Goal: Information Seeking & Learning: Learn about a topic

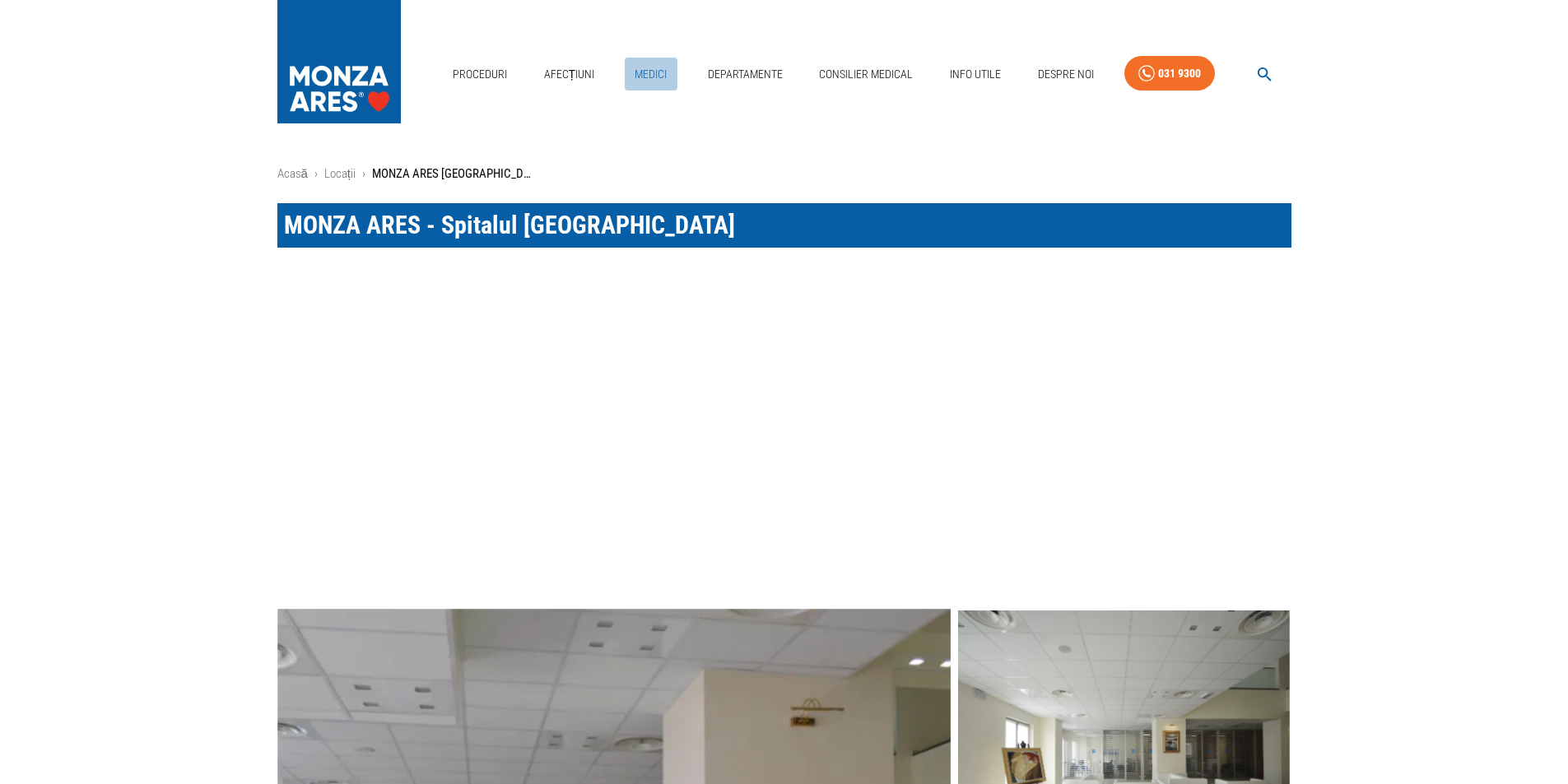
click at [651, 72] on link "Medici" at bounding box center [651, 74] width 53 height 33
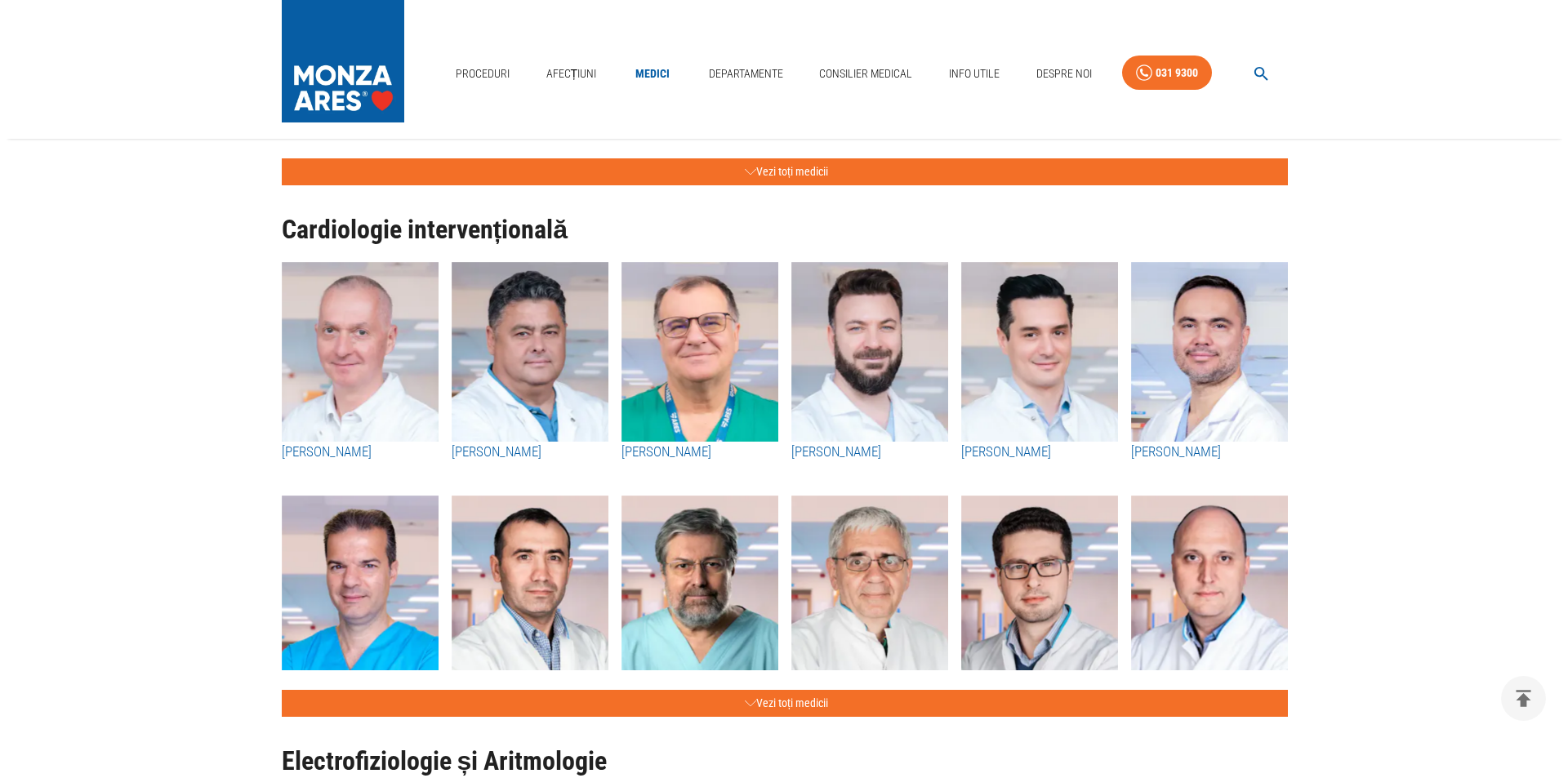
scroll to position [490, 0]
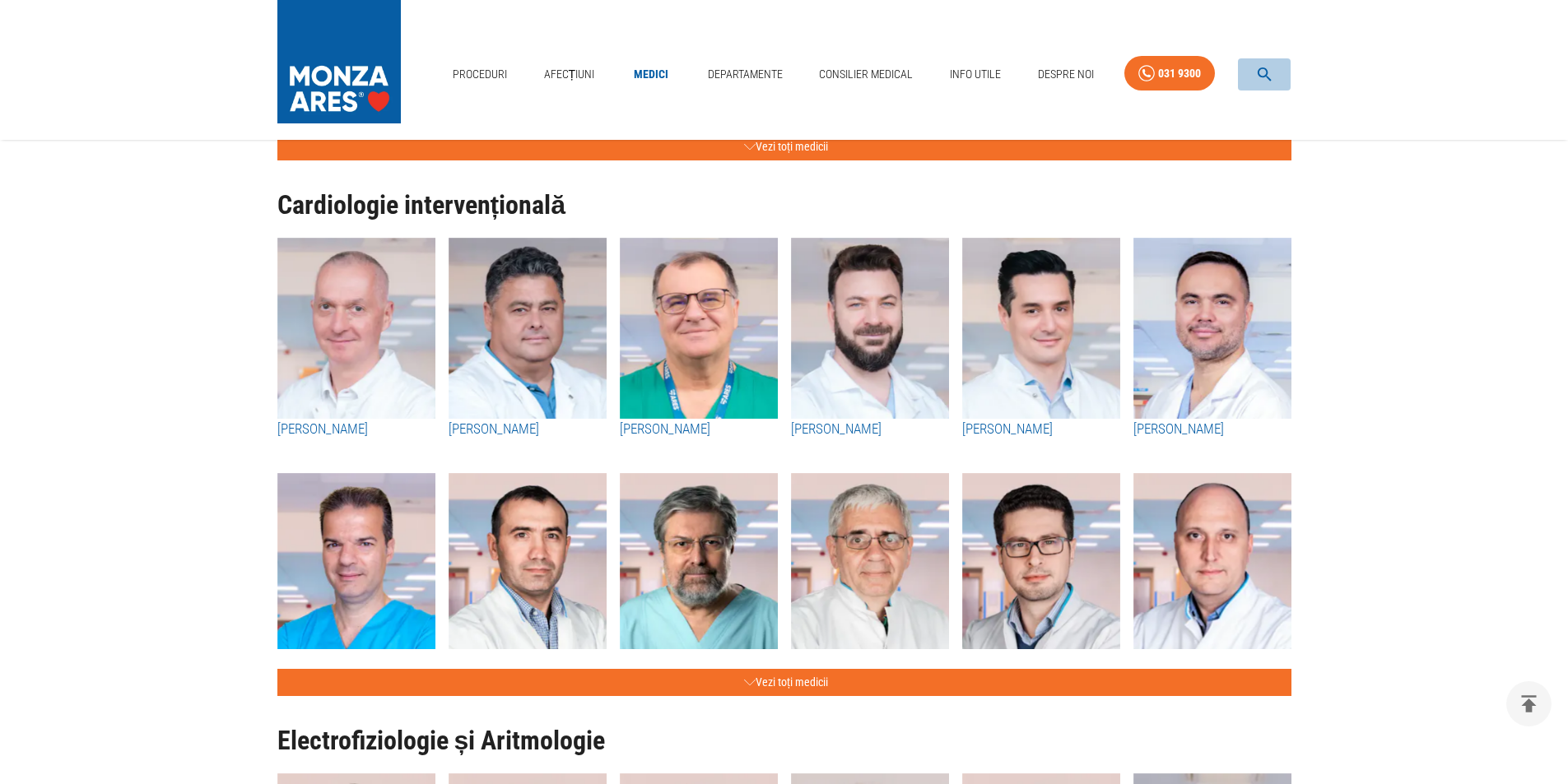
click at [1264, 73] on icon "button" at bounding box center [1265, 75] width 19 height 19
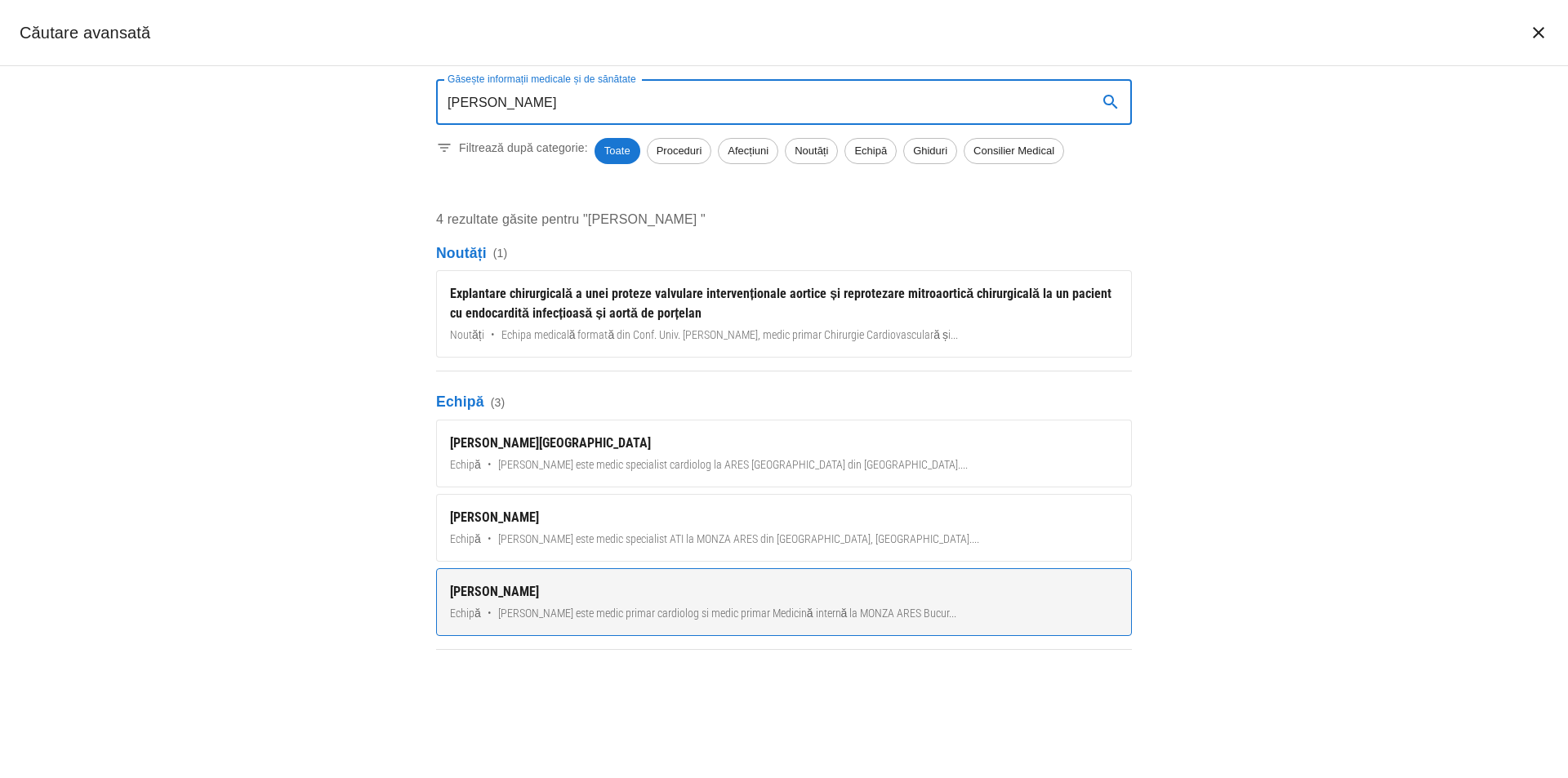
type input "SILVIU"
click at [521, 589] on div "[PERSON_NAME]" at bounding box center [783, 592] width 668 height 19
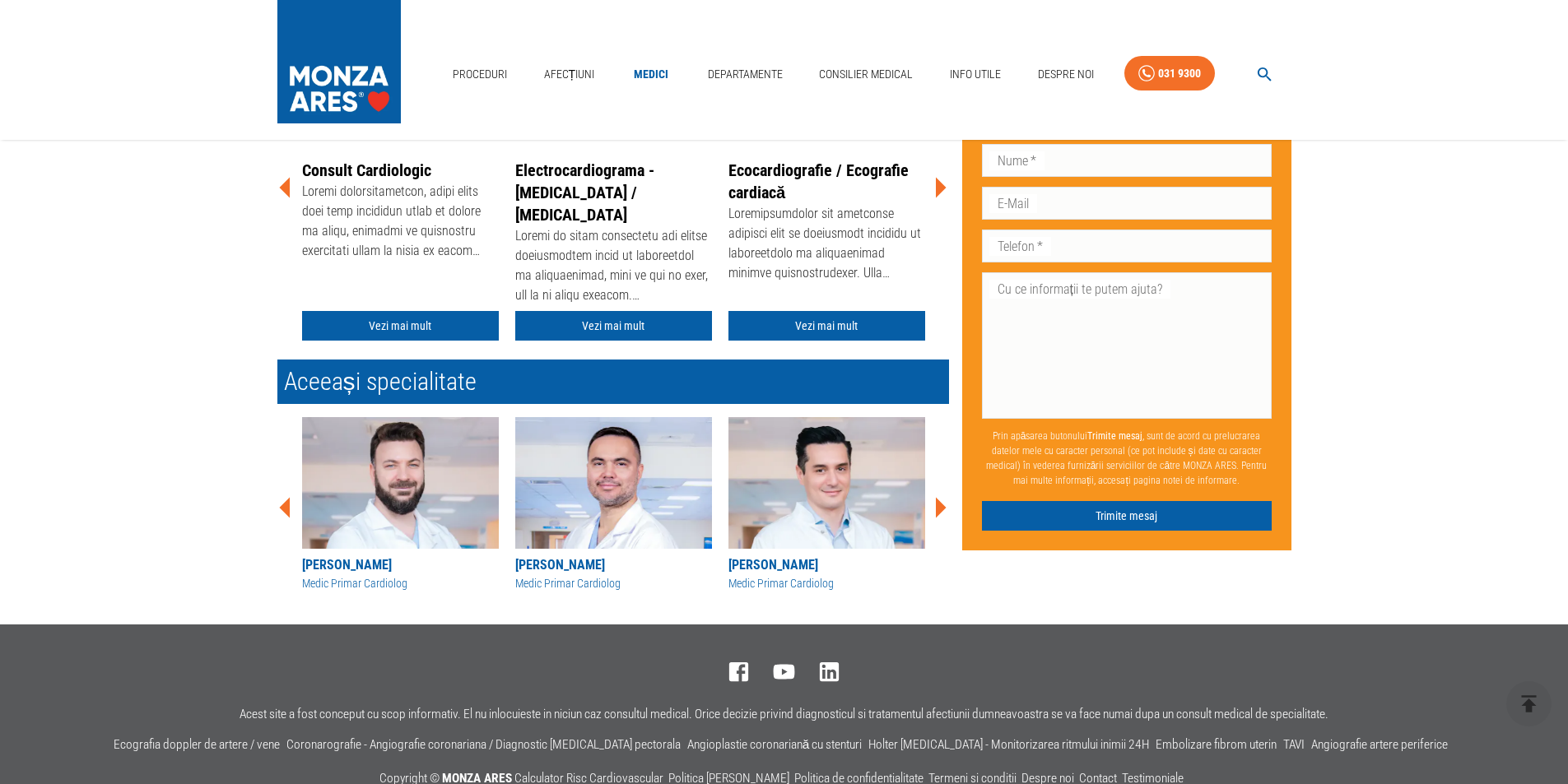
scroll to position [412, 0]
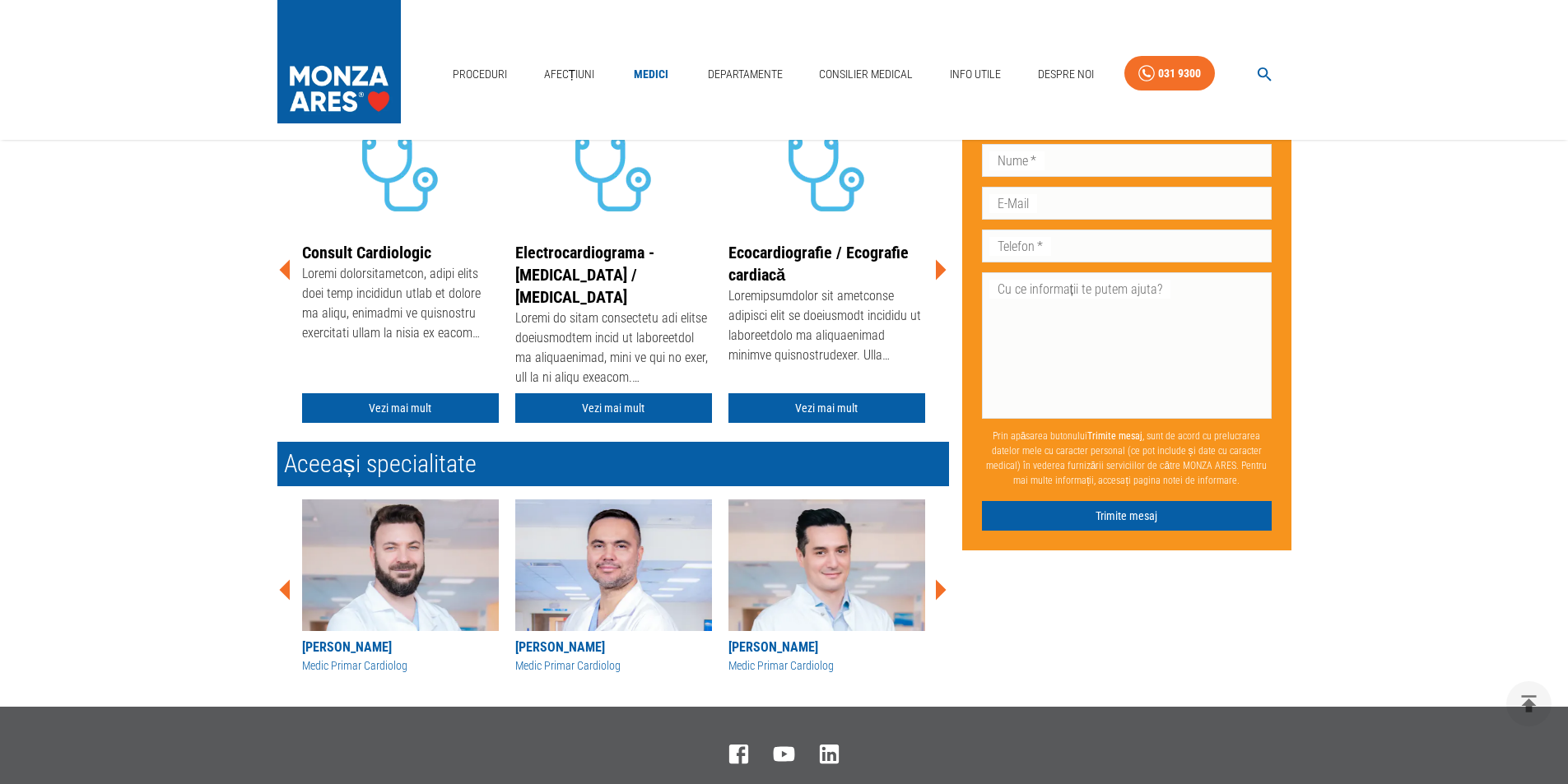
click at [942, 268] on icon at bounding box center [942, 270] width 11 height 20
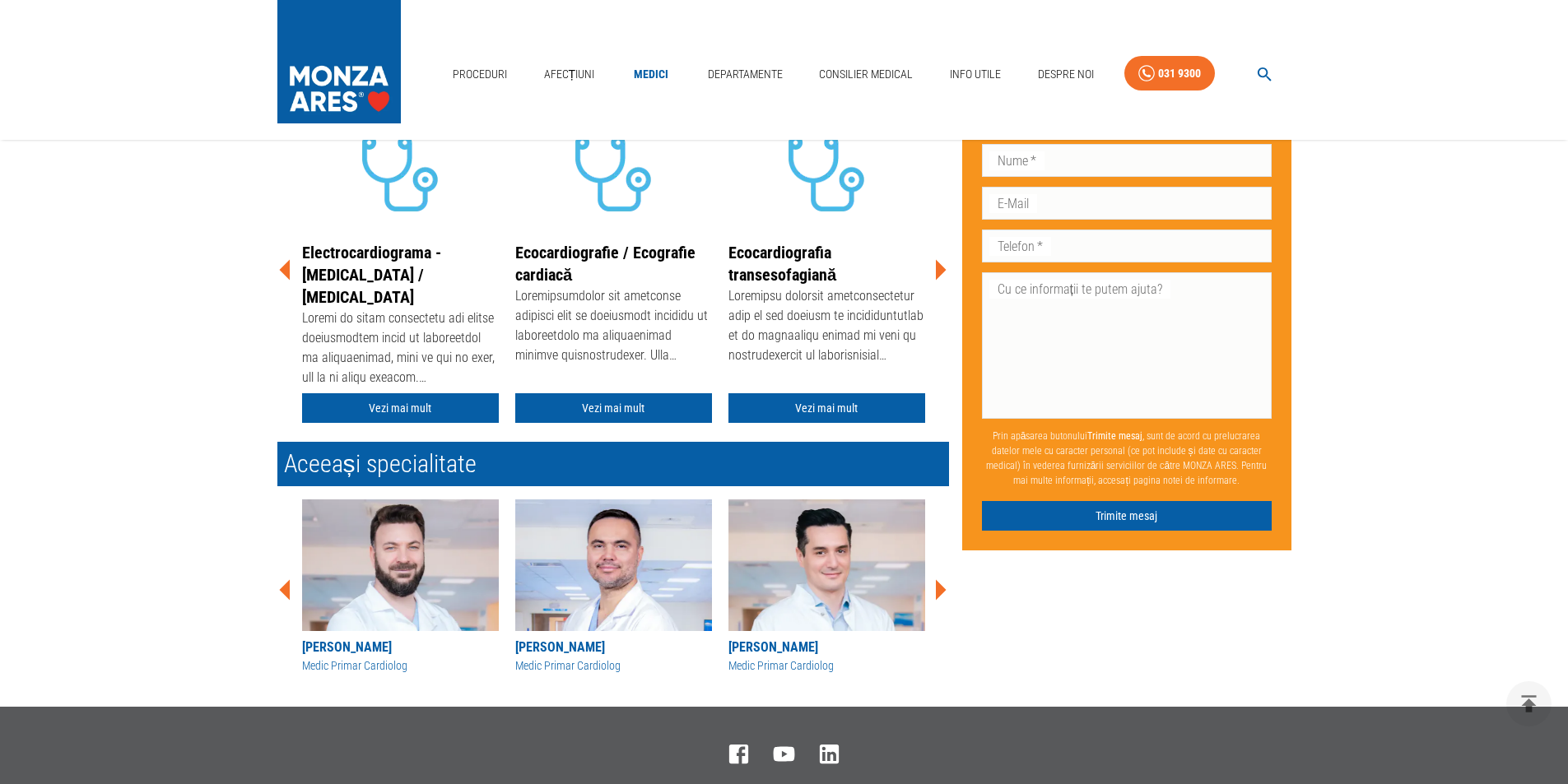
click at [936, 268] on icon at bounding box center [940, 270] width 49 height 49
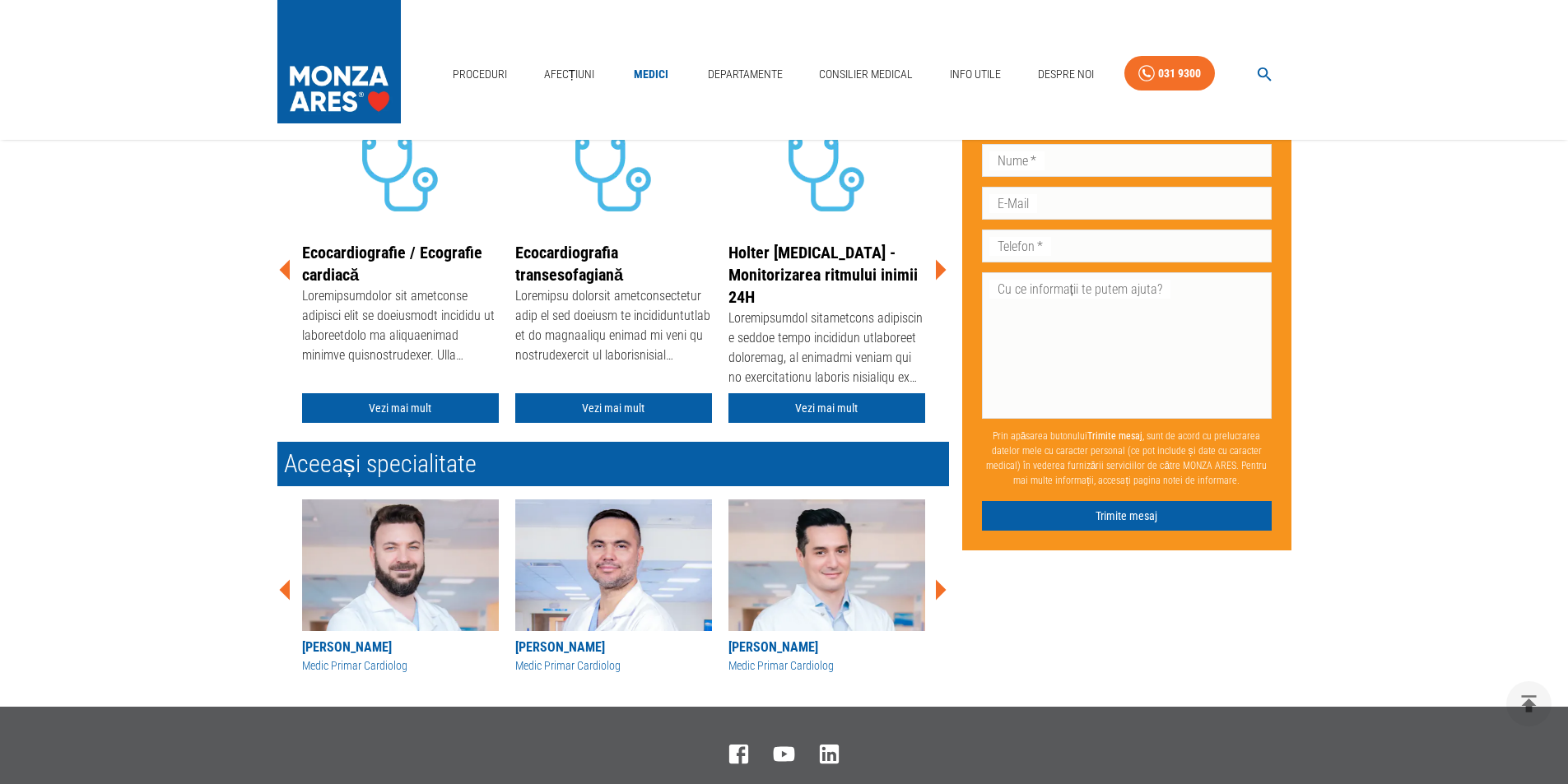
click at [936, 268] on icon at bounding box center [940, 270] width 49 height 49
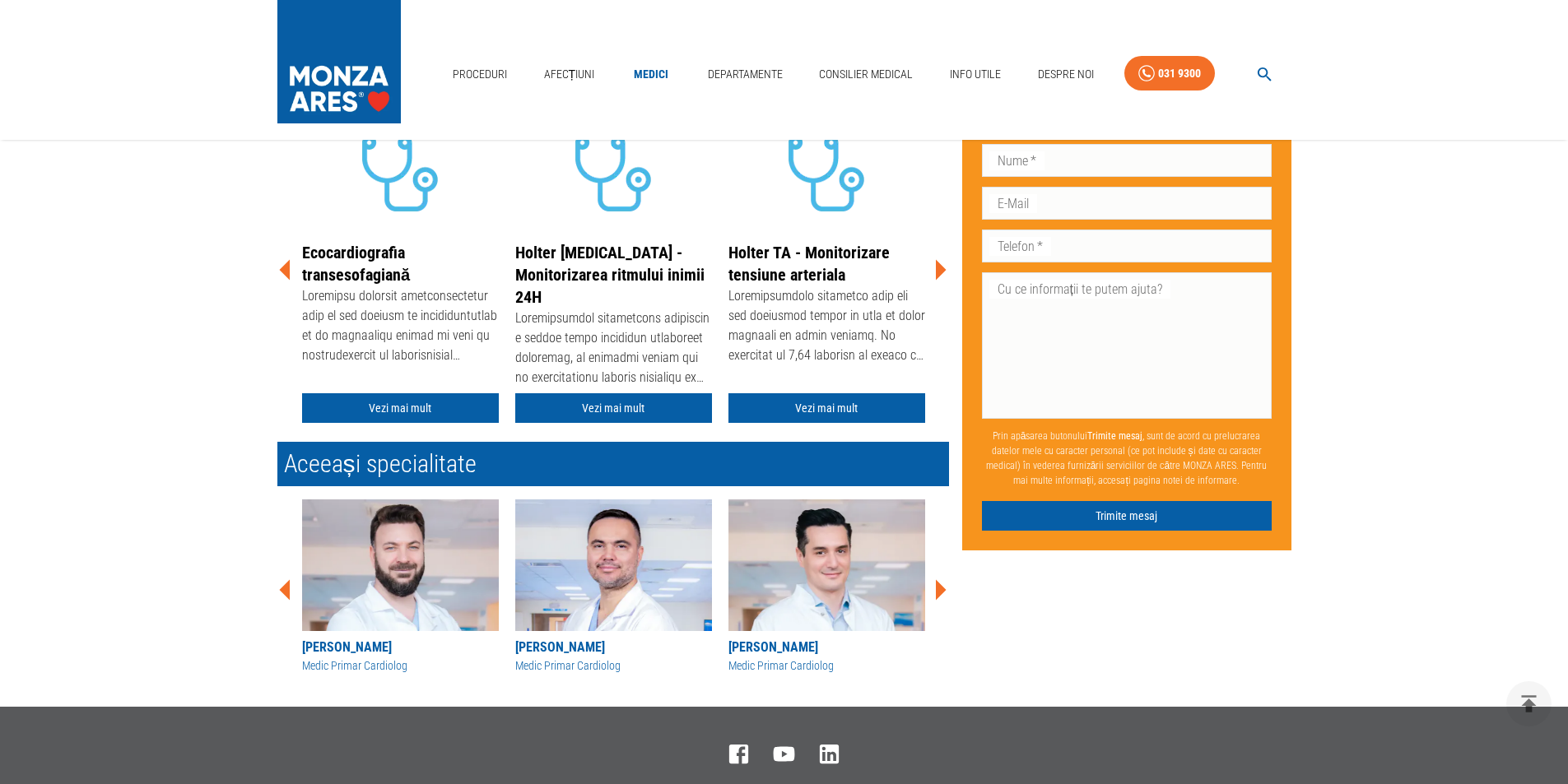
click at [938, 270] on icon at bounding box center [942, 270] width 11 height 20
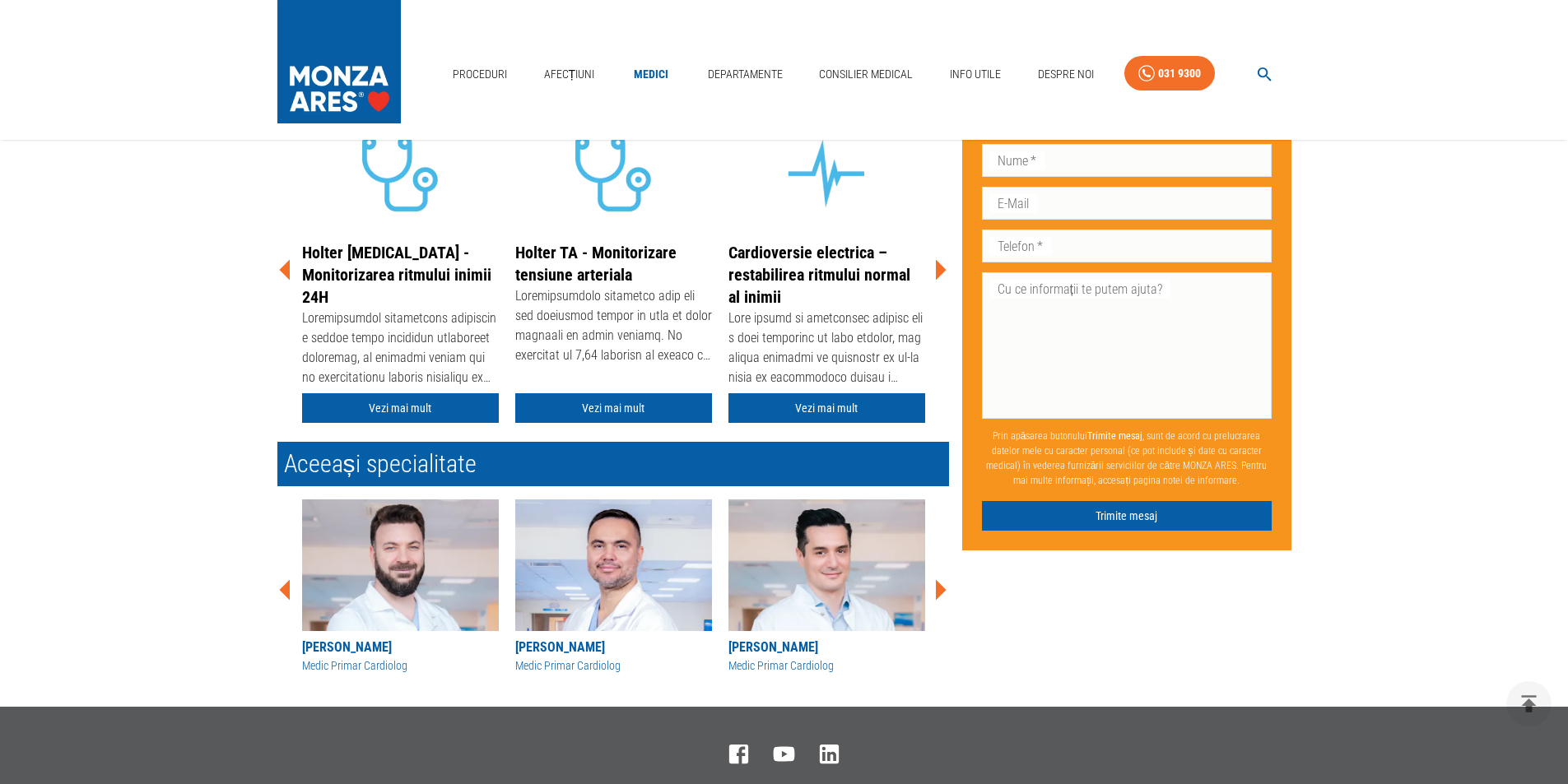
click at [939, 270] on icon at bounding box center [942, 270] width 11 height 20
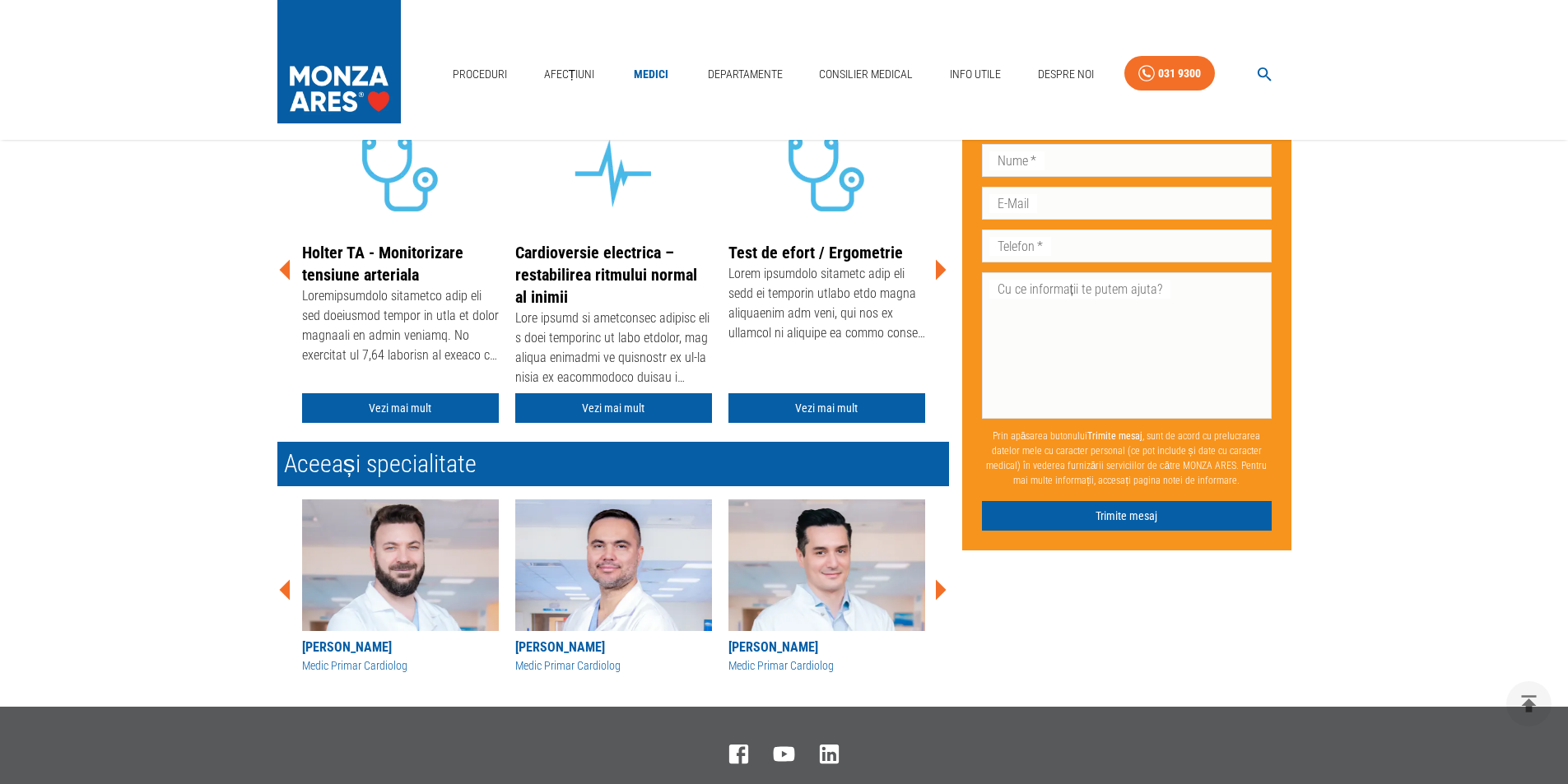
click at [939, 270] on icon at bounding box center [942, 270] width 11 height 20
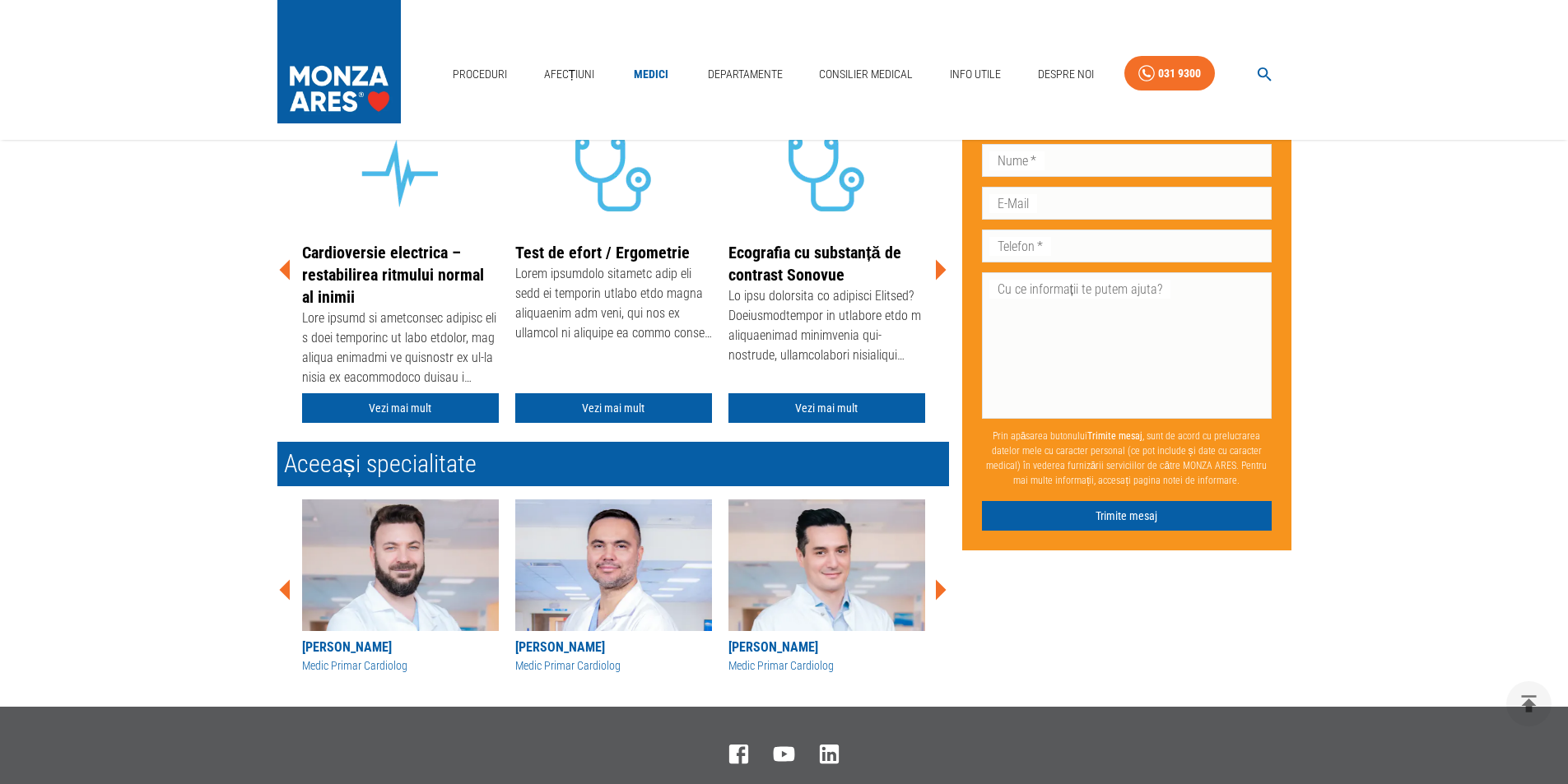
click at [939, 270] on icon at bounding box center [942, 270] width 11 height 20
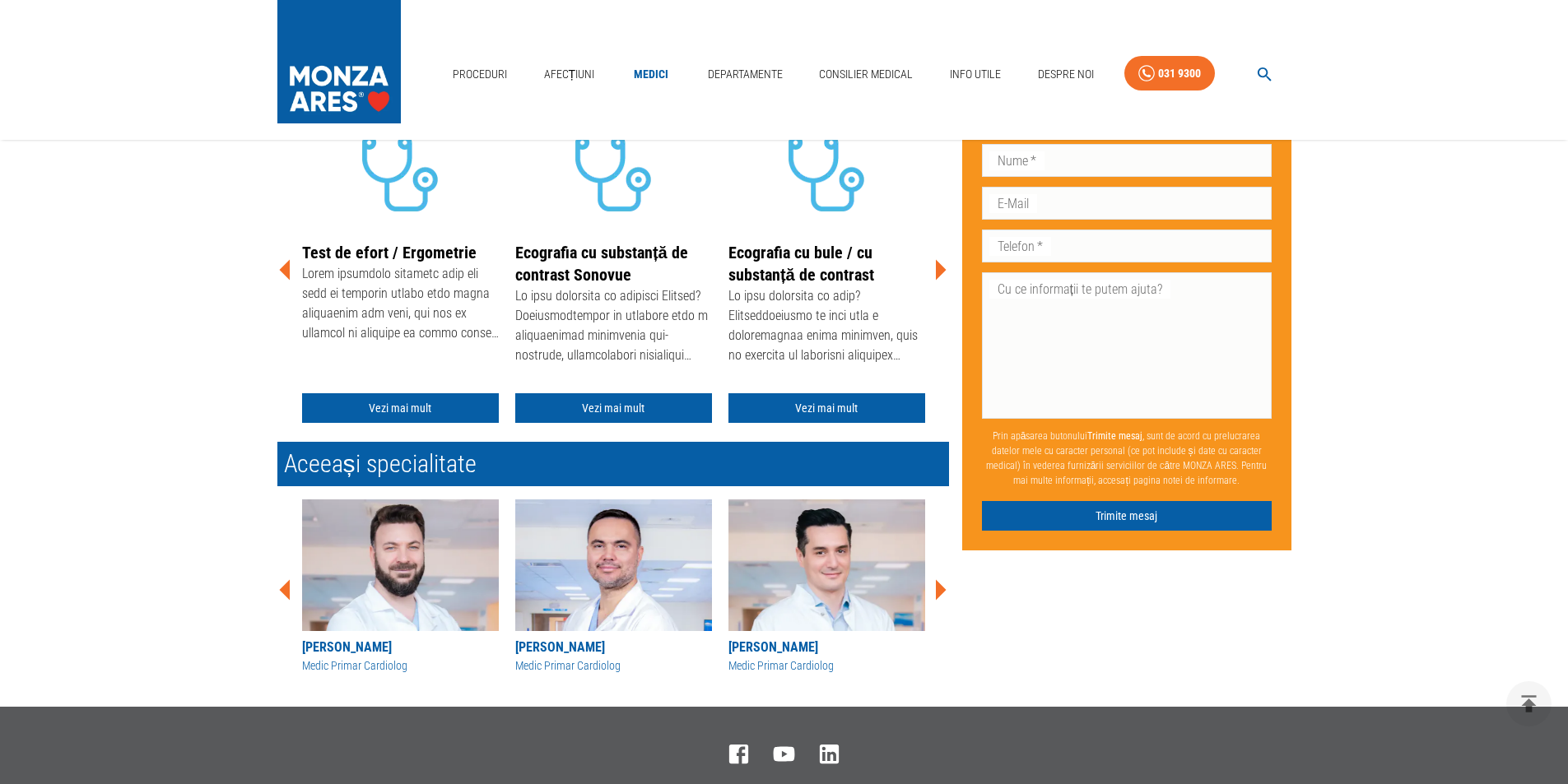
click at [939, 270] on icon at bounding box center [942, 270] width 11 height 20
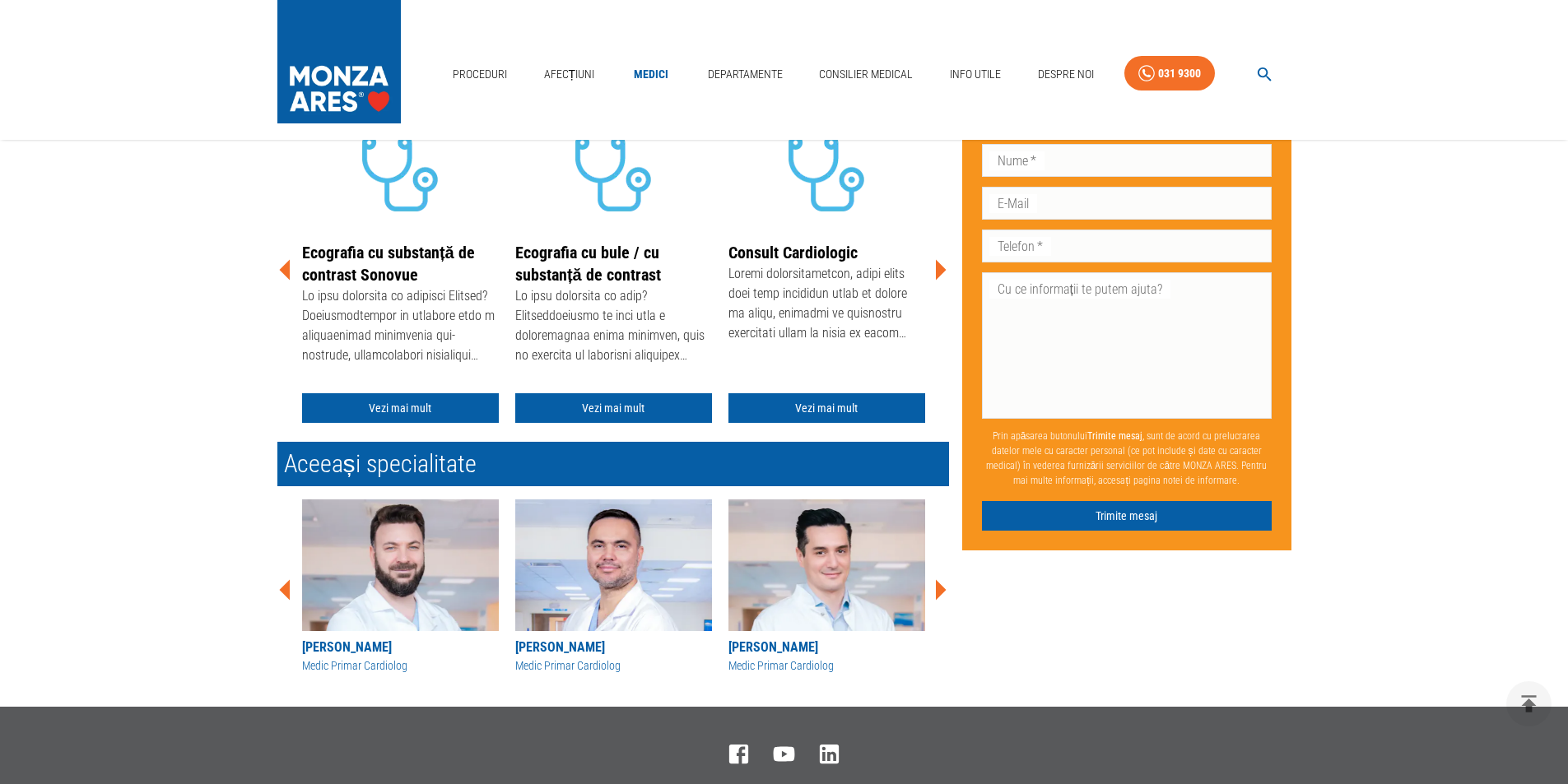
click at [939, 270] on icon at bounding box center [942, 270] width 11 height 20
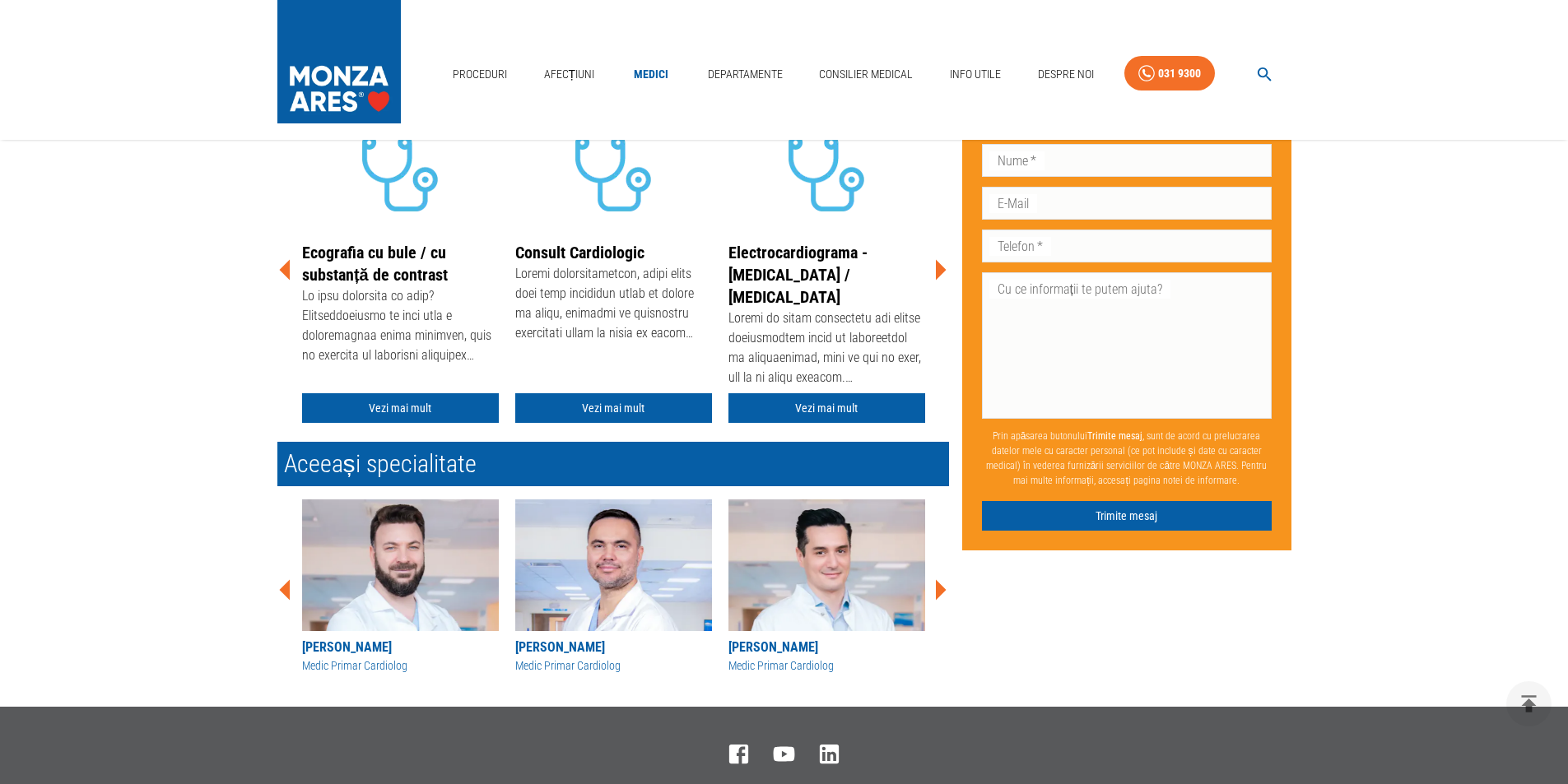
click at [939, 270] on icon at bounding box center [942, 270] width 11 height 20
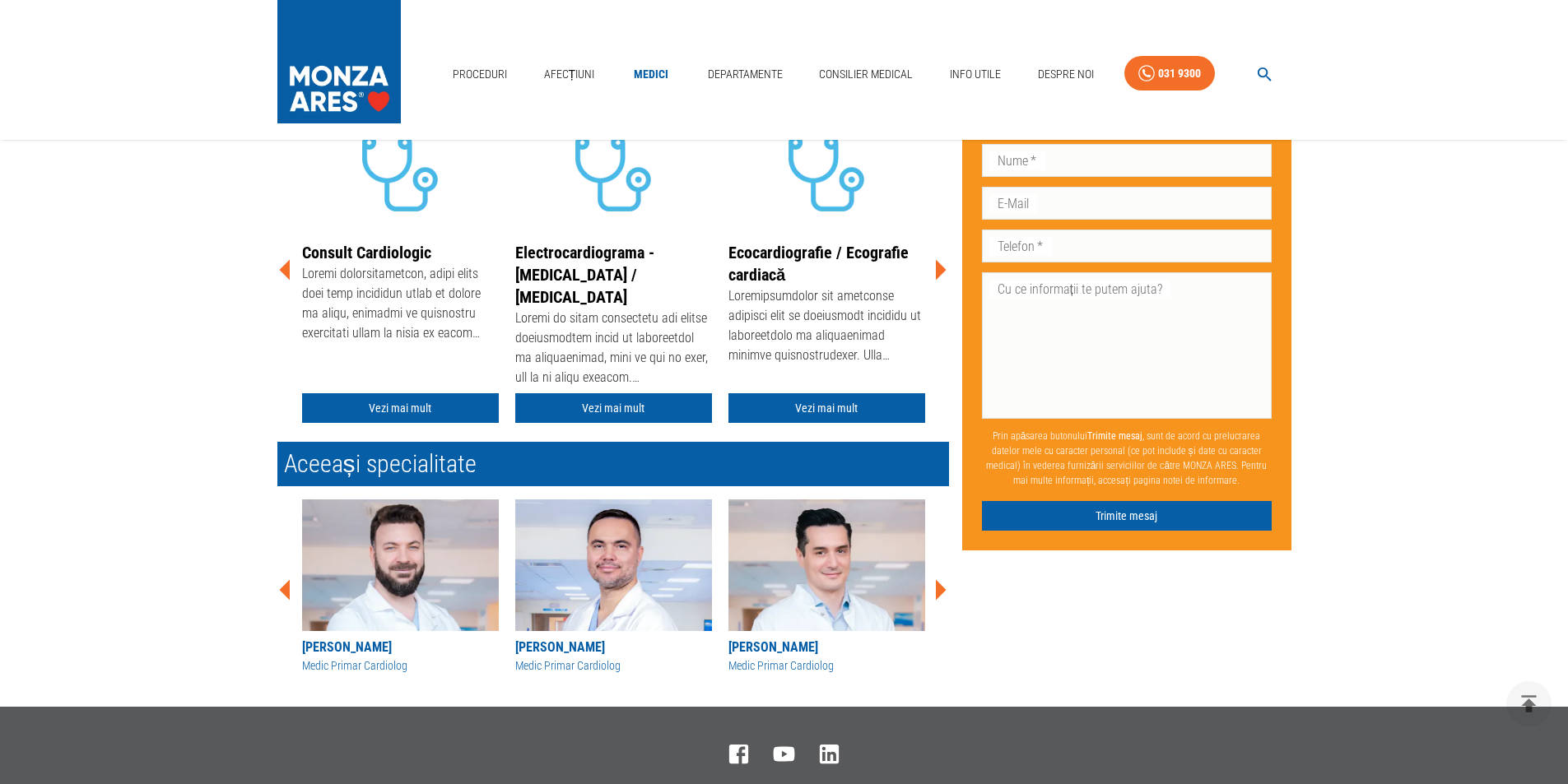
click at [285, 270] on icon at bounding box center [284, 270] width 11 height 20
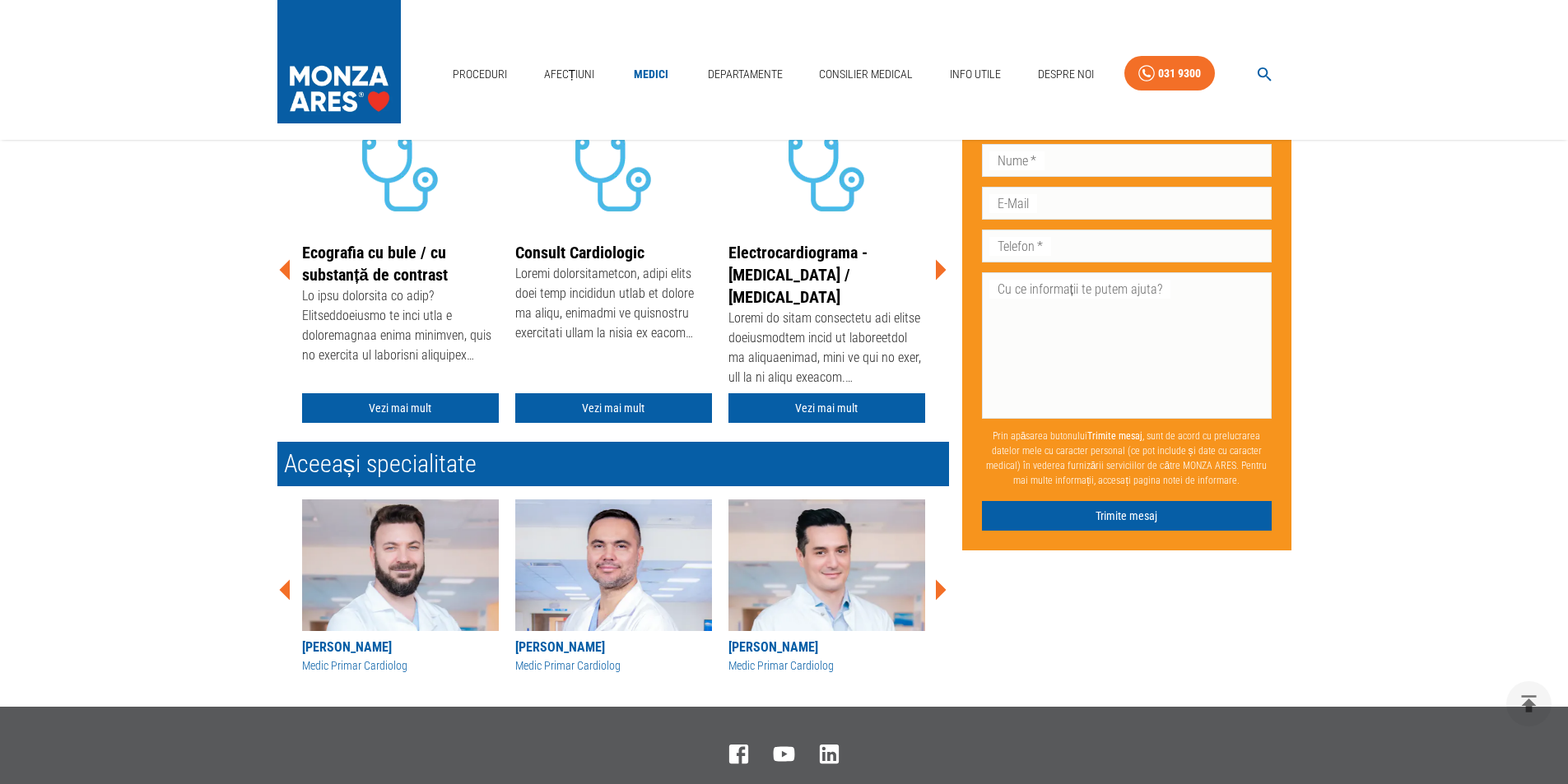
click at [285, 270] on icon at bounding box center [284, 270] width 11 height 20
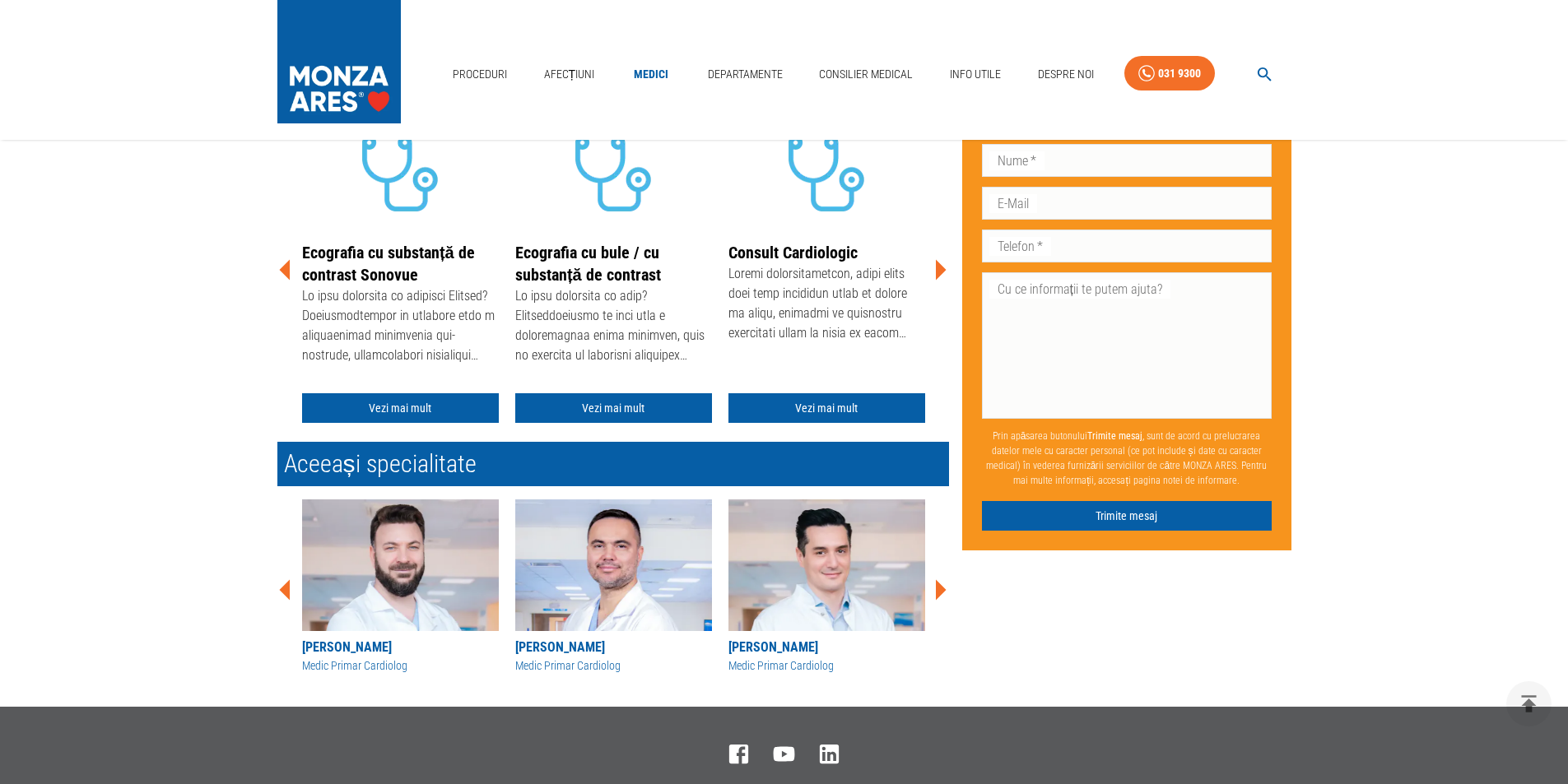
click at [285, 270] on icon at bounding box center [284, 270] width 11 height 20
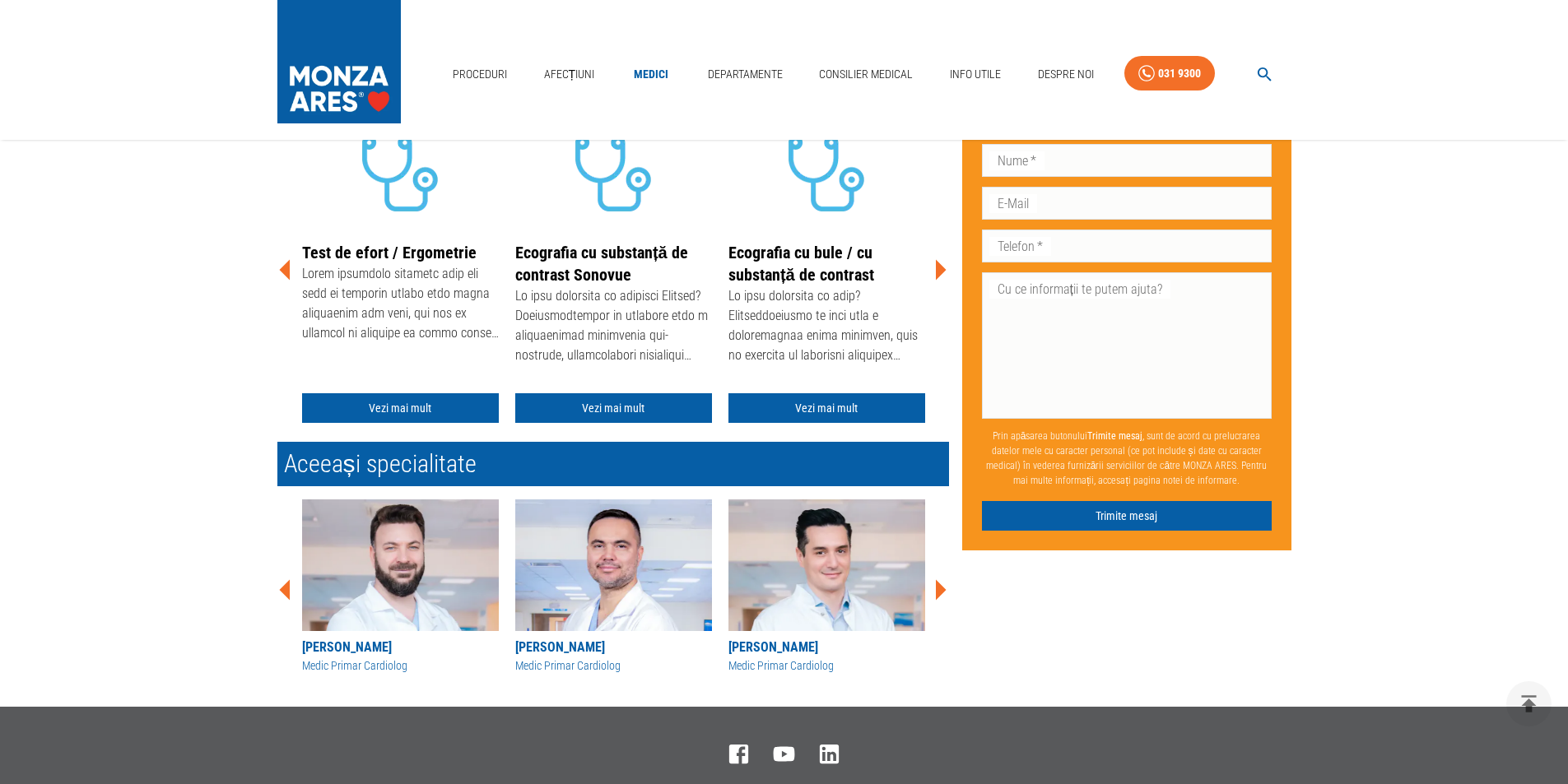
click at [285, 270] on icon at bounding box center [284, 270] width 11 height 20
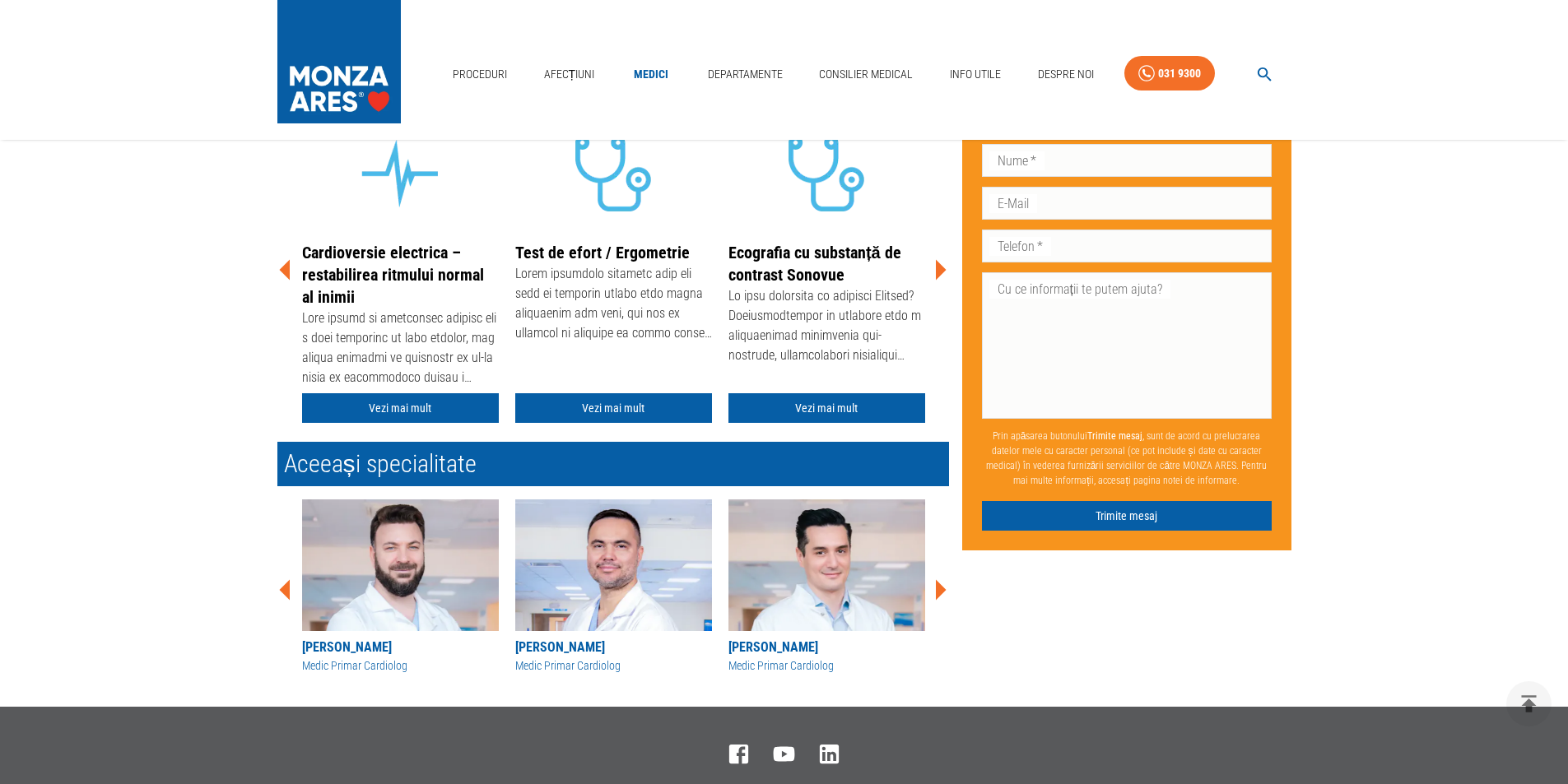
click at [285, 270] on icon at bounding box center [284, 270] width 11 height 20
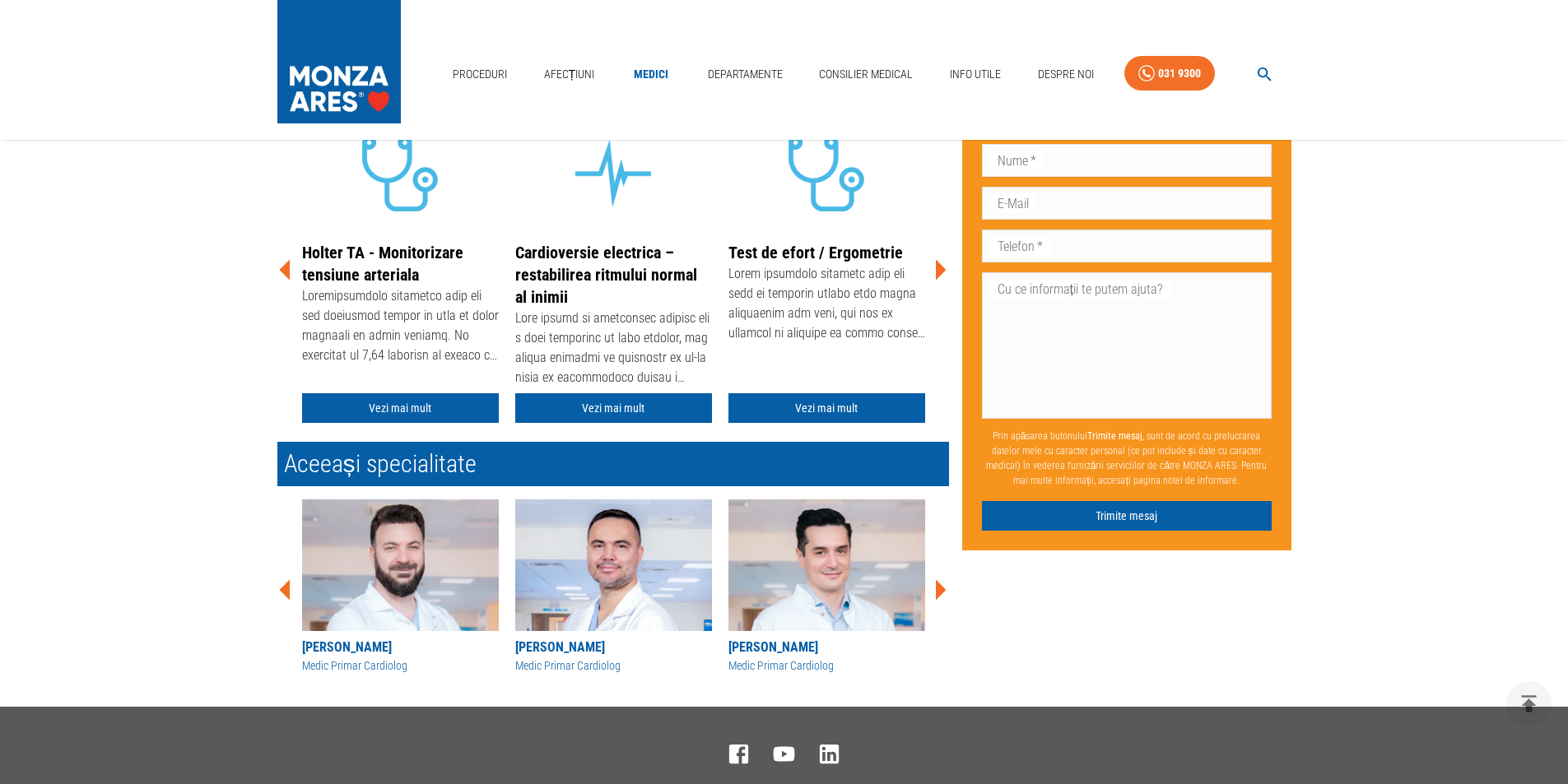
click at [285, 270] on icon at bounding box center [284, 270] width 11 height 20
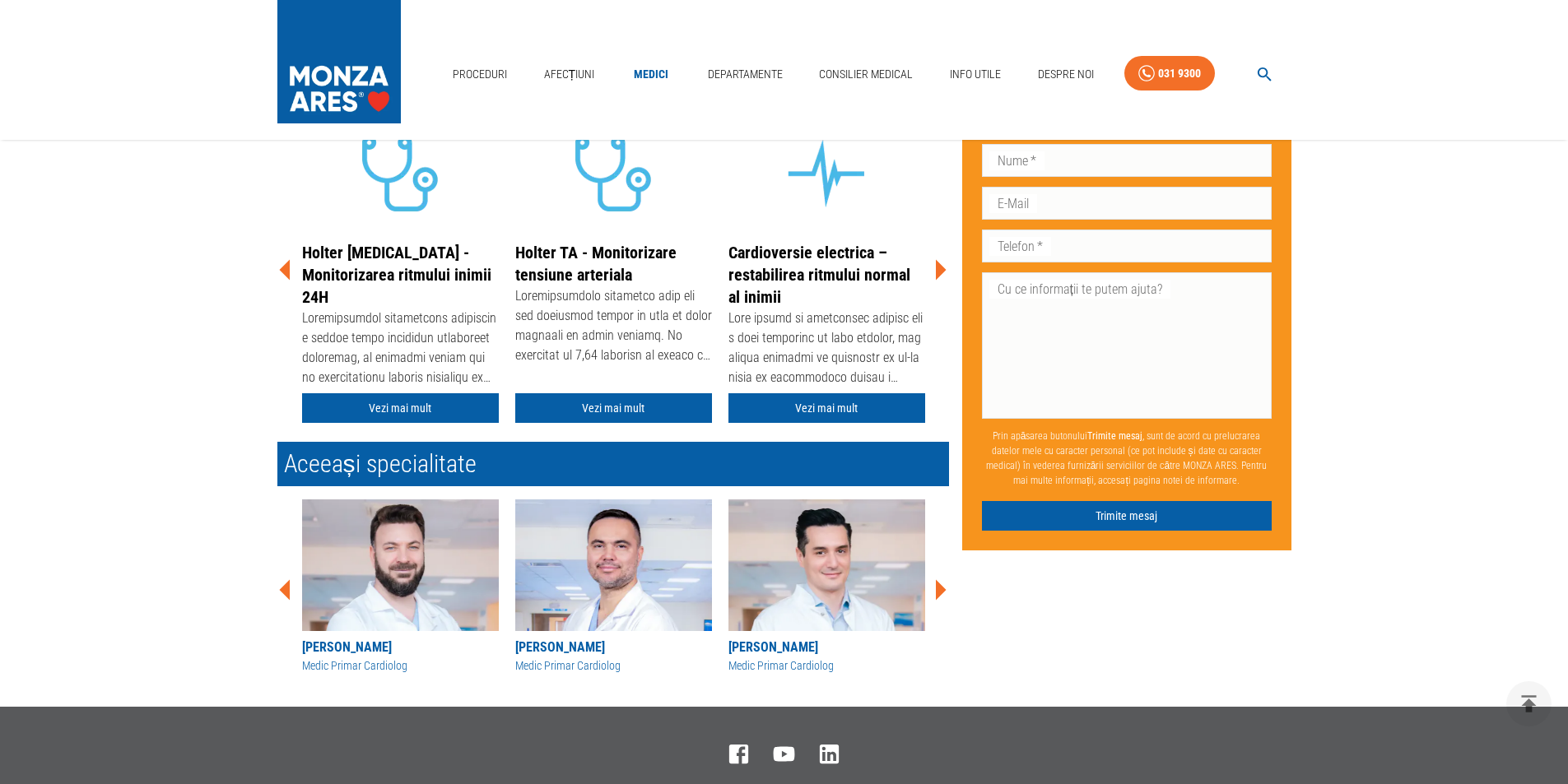
click at [285, 270] on icon at bounding box center [284, 270] width 11 height 20
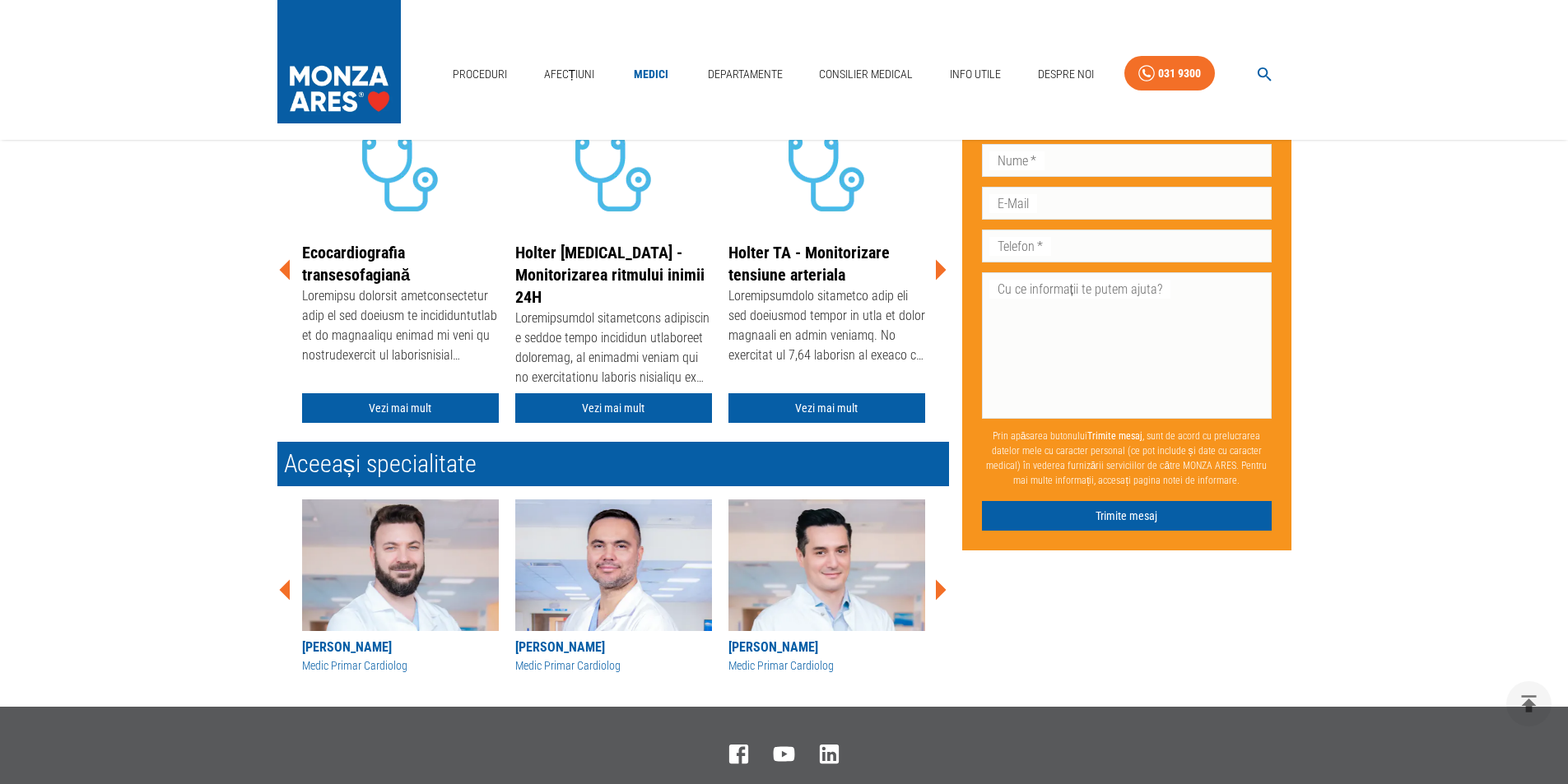
click at [285, 270] on icon at bounding box center [284, 270] width 11 height 20
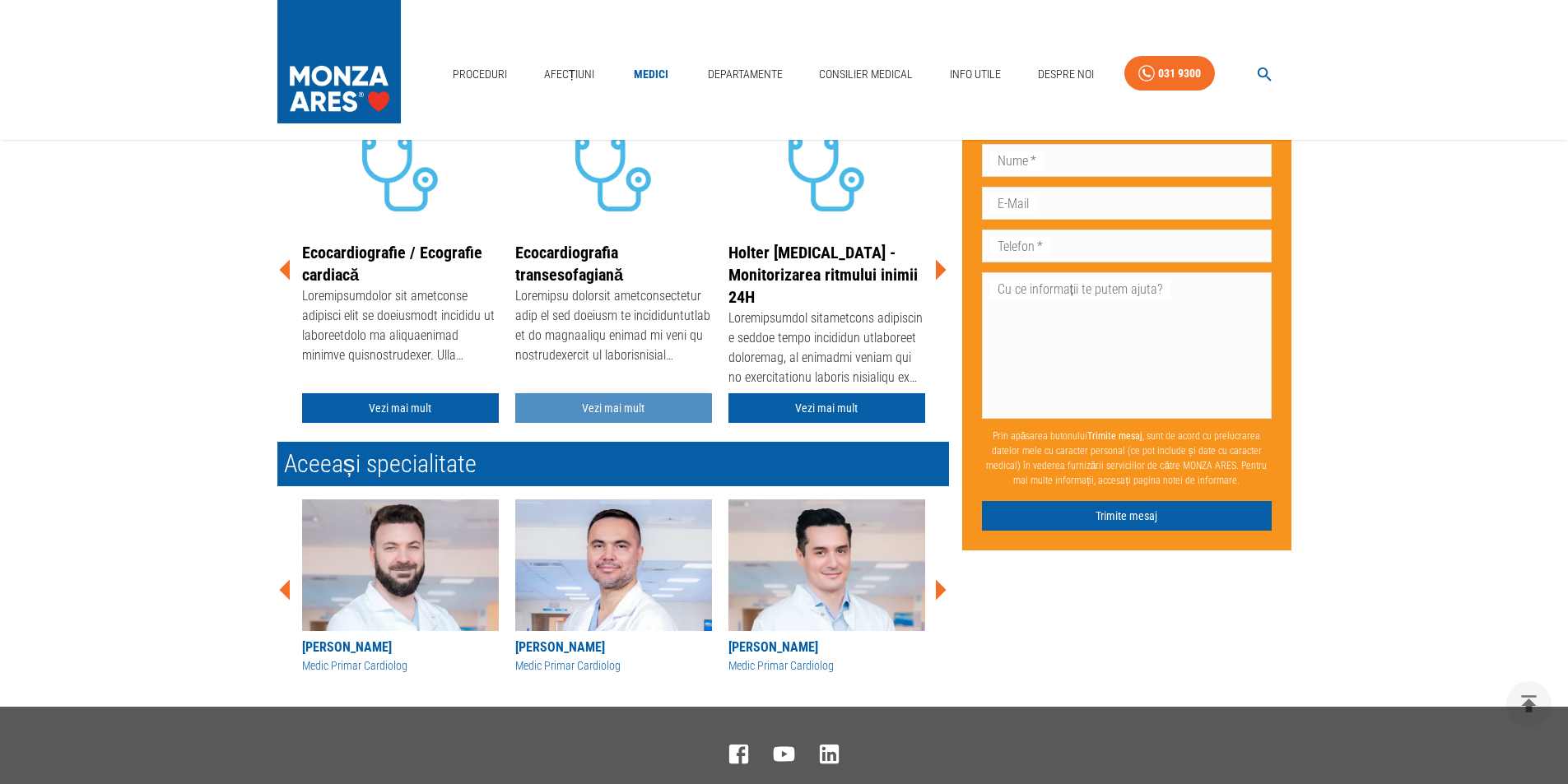
click at [590, 410] on link "Vezi mai mult" at bounding box center [614, 408] width 197 height 31
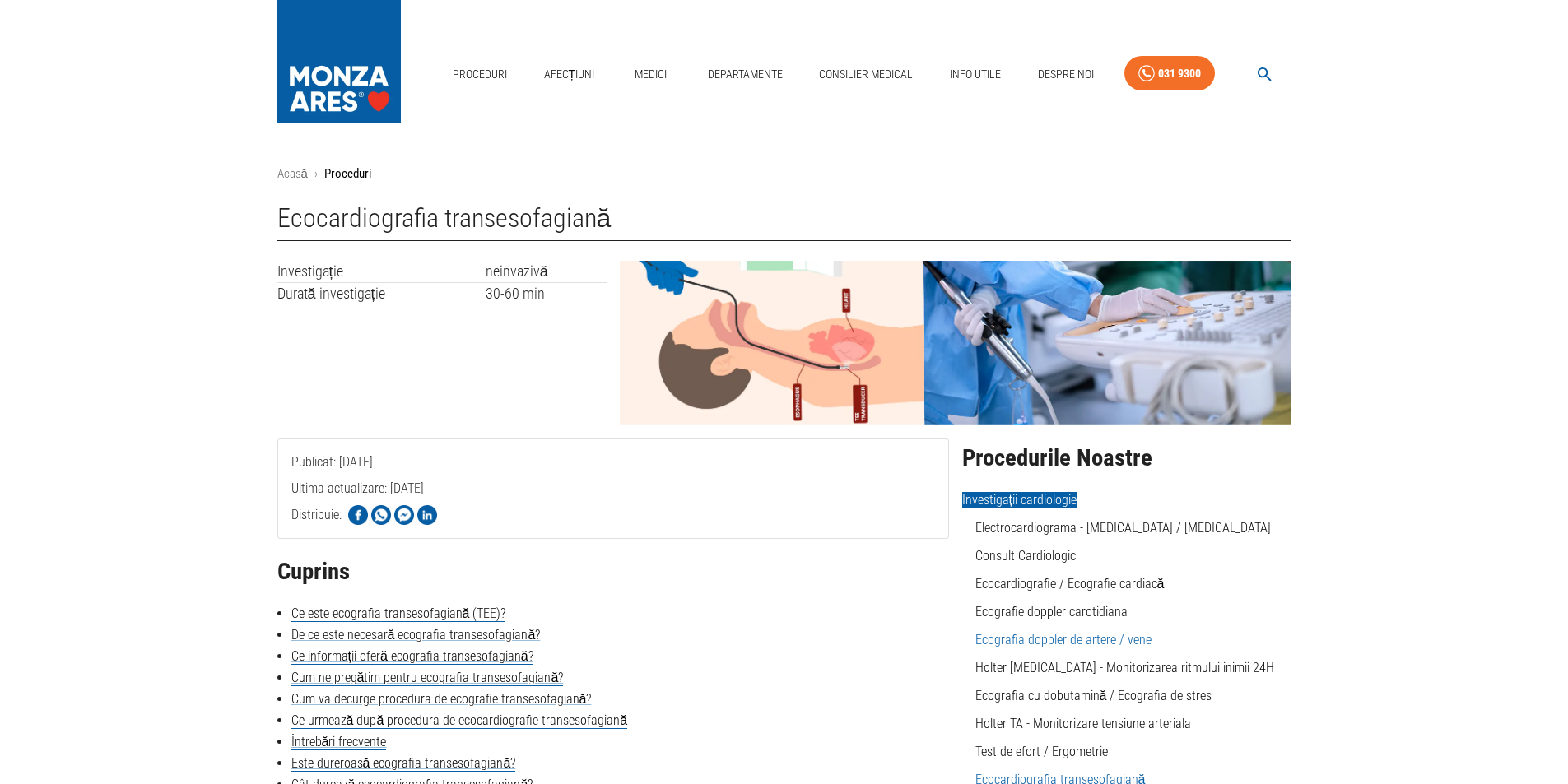
click at [1066, 638] on link "Ecografia doppler de artere / vene" at bounding box center [1064, 640] width 176 height 16
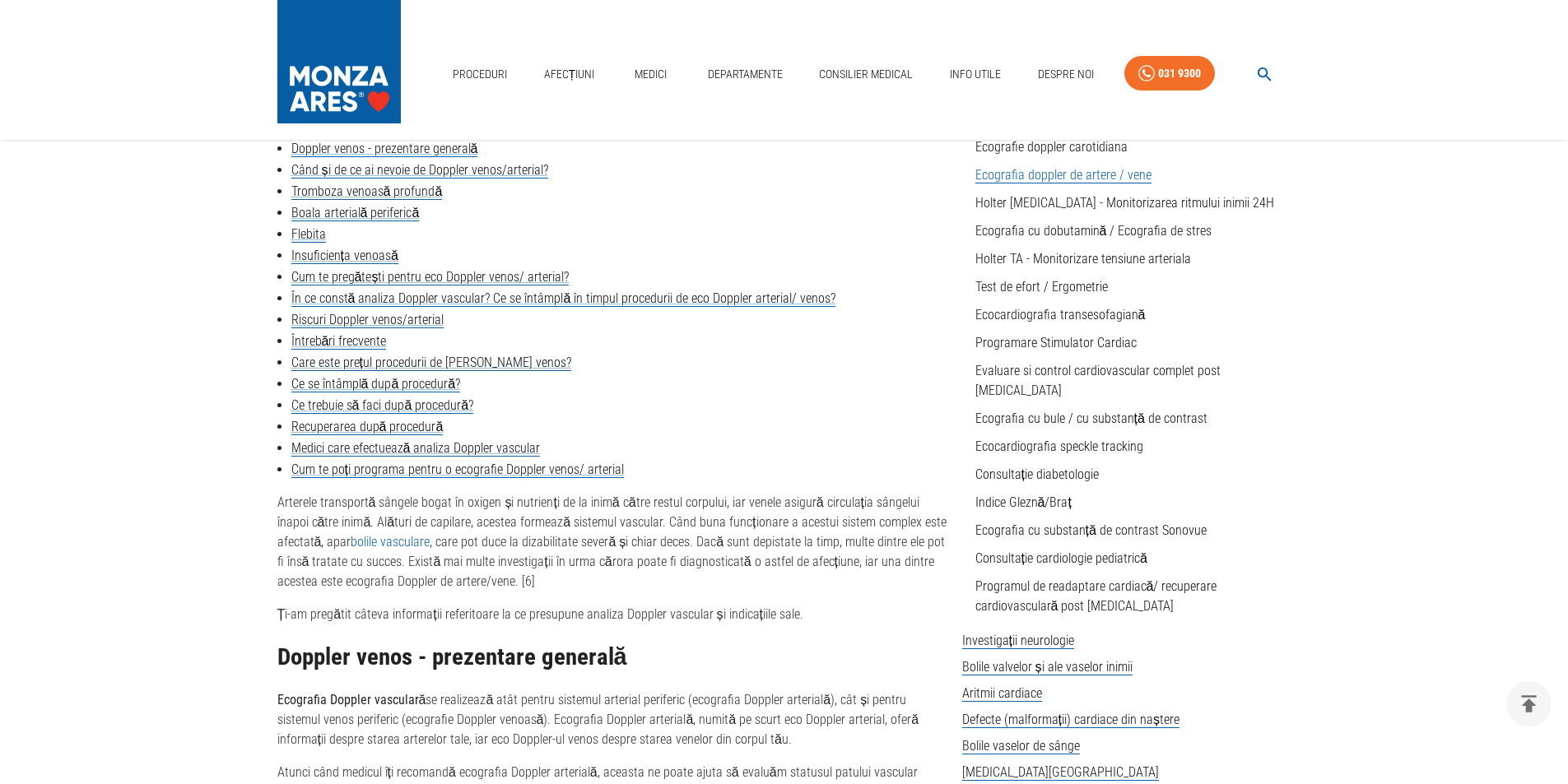
scroll to position [494, 0]
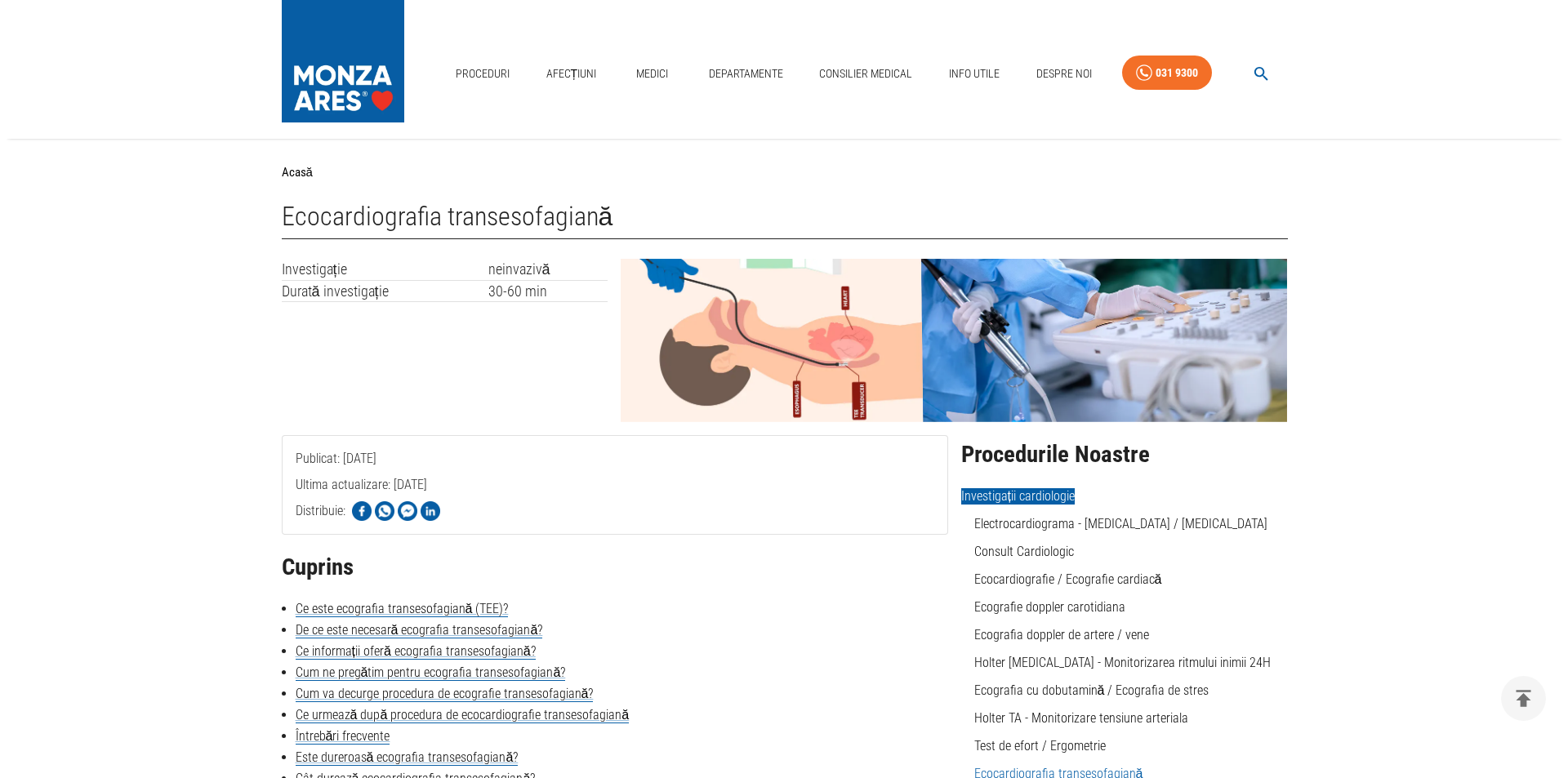
scroll to position [409, 0]
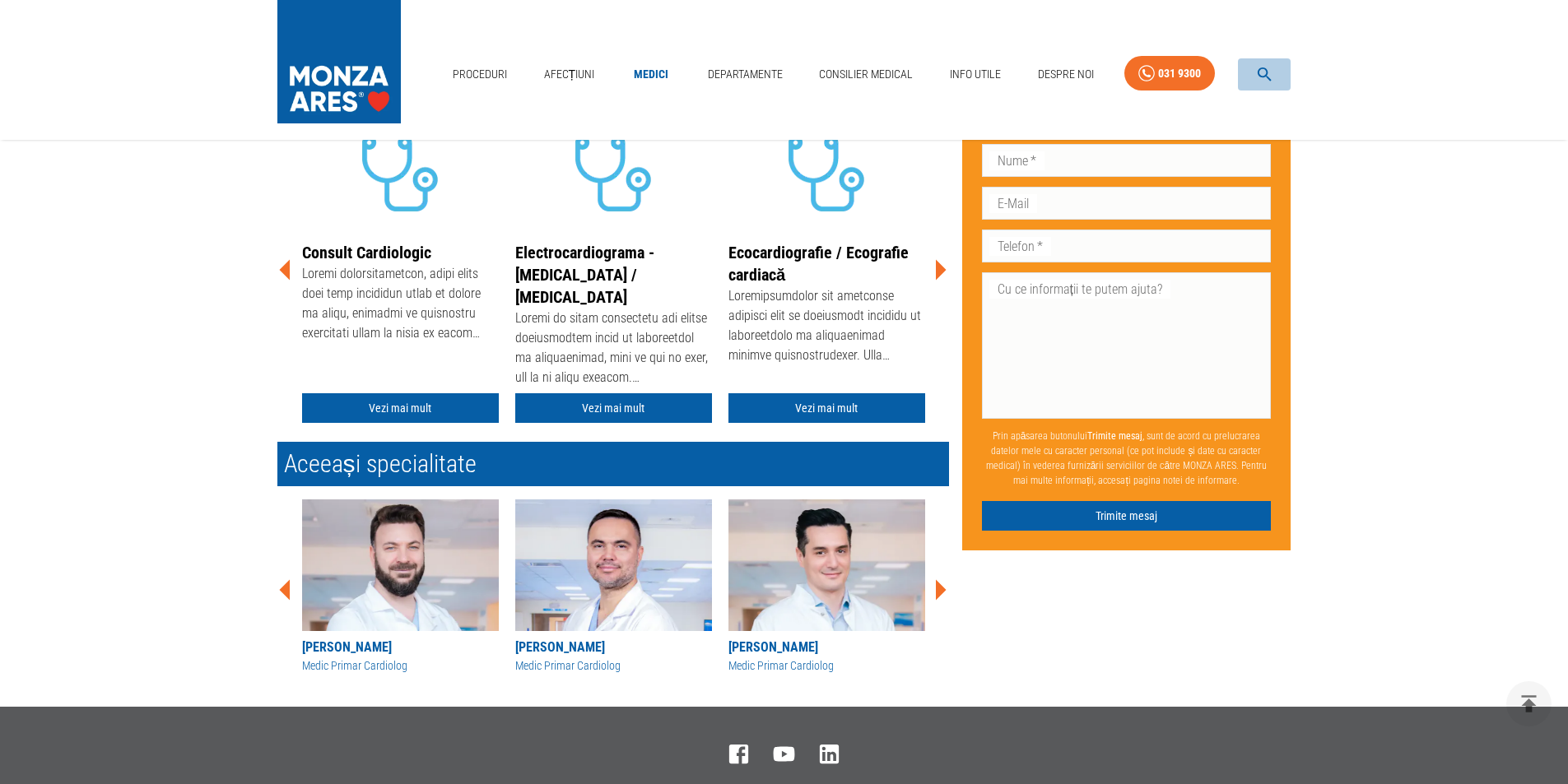
click at [1263, 72] on icon "button" at bounding box center [1265, 75] width 19 height 19
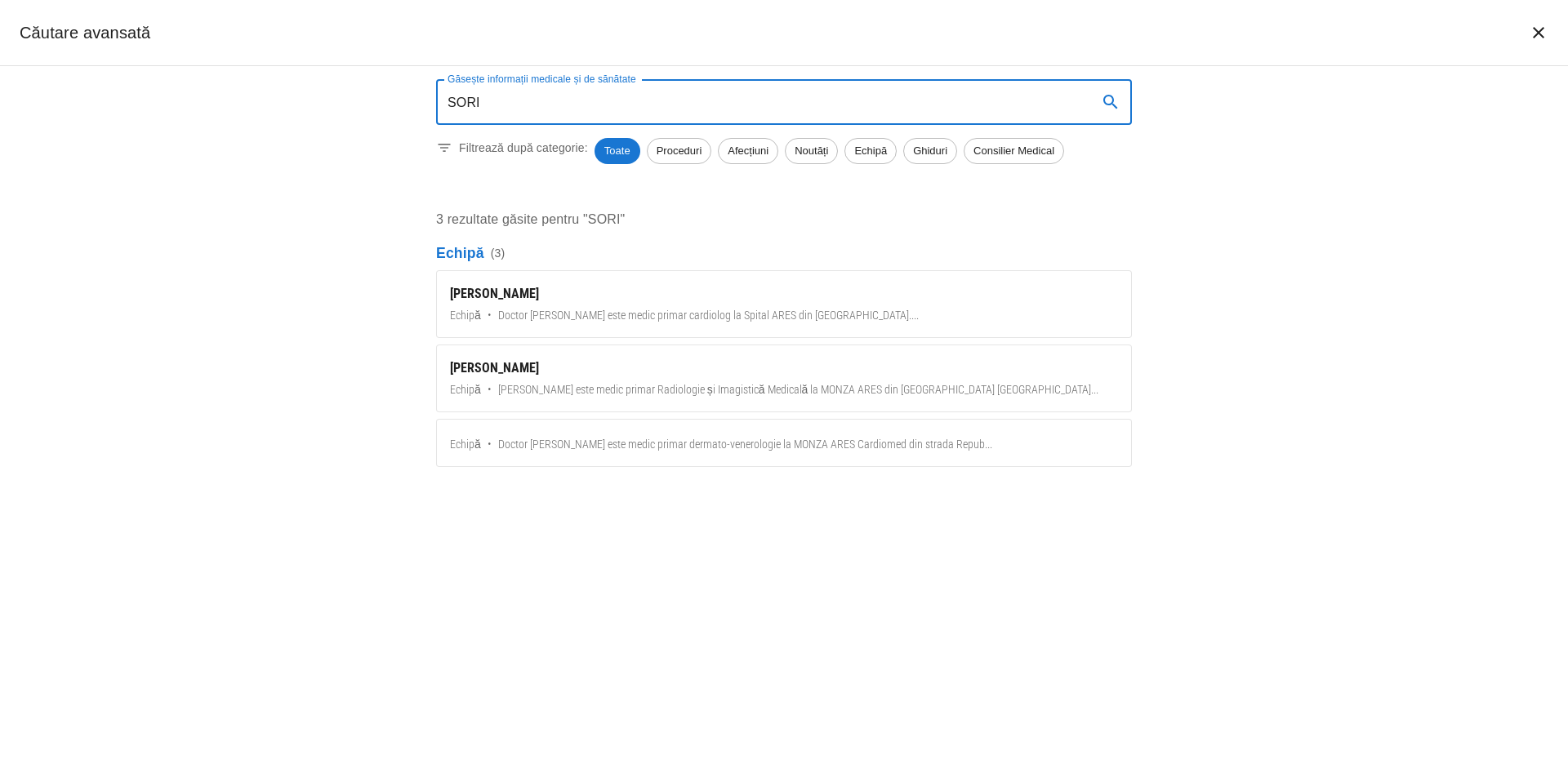
type input "SORIN"
drag, startPoint x: 498, startPoint y: 101, endPoint x: 437, endPoint y: 104, distance: 61.1
click at [437, 104] on input "SORIN" at bounding box center [760, 102] width 649 height 45
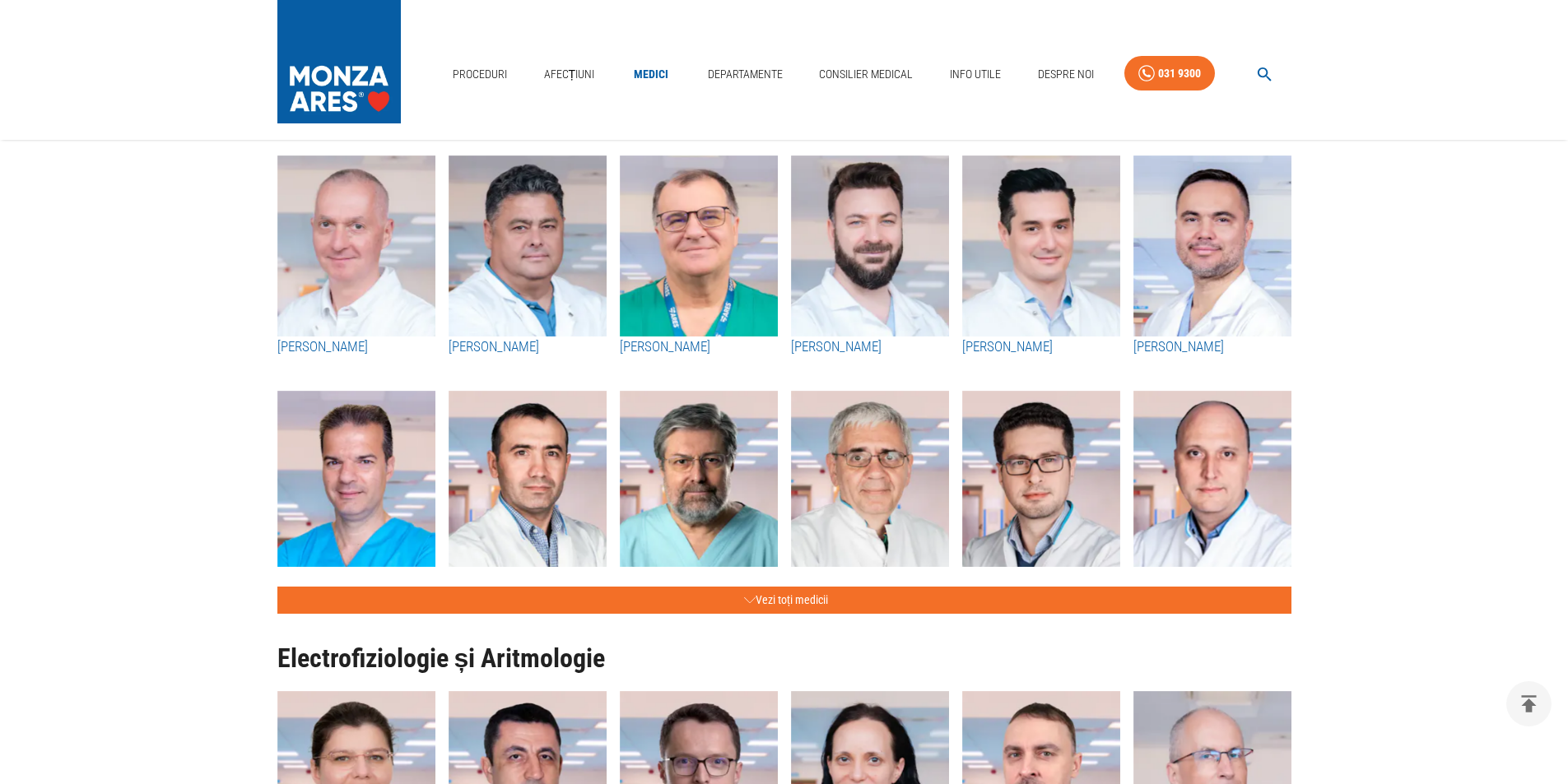
scroll to position [658, 0]
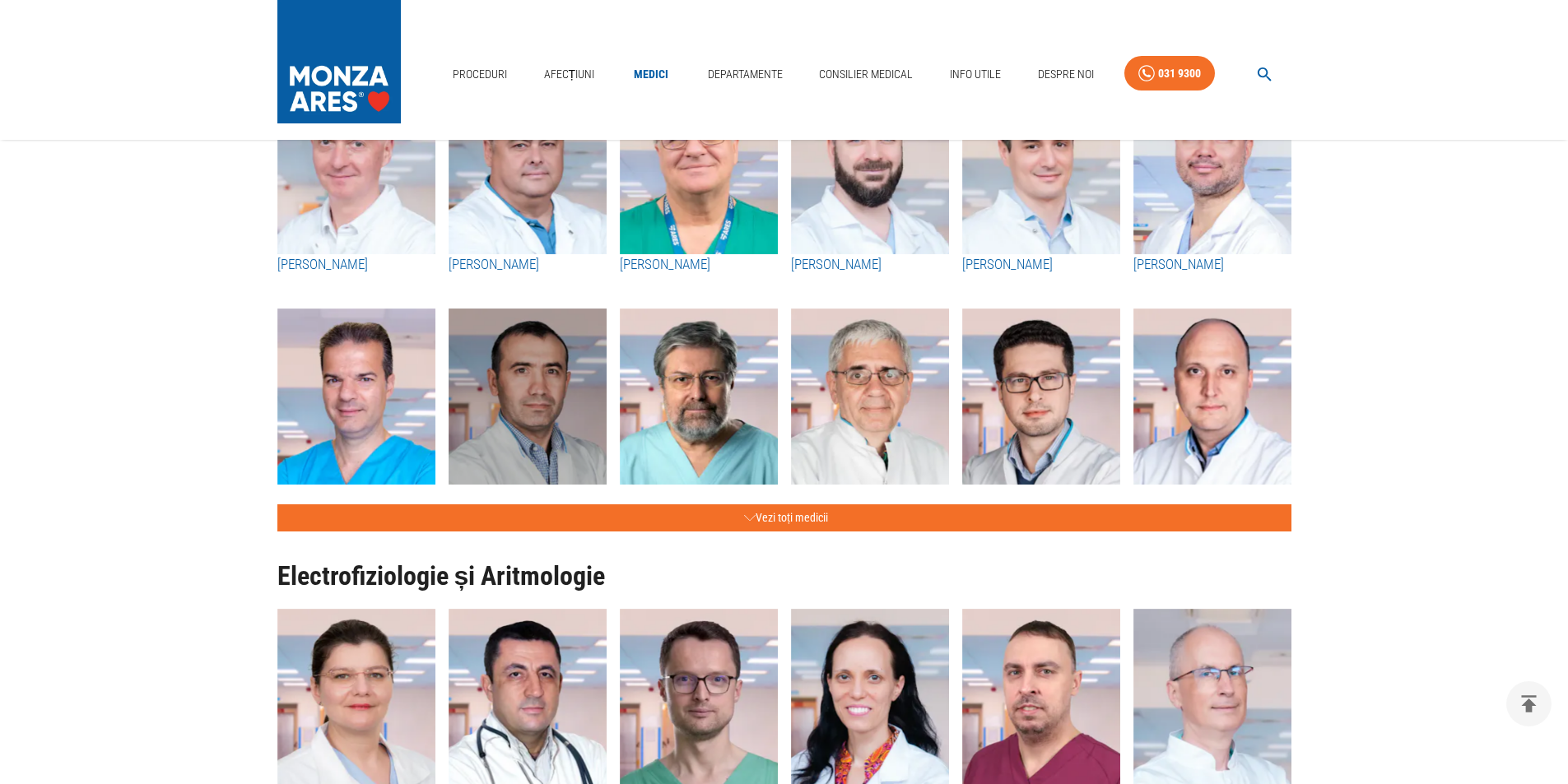
click at [530, 400] on img "button" at bounding box center [528, 399] width 158 height 181
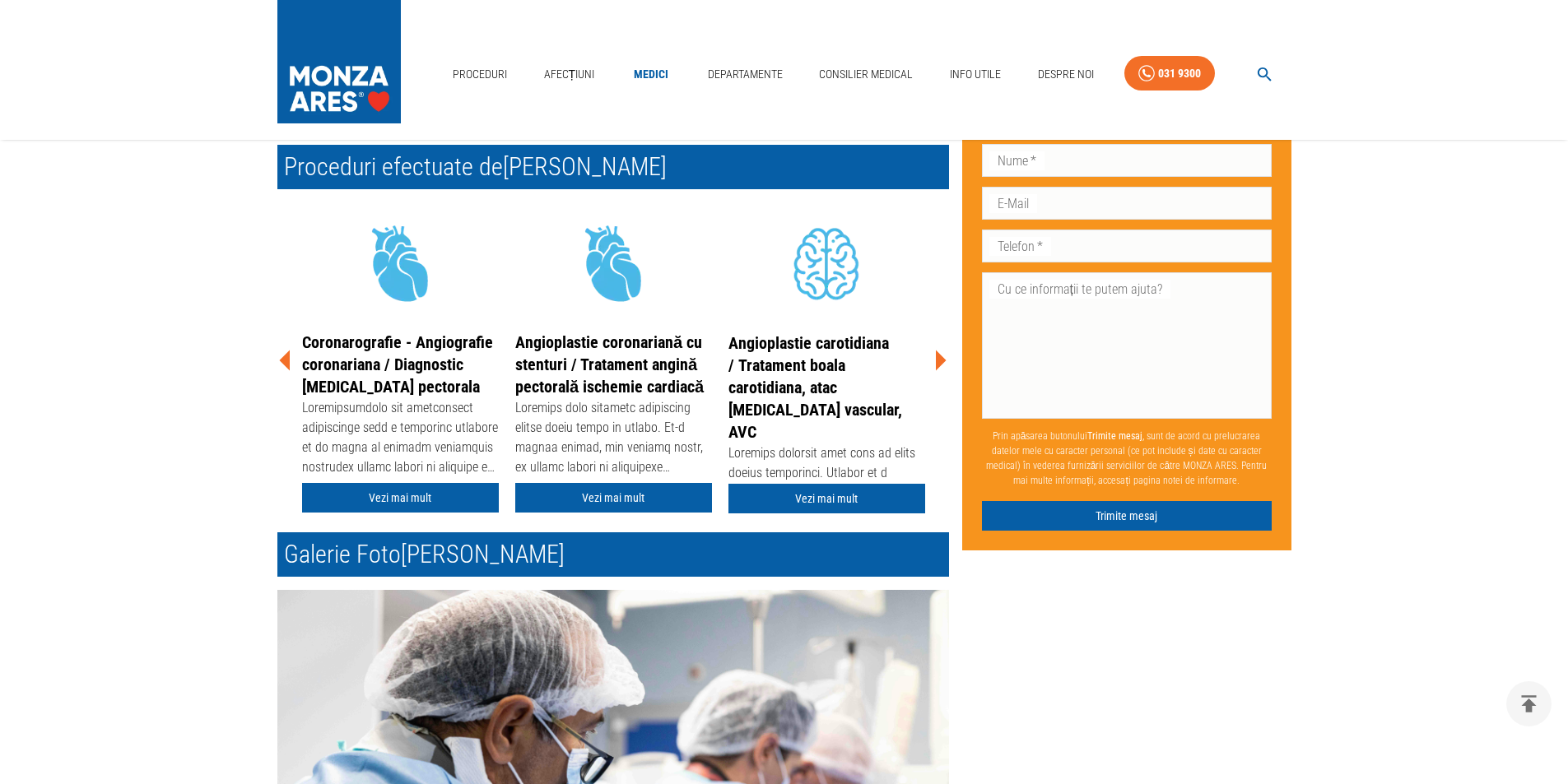
scroll to position [494, 0]
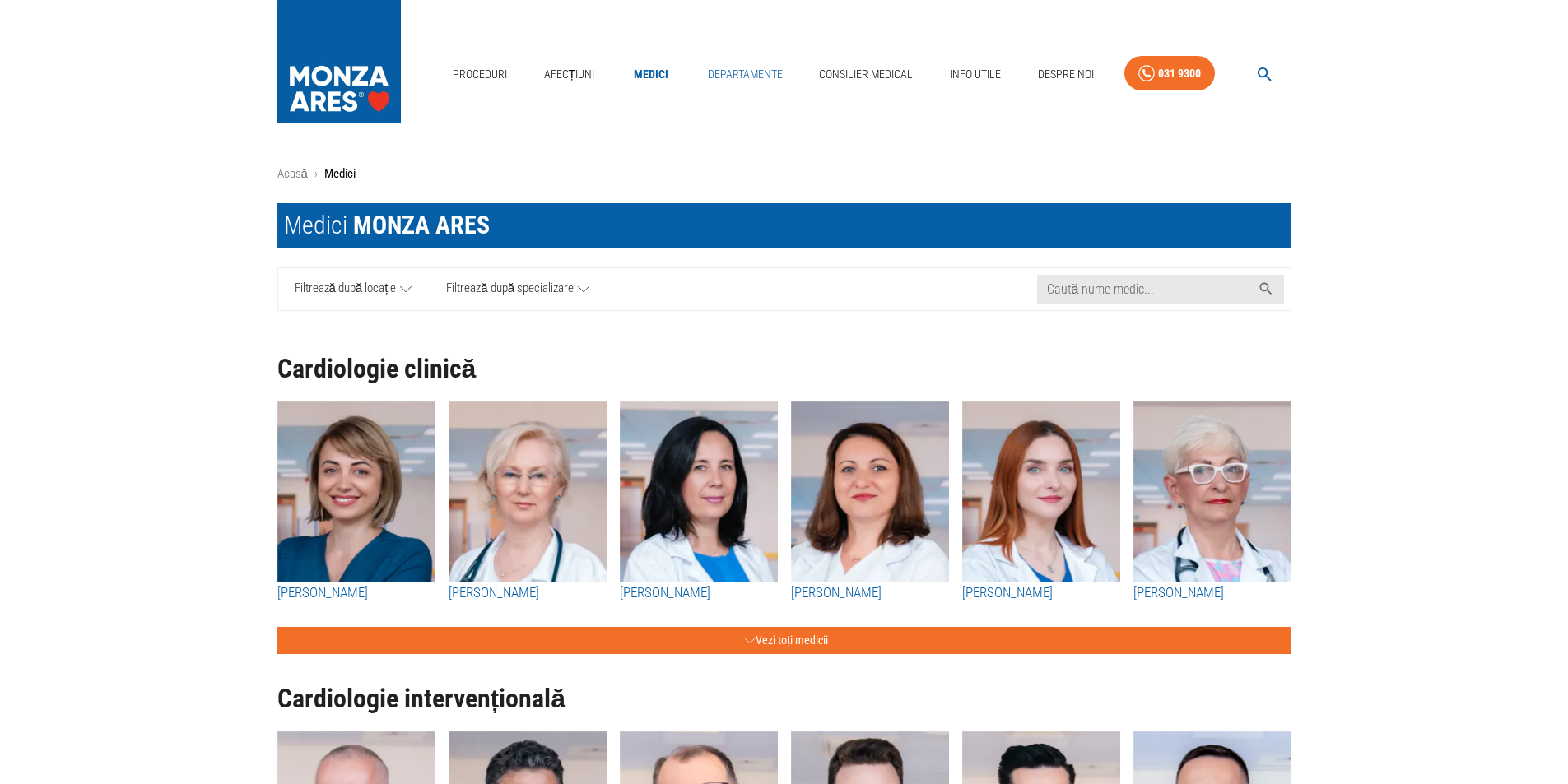
click at [741, 71] on link "Departamente" at bounding box center [745, 74] width 88 height 33
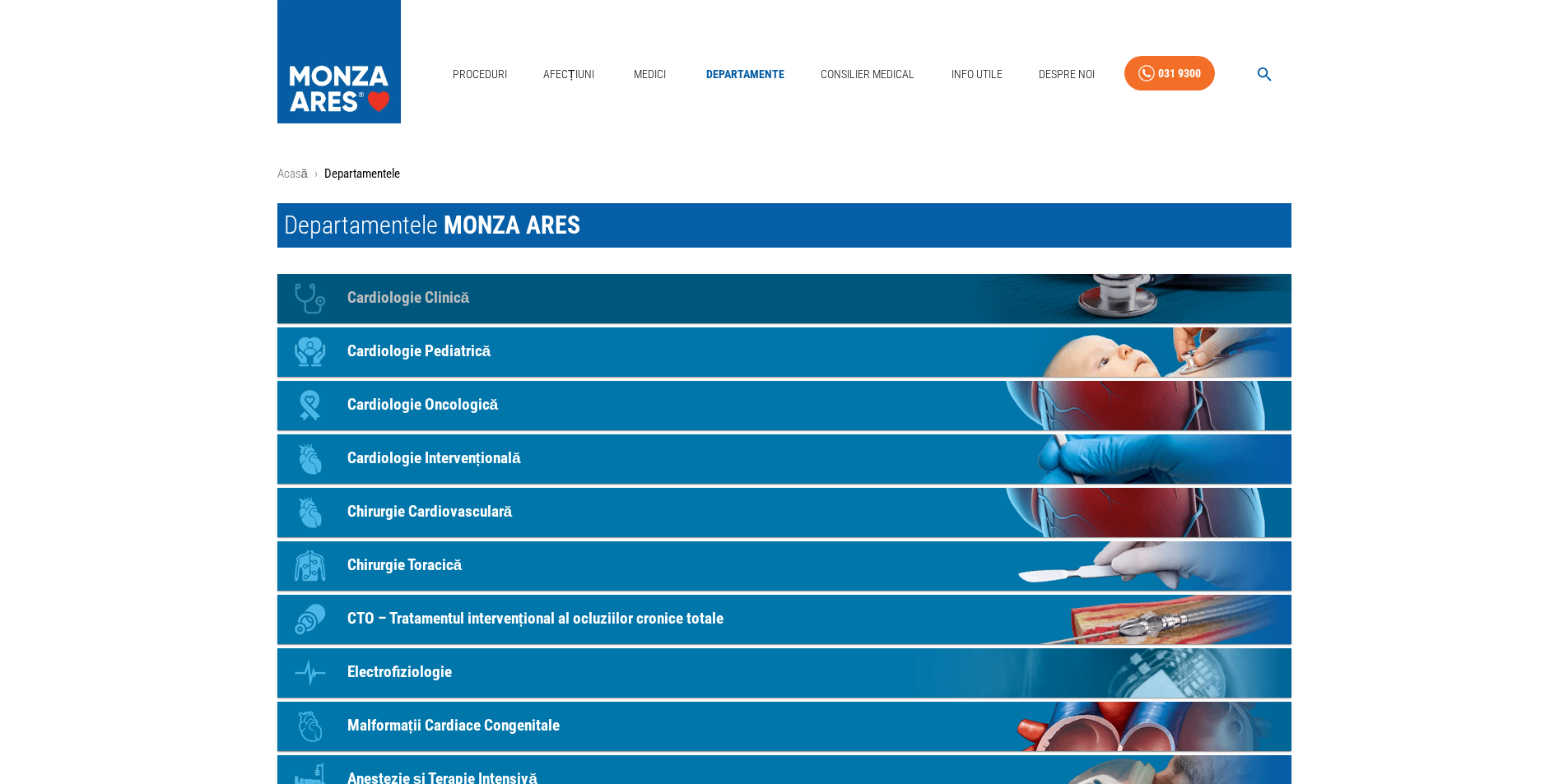
click at [385, 293] on p "Cardiologie Clinică" at bounding box center [408, 298] width 122 height 24
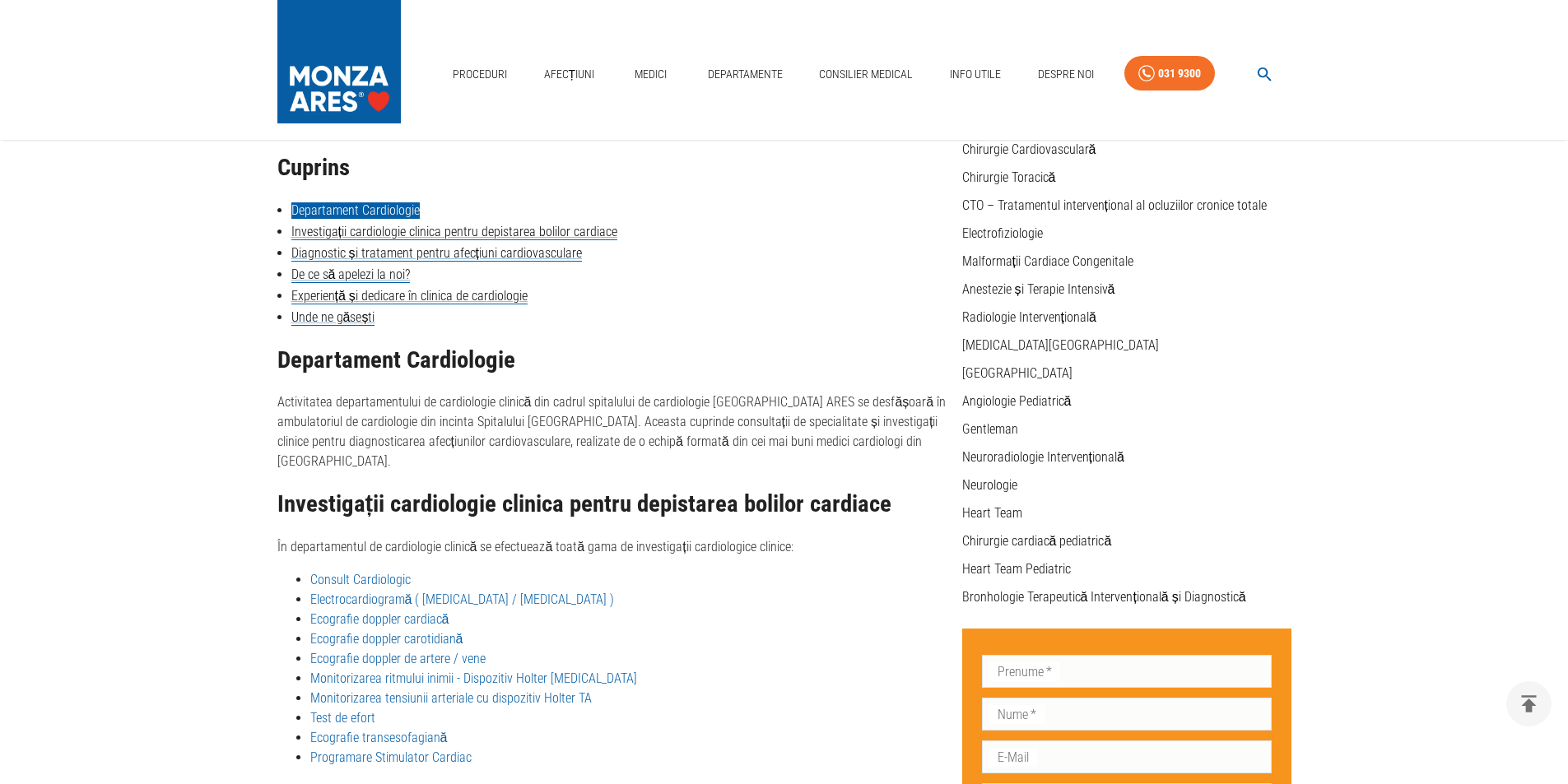
click at [317, 214] on link "Departament Cardiologie" at bounding box center [355, 210] width 128 height 17
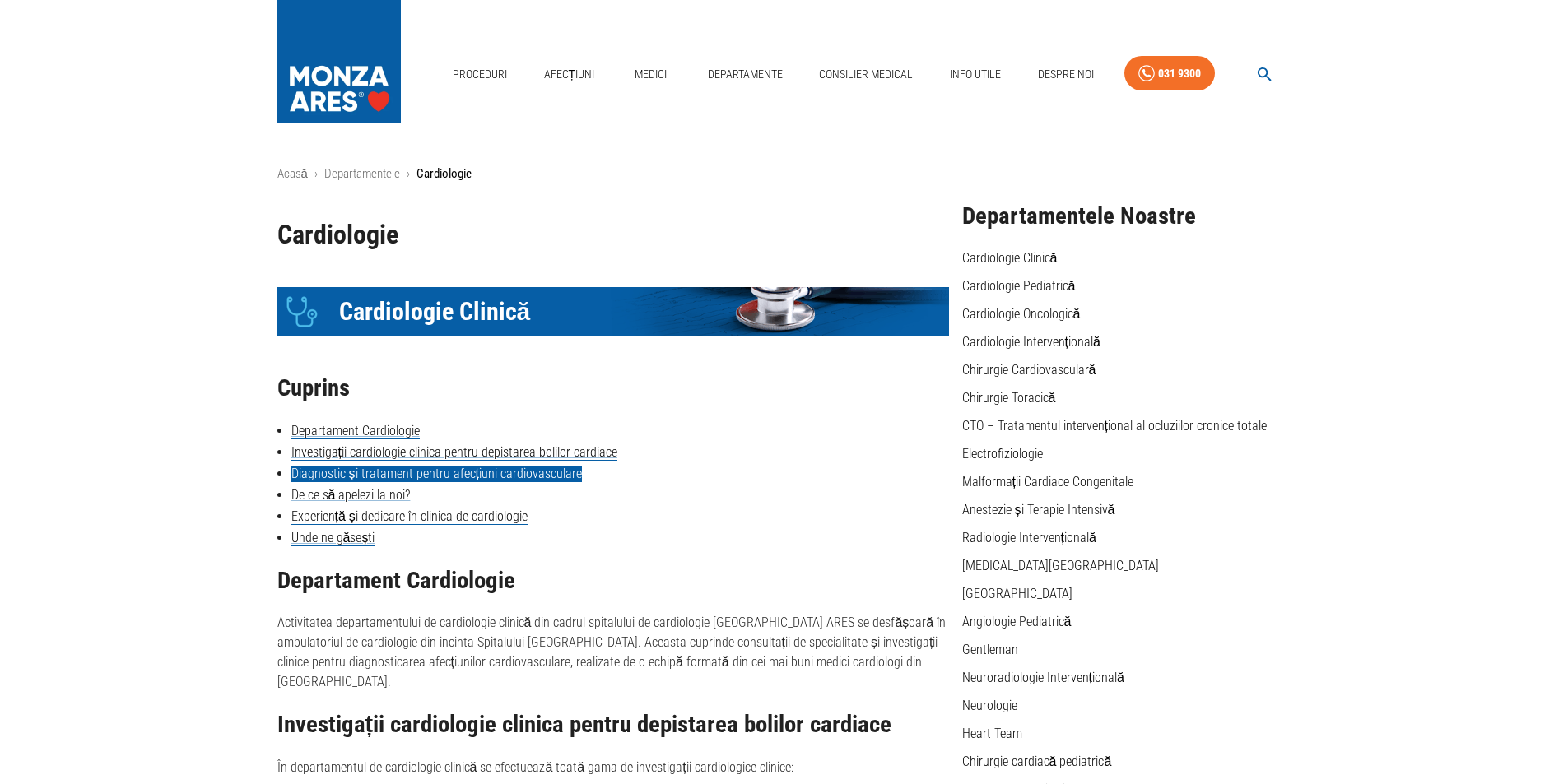
click at [442, 472] on link "Diagnostic și tratament pentru afecțiuni cardiovasculare" at bounding box center [436, 473] width 290 height 17
click at [748, 71] on link "Departamente" at bounding box center [745, 74] width 88 height 33
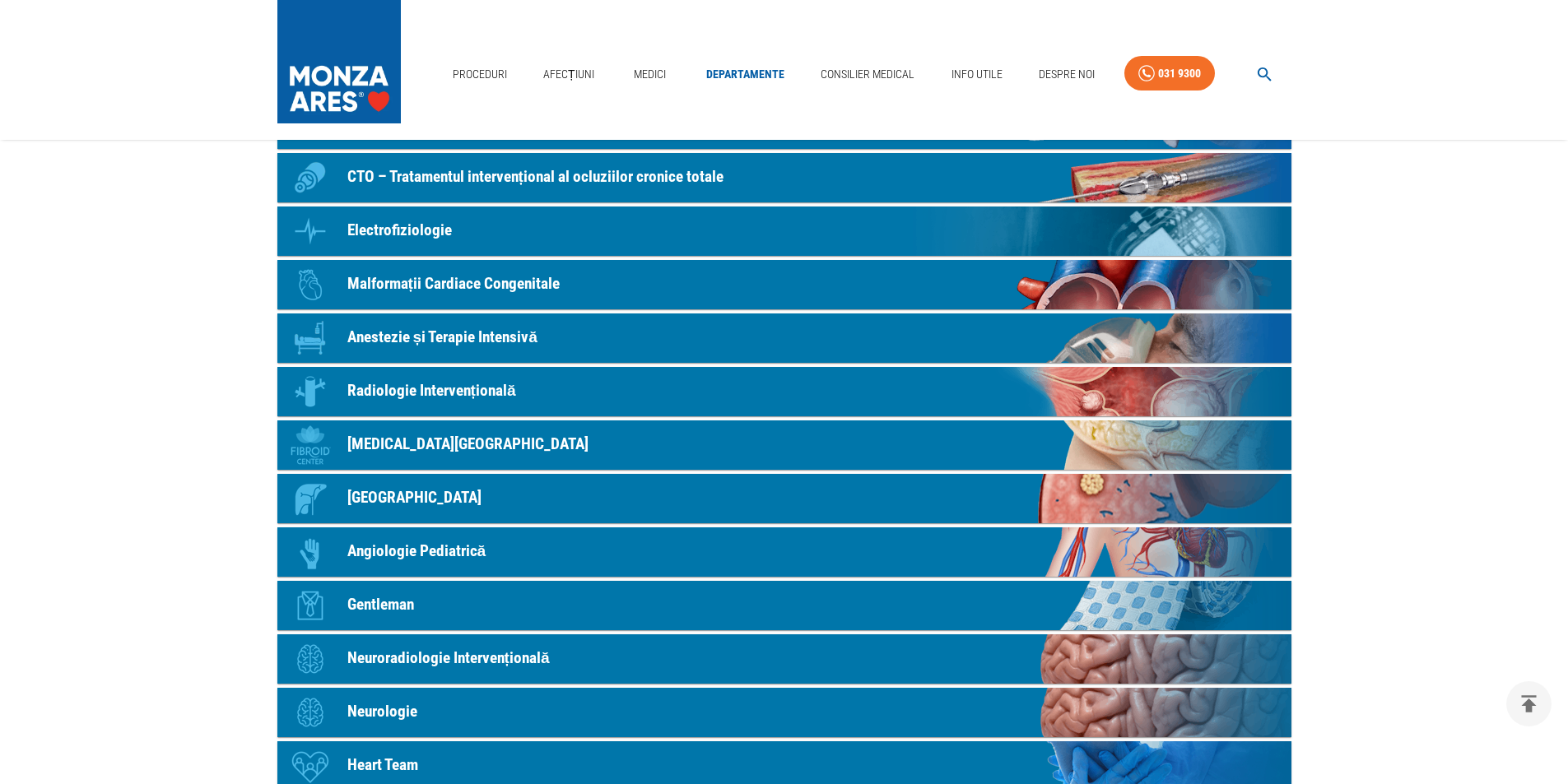
scroll to position [494, 0]
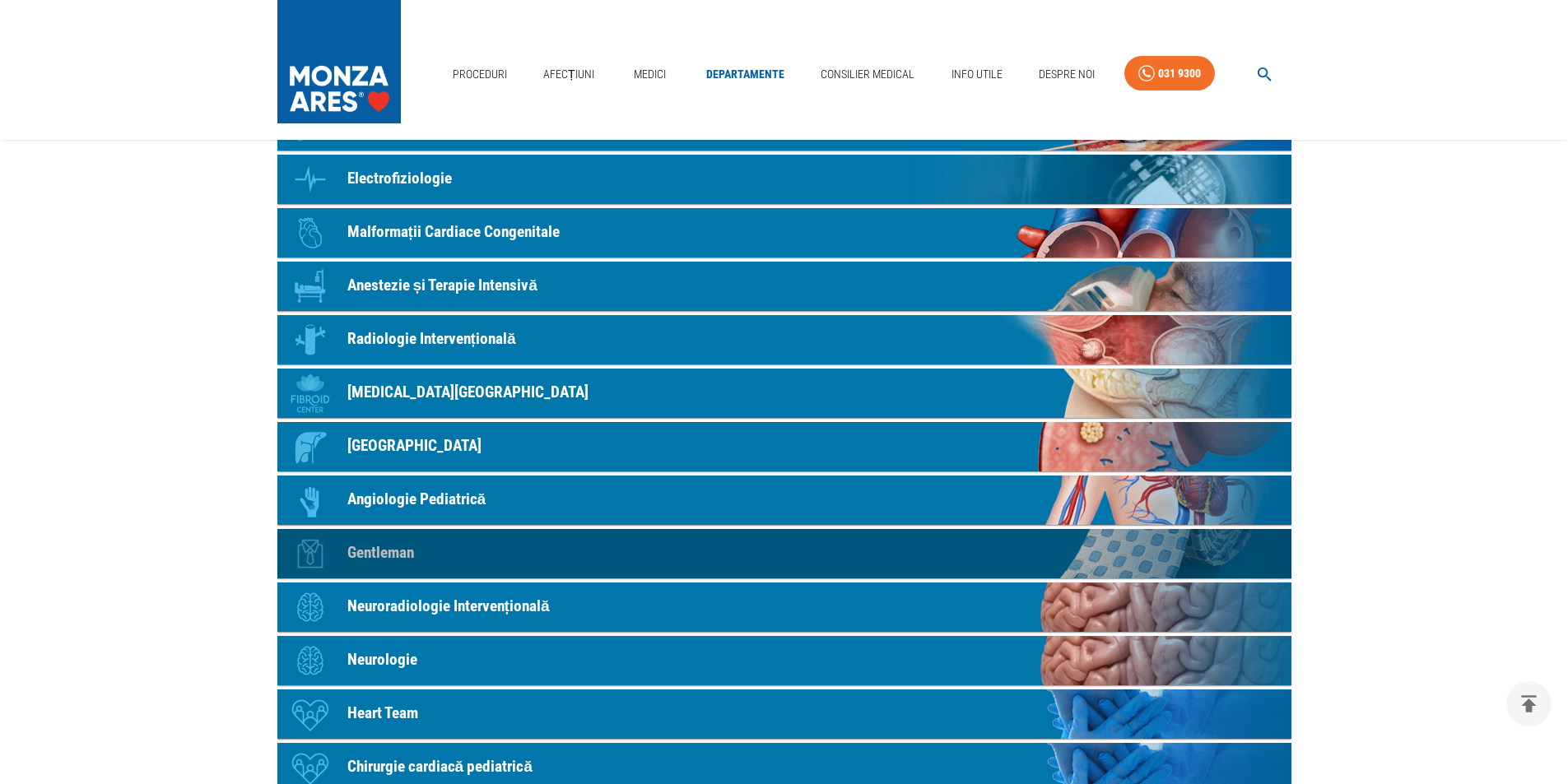
click at [378, 554] on p "Gentleman" at bounding box center [381, 553] width 67 height 24
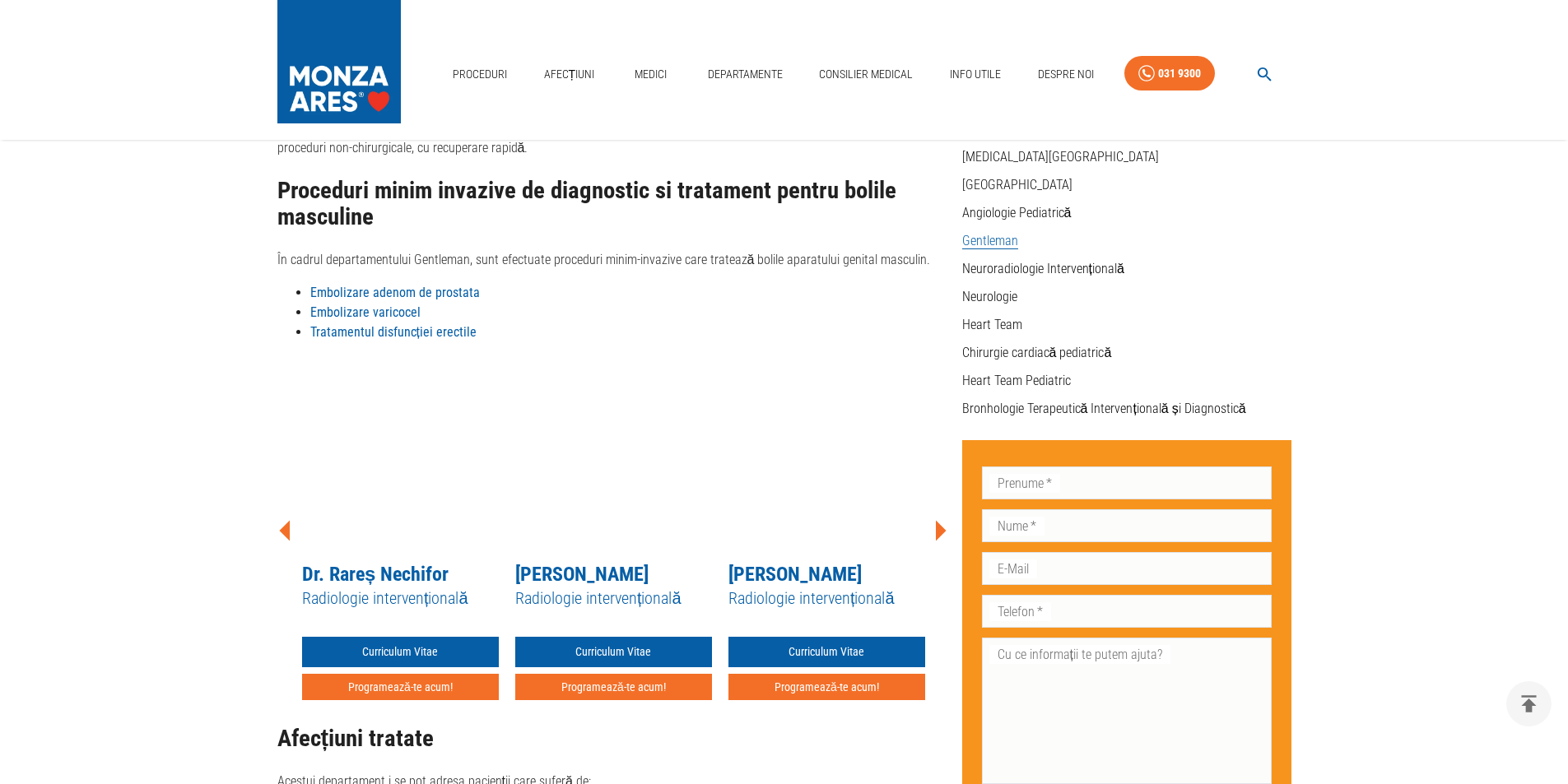
scroll to position [412, 0]
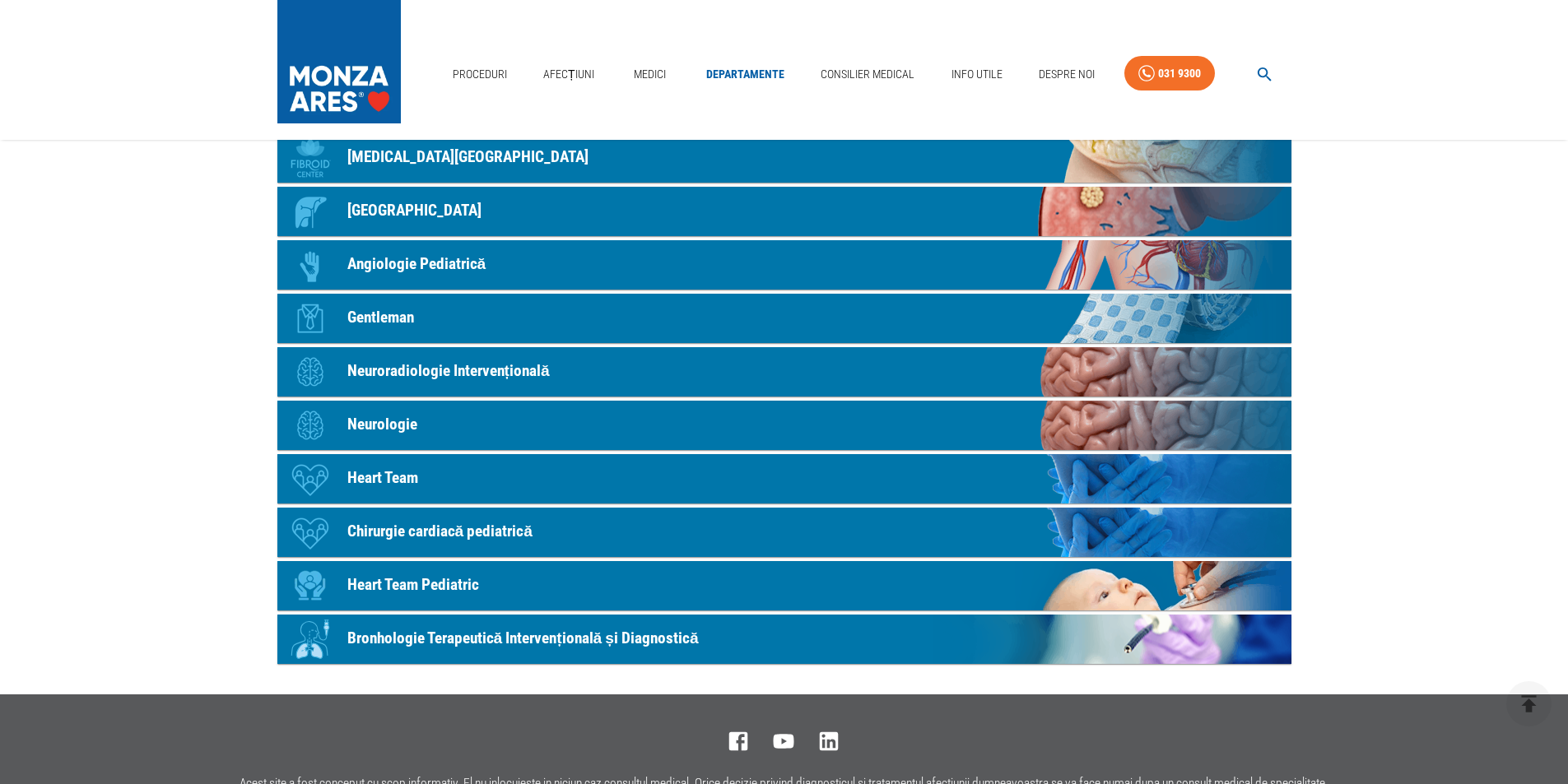
scroll to position [741, 0]
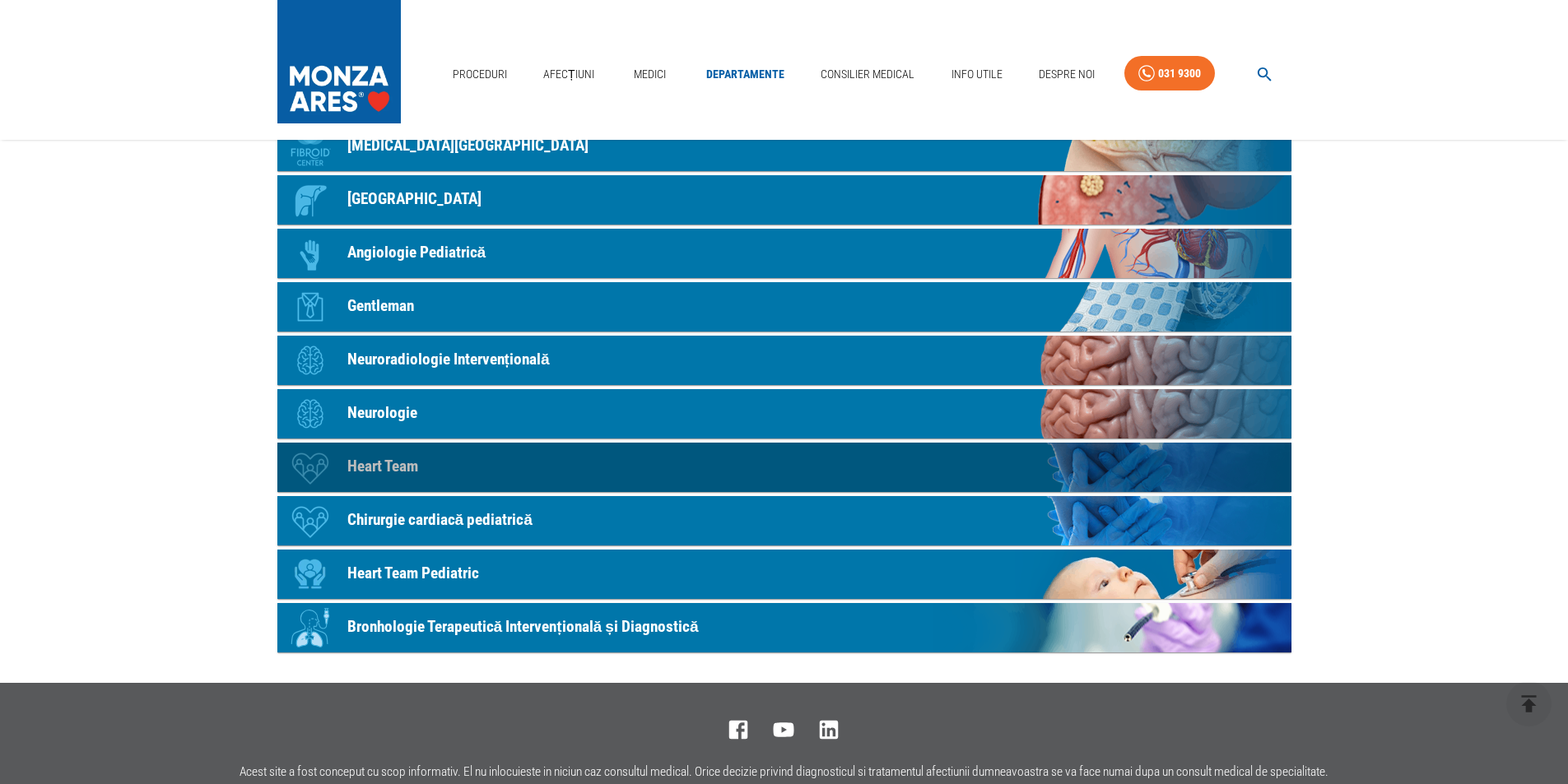
click at [370, 465] on p "Heart Team" at bounding box center [383, 466] width 70 height 24
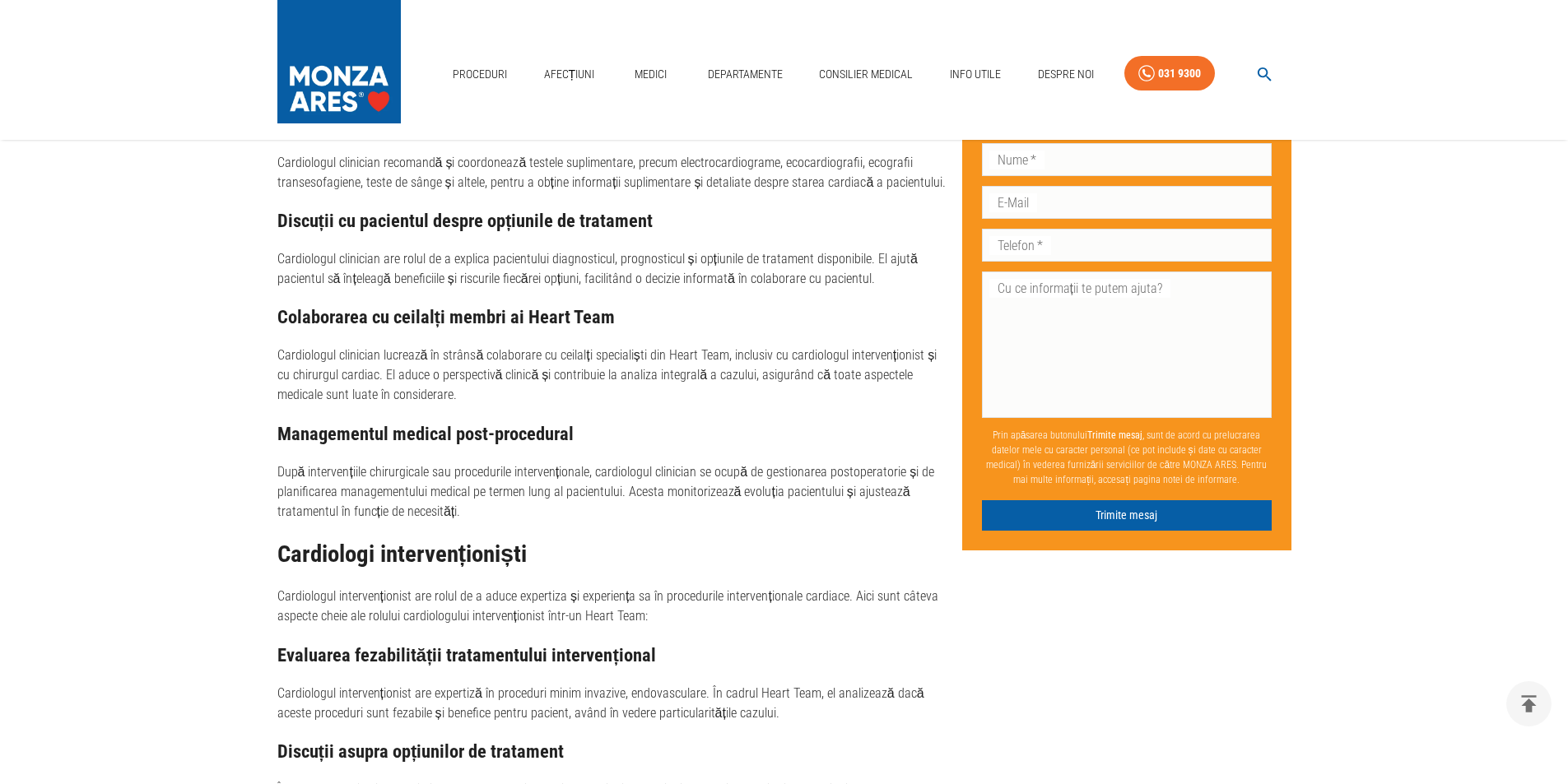
scroll to position [2634, 0]
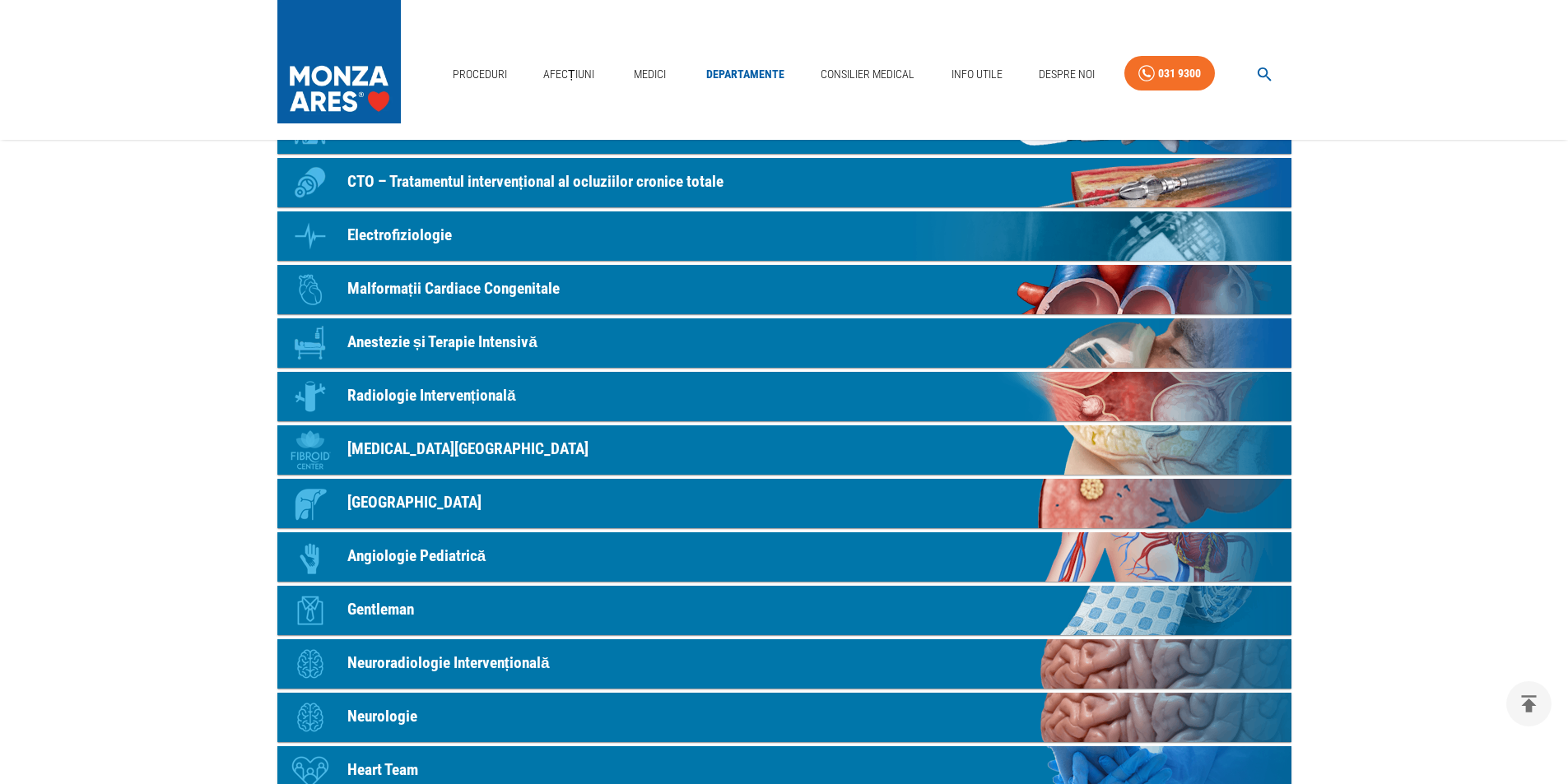
scroll to position [412, 0]
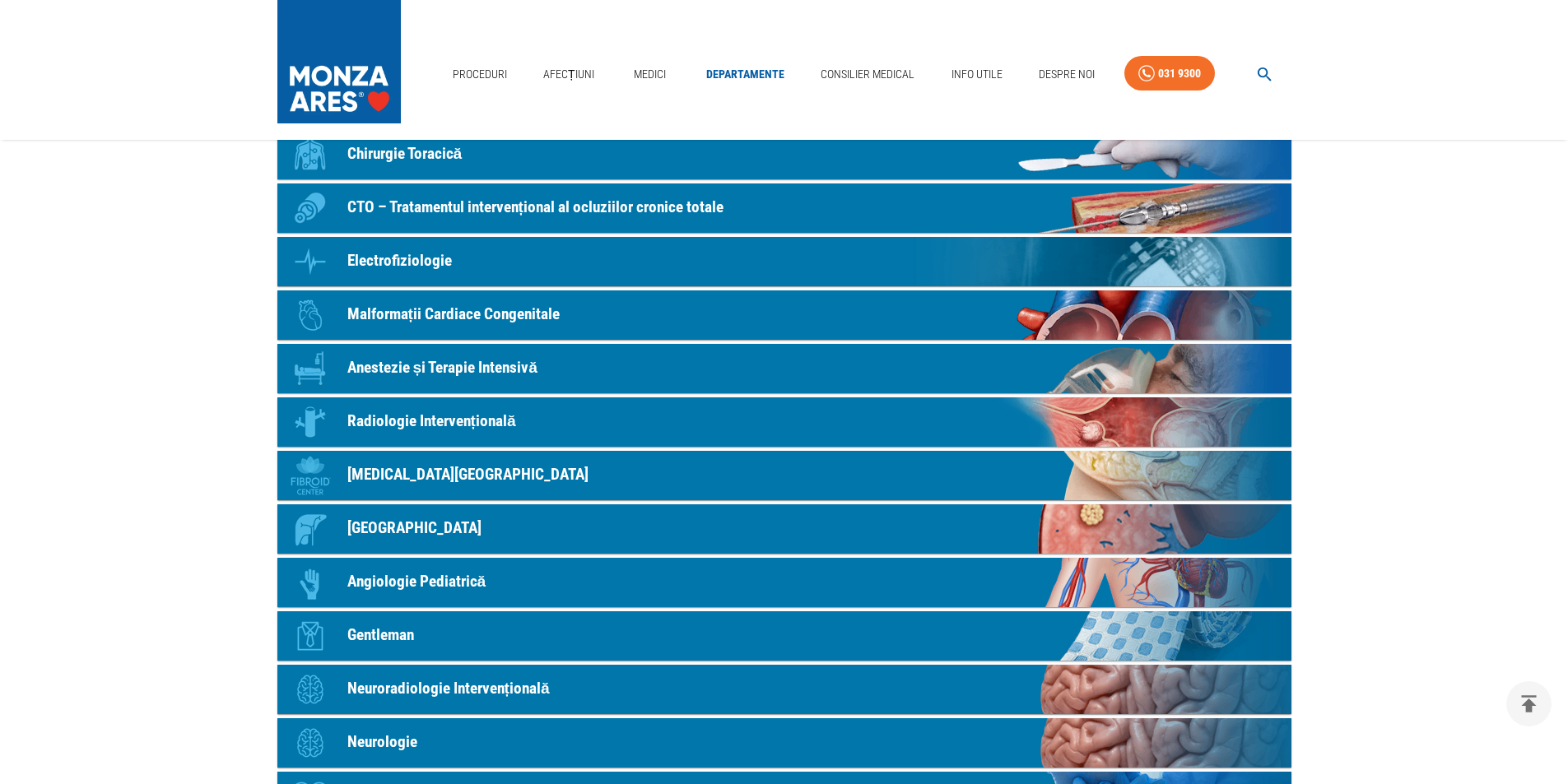
click at [376, 307] on p "Malformații Cardiace Congenitale" at bounding box center [453, 314] width 212 height 24
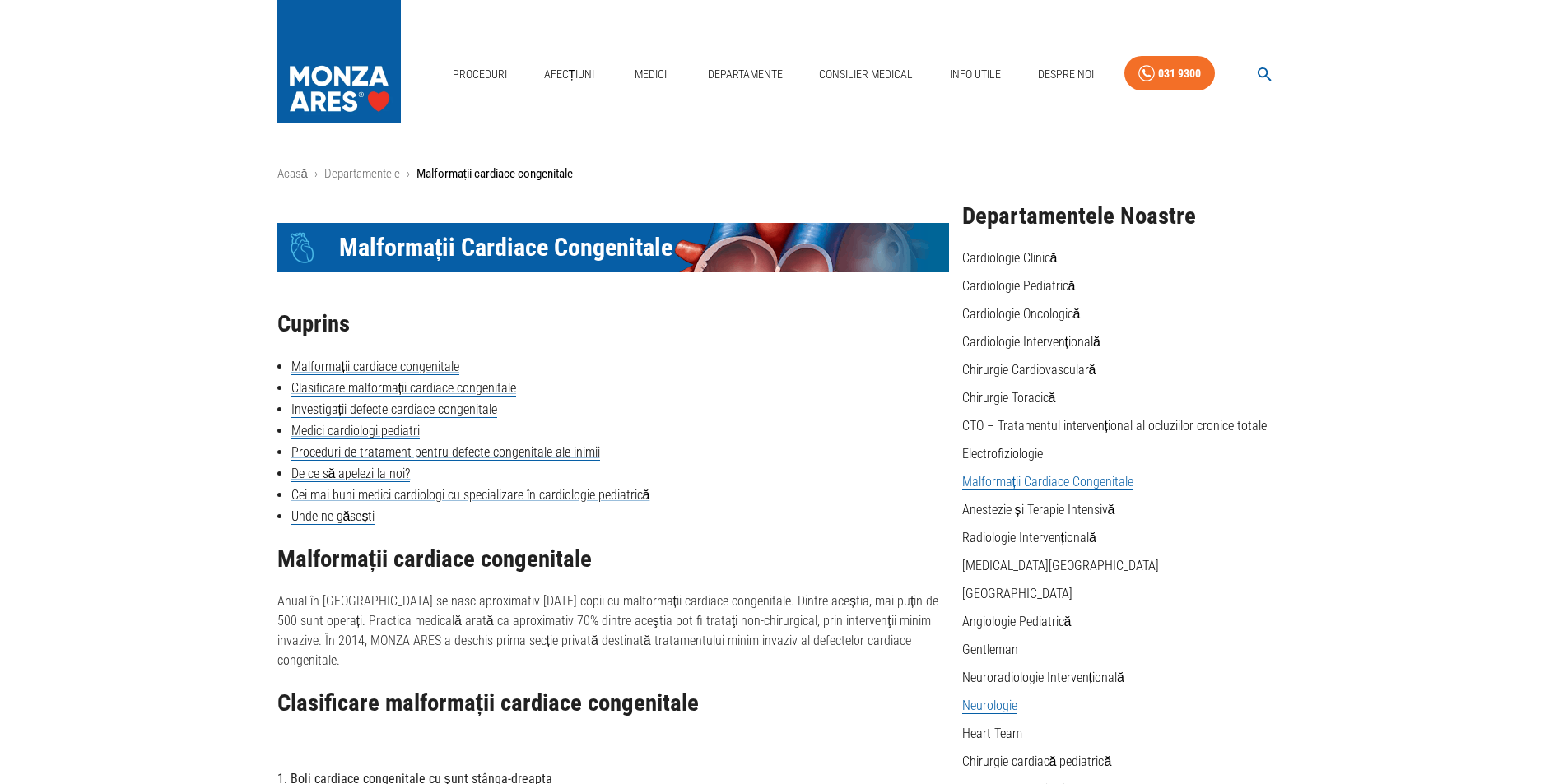
click at [971, 707] on link "Neurologie" at bounding box center [990, 706] width 55 height 17
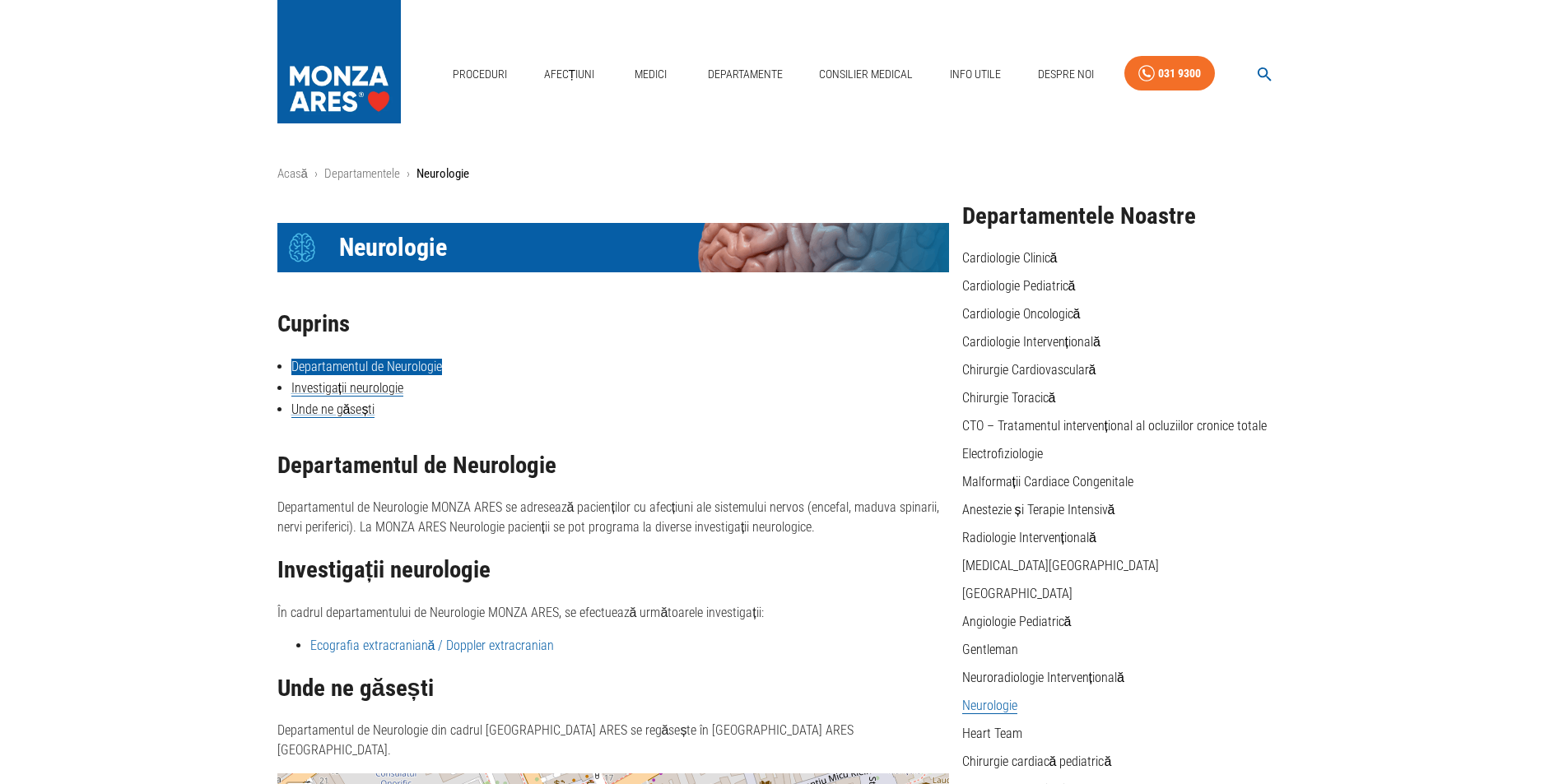
click at [346, 367] on link "Departamentul de Neurologie" at bounding box center [366, 367] width 150 height 17
click at [863, 71] on link "Consilier Medical" at bounding box center [866, 74] width 107 height 33
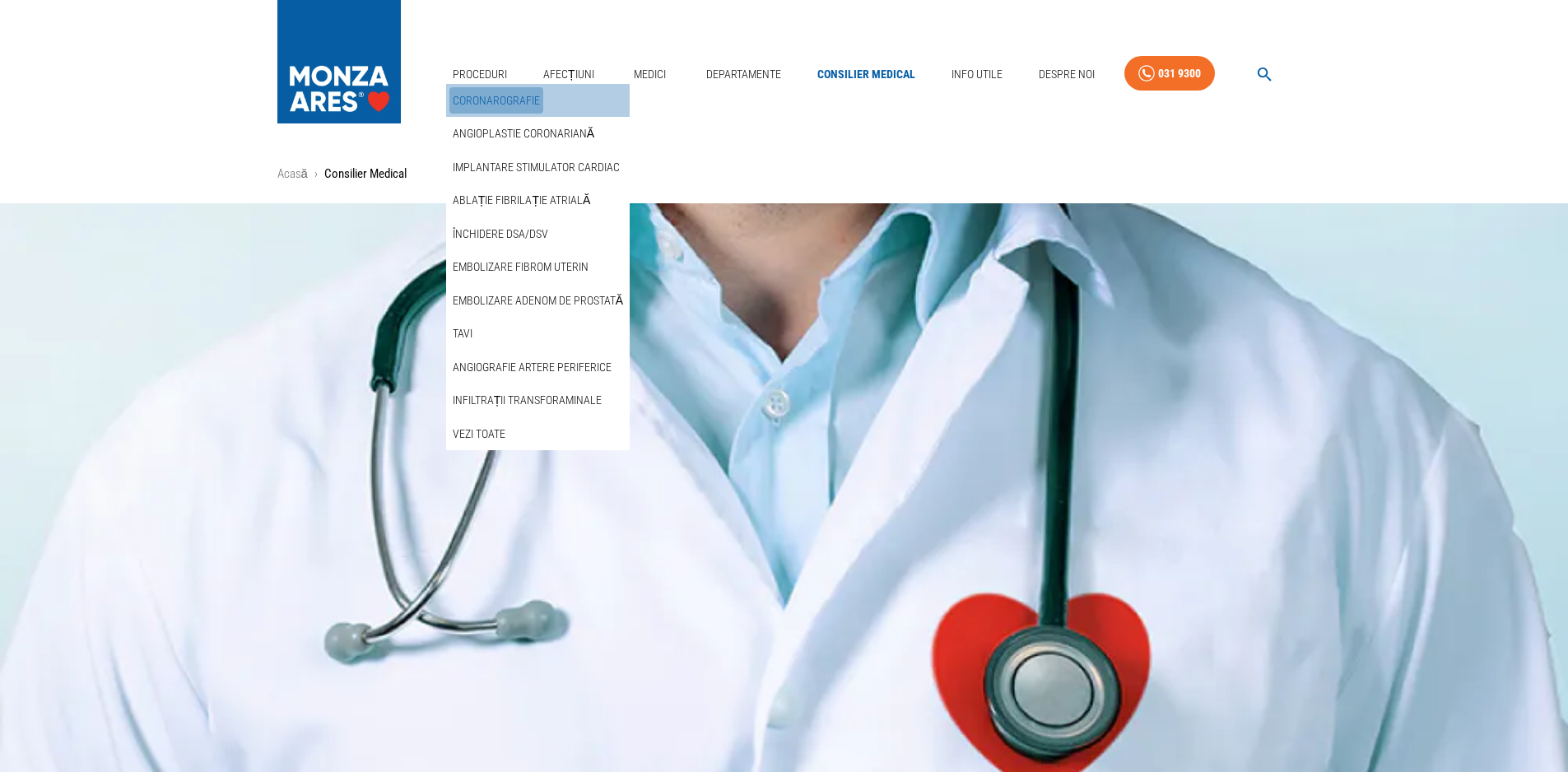
click at [465, 102] on link "Coronarografie" at bounding box center [496, 100] width 94 height 27
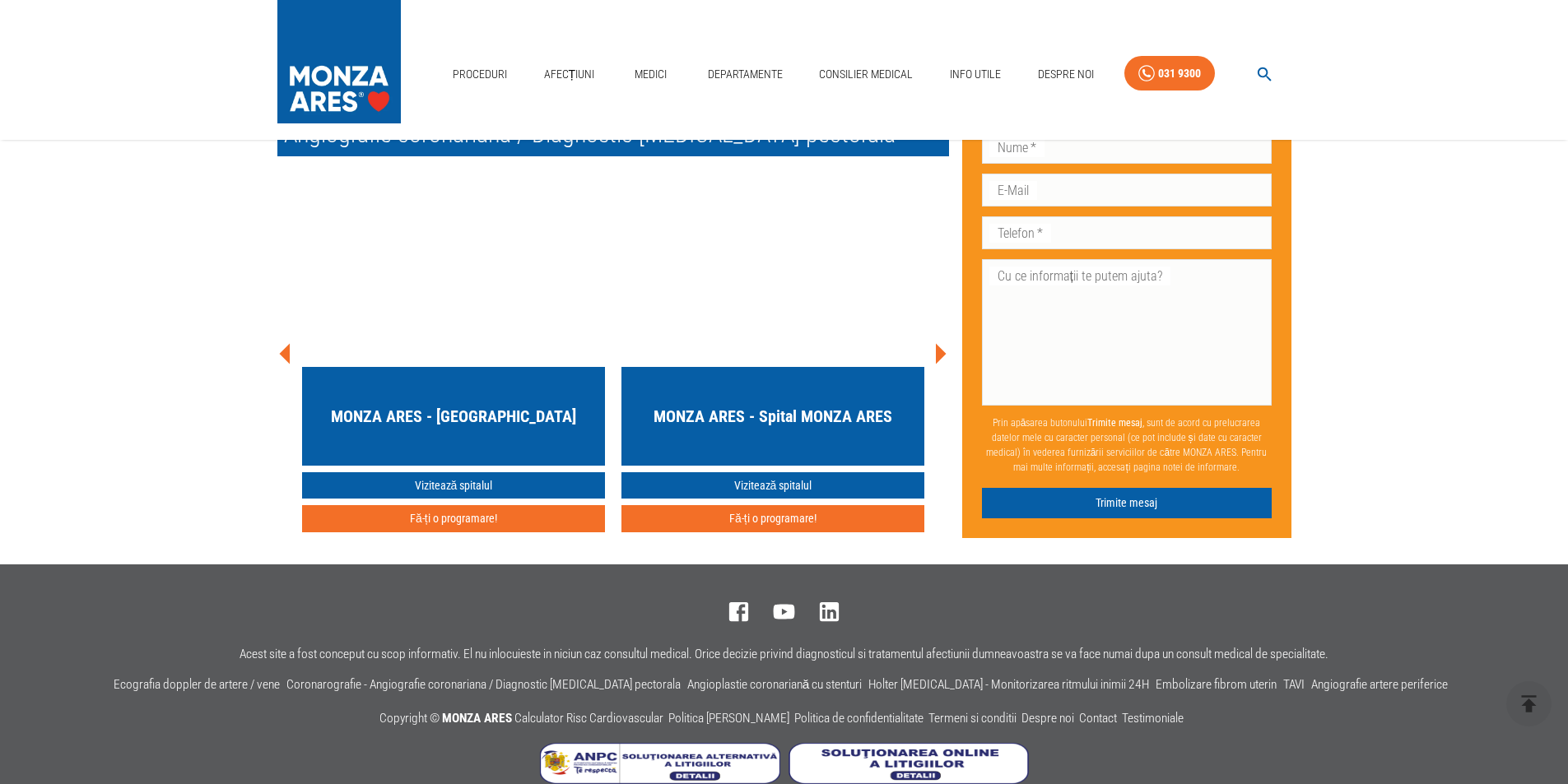
scroll to position [7465, 0]
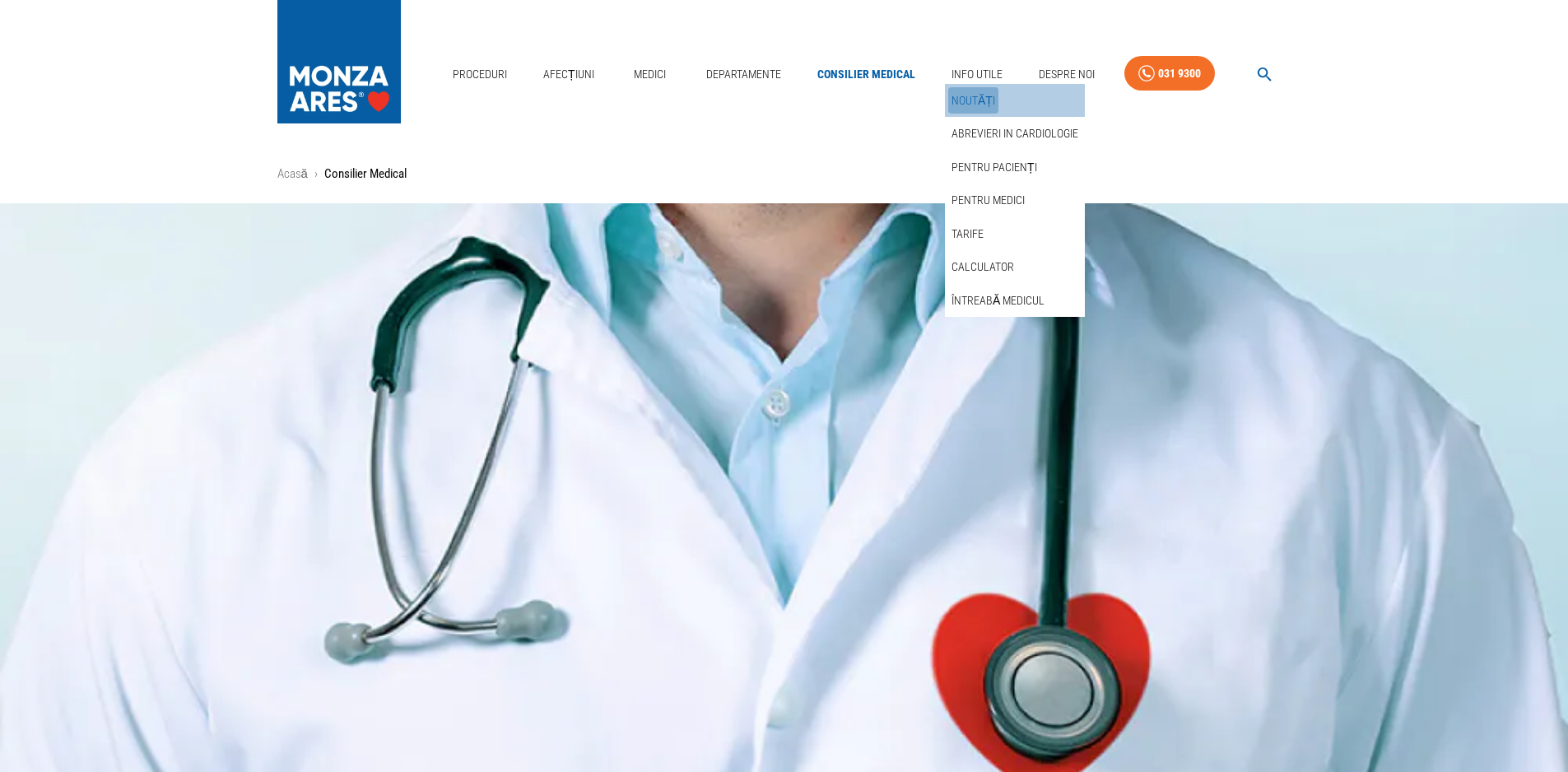
click at [964, 96] on link "Noutăți" at bounding box center [973, 100] width 50 height 27
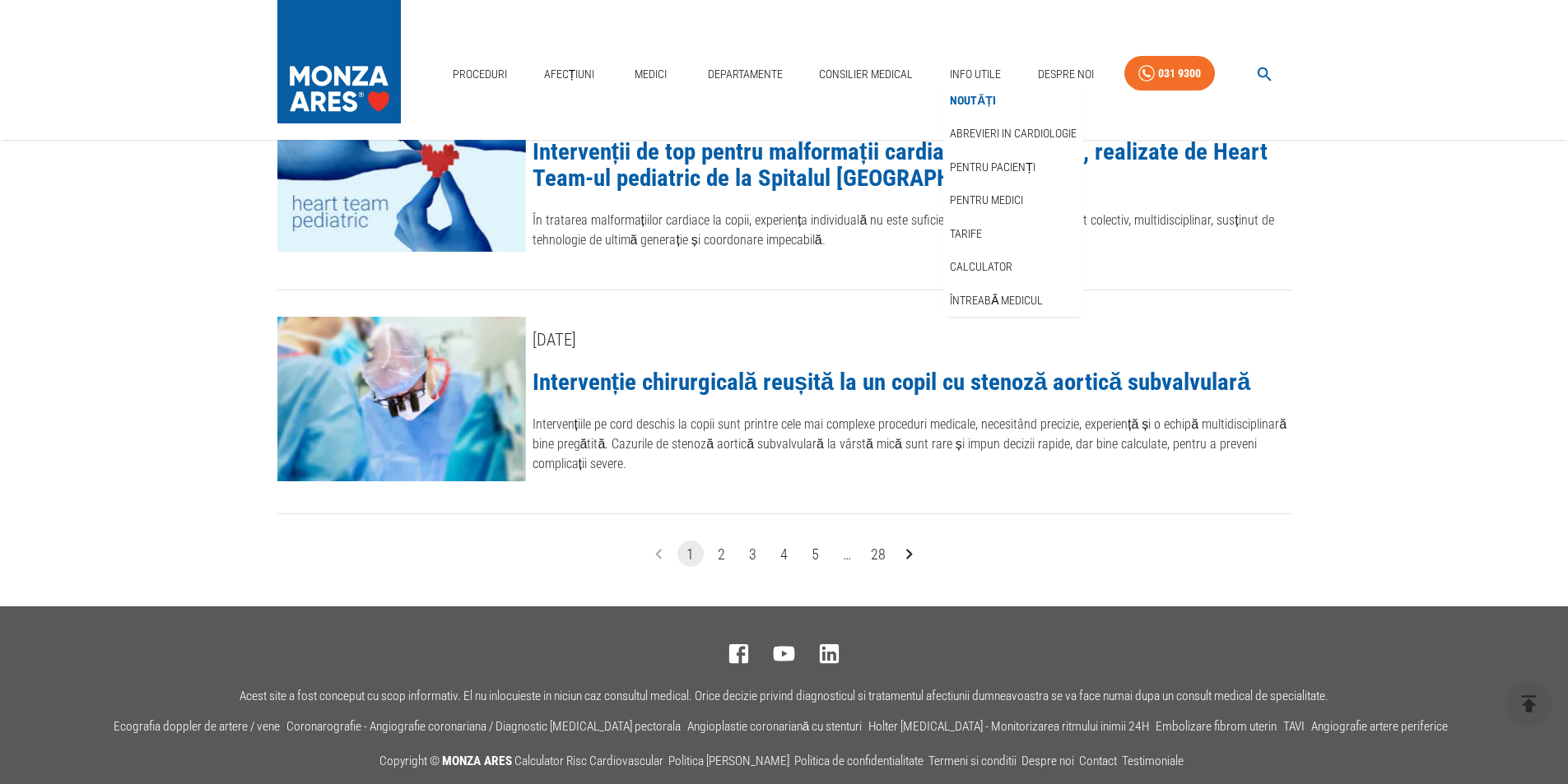
scroll to position [2304, 0]
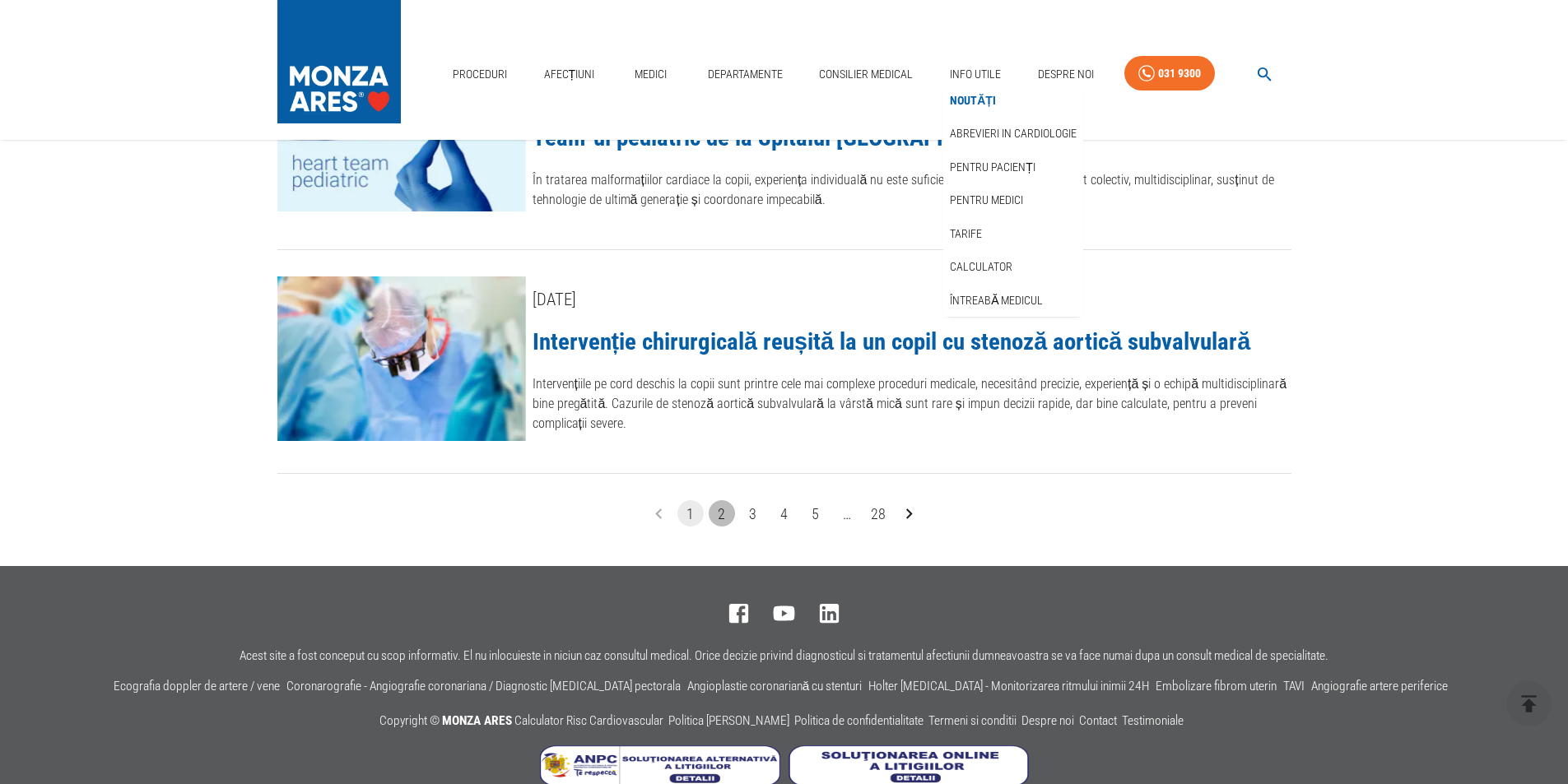
click at [716, 501] on button "2" at bounding box center [722, 514] width 26 height 26
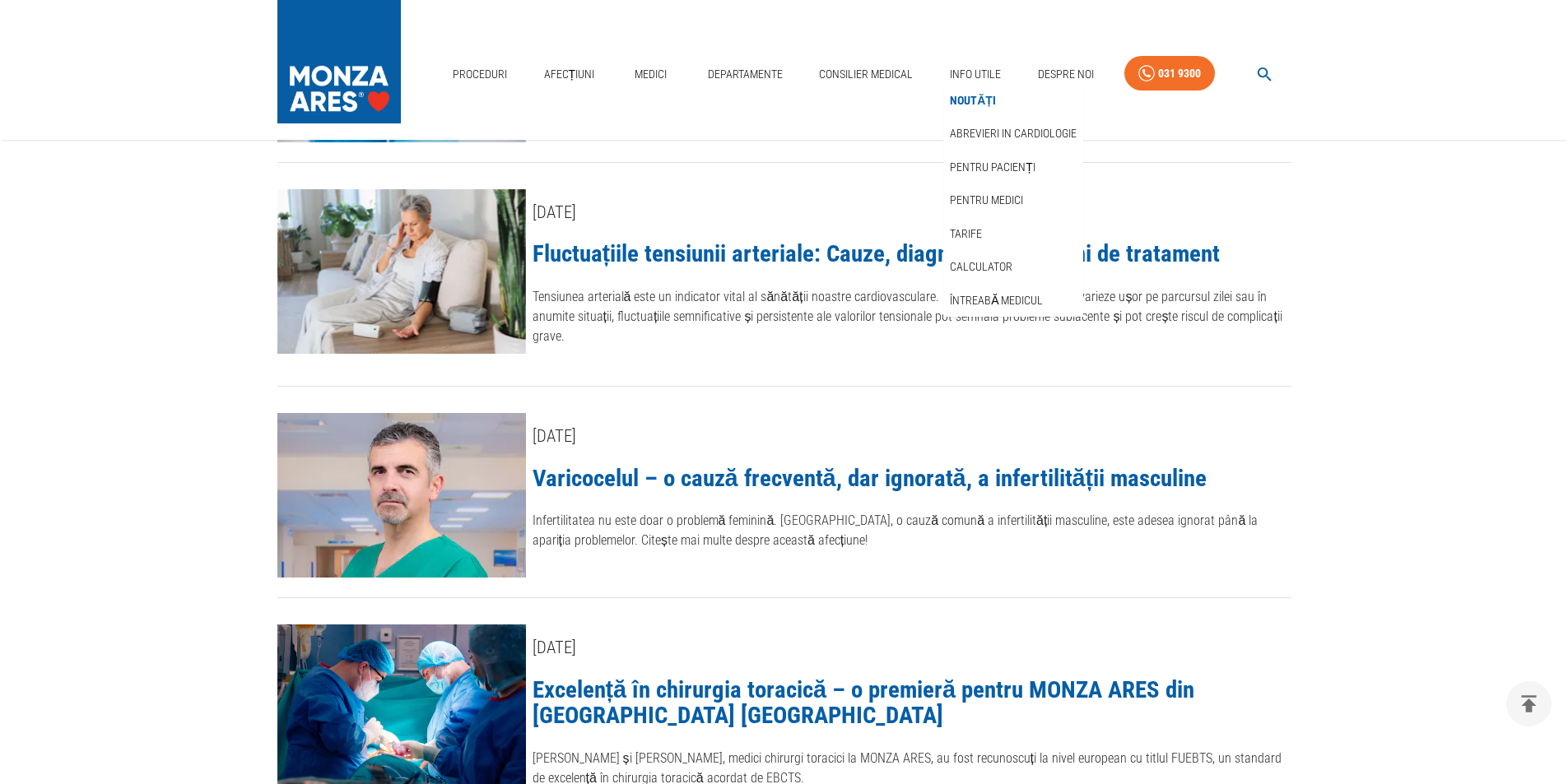
scroll to position [732, 0]
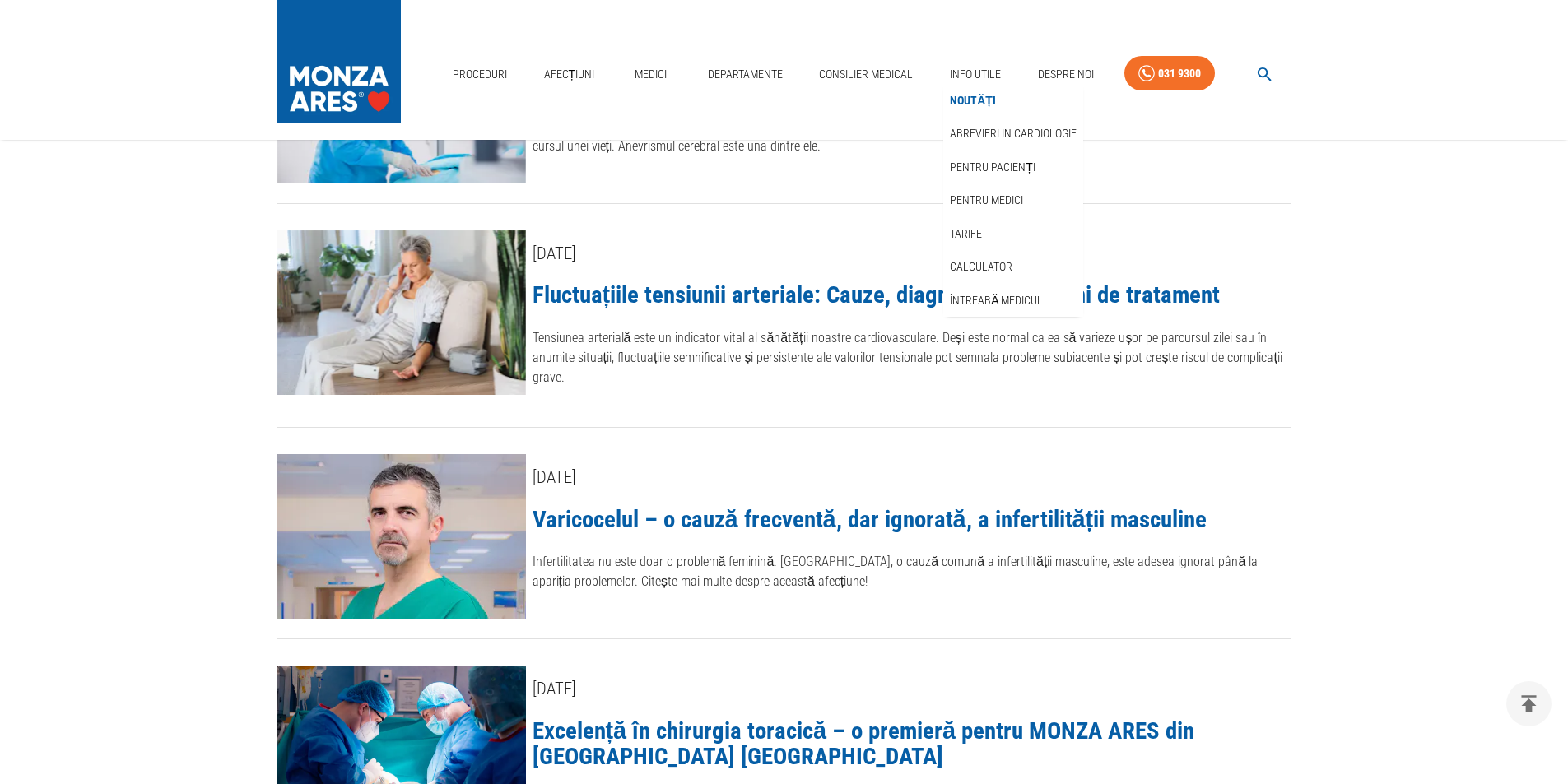
click at [688, 293] on link "Fluctuațiile tensiunii arteriale: Cauze, diagnostic și opțiuni de tratament" at bounding box center [876, 295] width 687 height 28
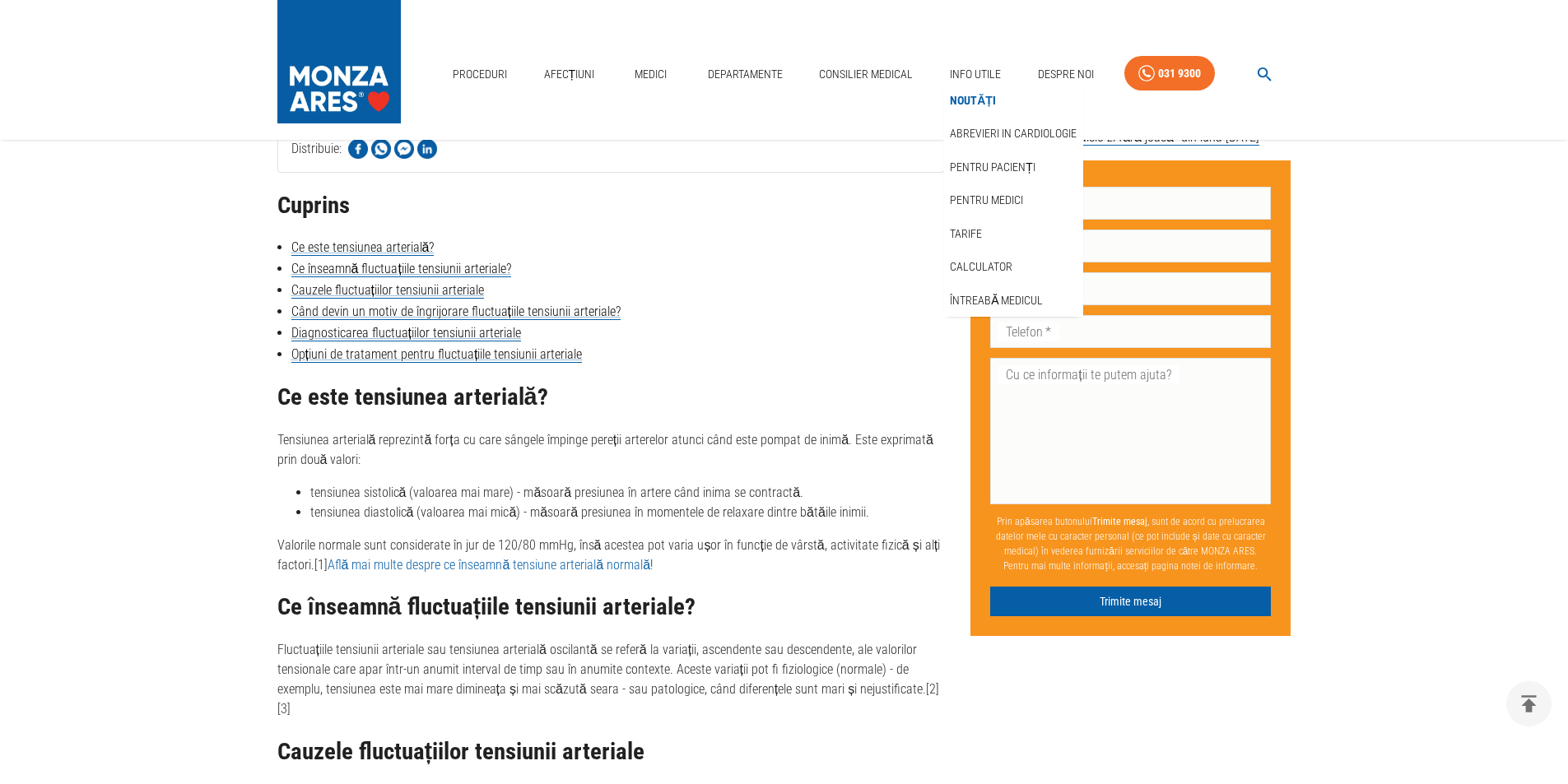
scroll to position [658, 0]
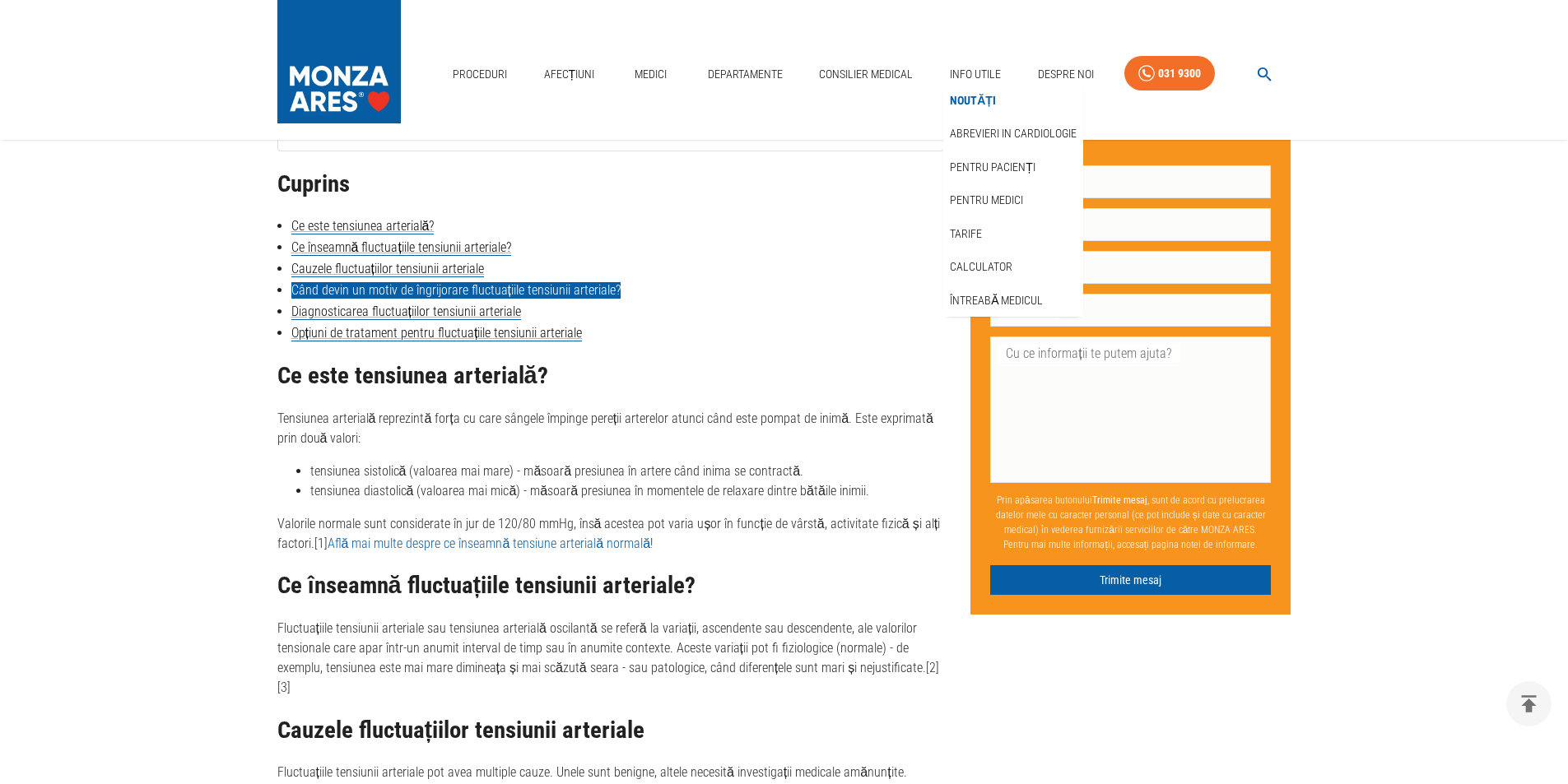
click at [381, 287] on link "Când devin un motiv de îngrijorare fluctuațiile tensiunii arteriale?" at bounding box center [456, 290] width 329 height 17
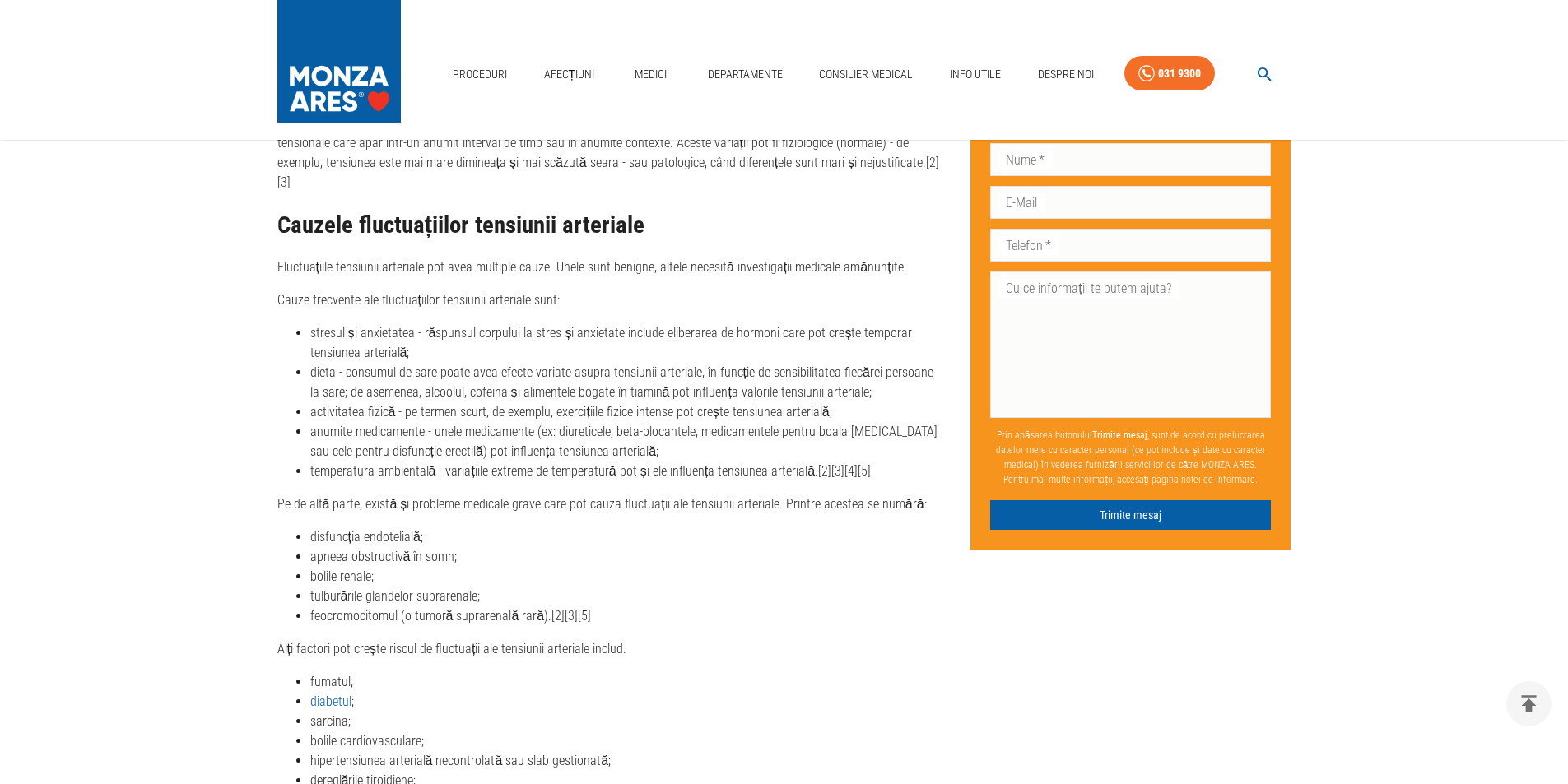
scroll to position [1243, 0]
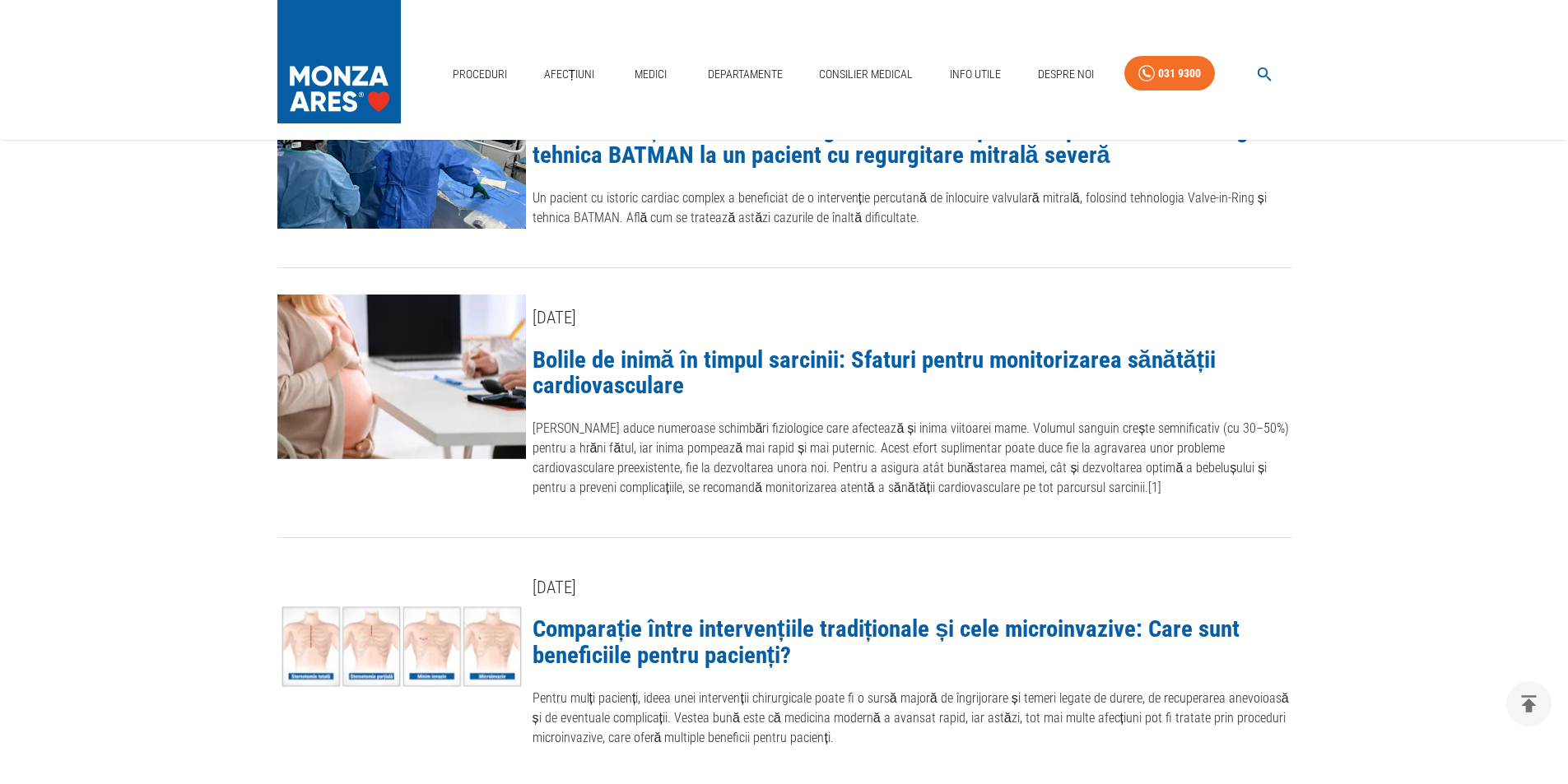
scroll to position [732, 0]
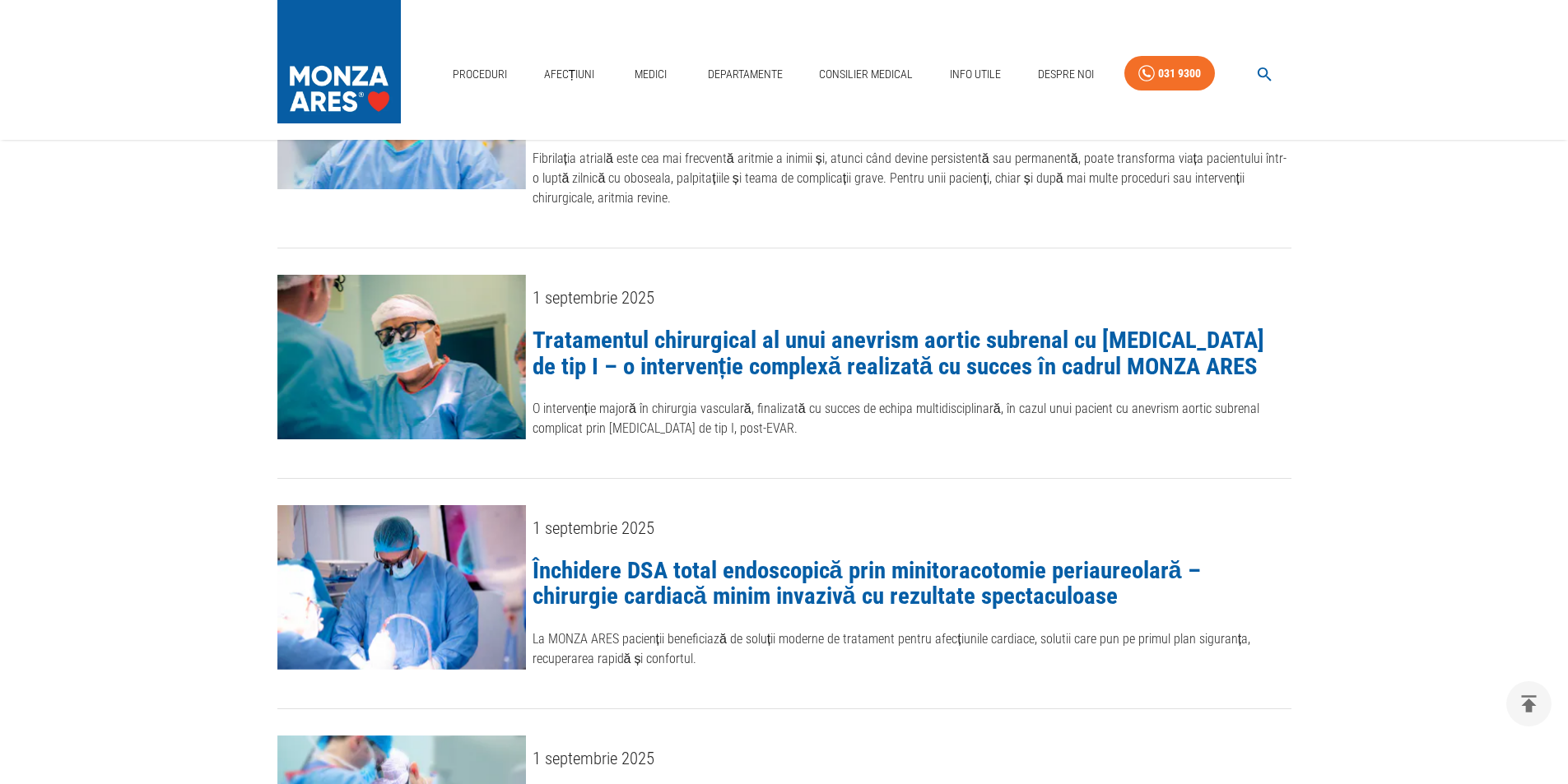
scroll to position [2304, 0]
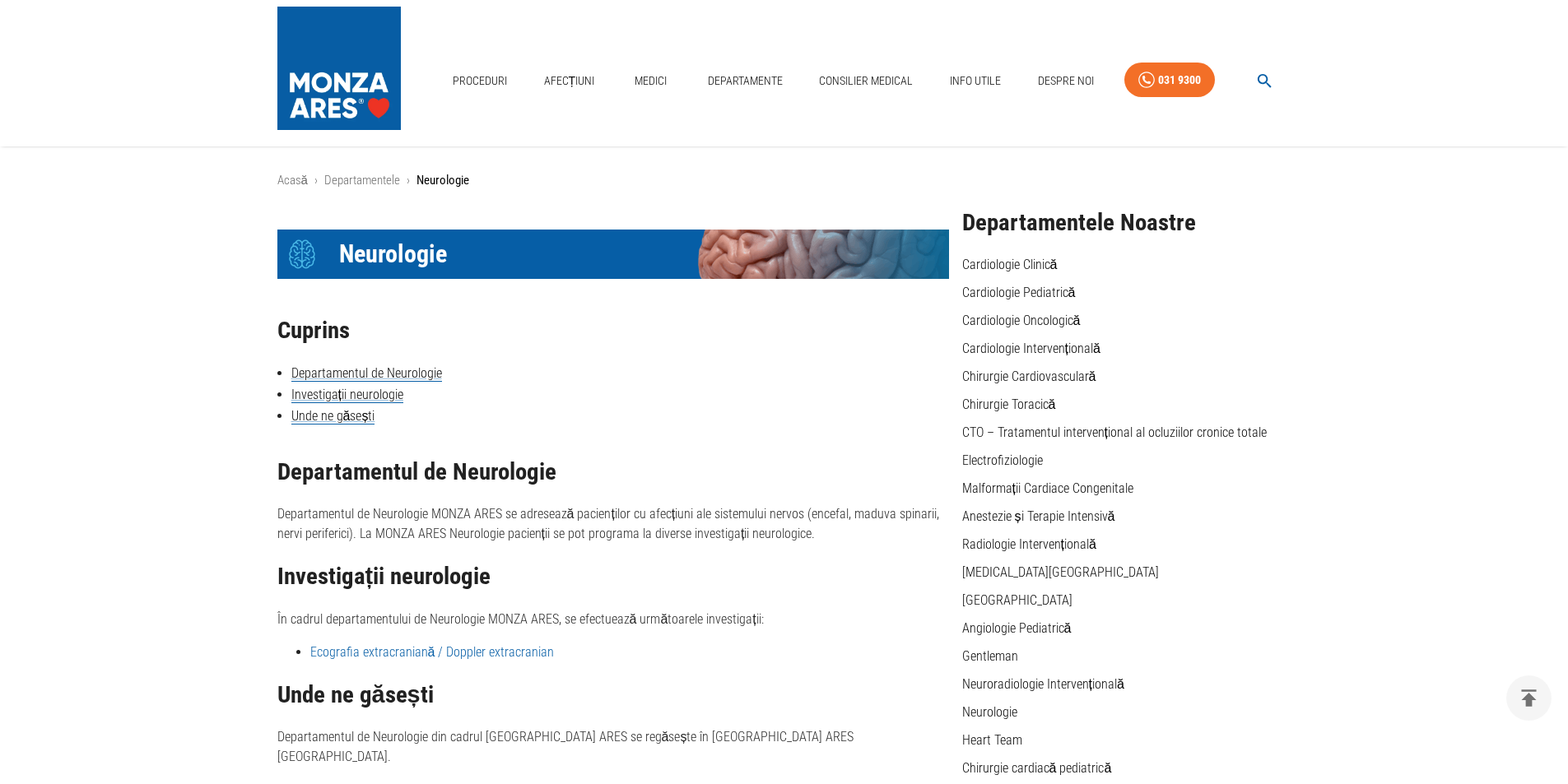
scroll to position [304, 0]
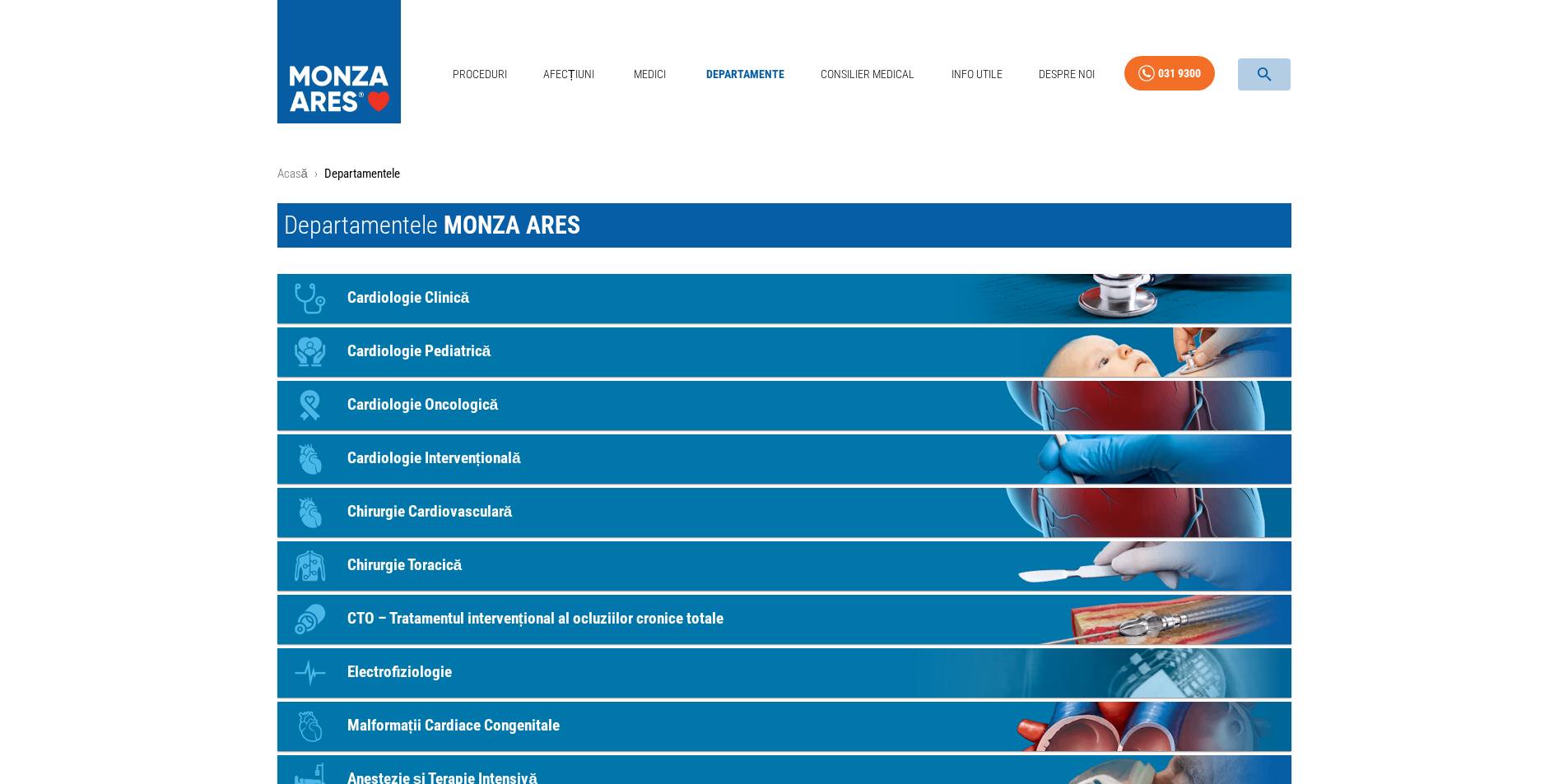
click at [1263, 71] on icon "button" at bounding box center [1265, 75] width 19 height 19
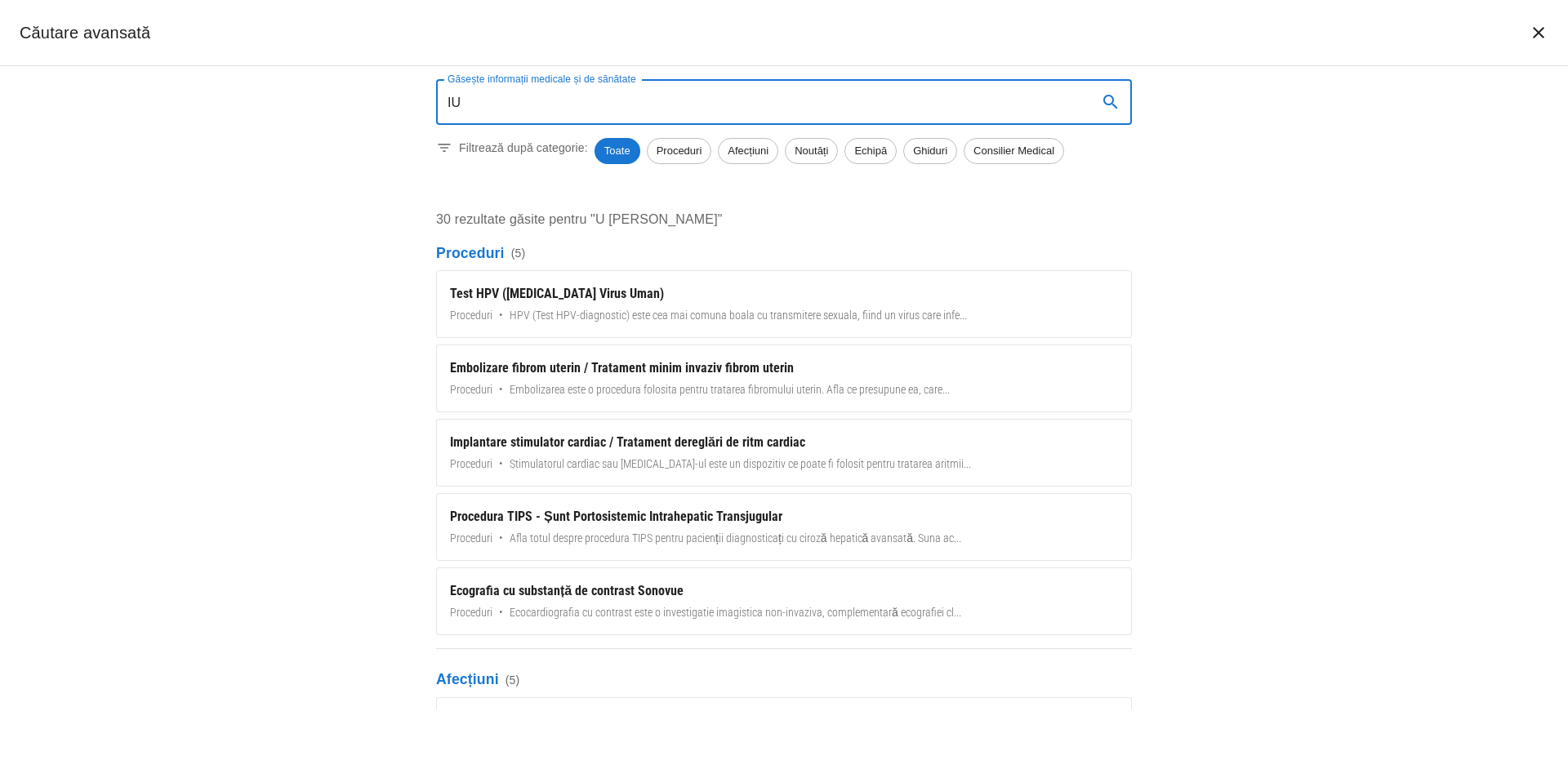
type input "U"
